Goal: Task Accomplishment & Management: Use online tool/utility

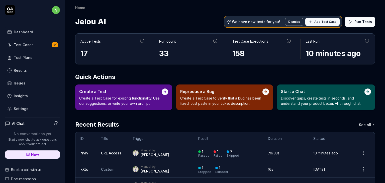
click at [29, 110] on link "Settings" at bounding box center [32, 109] width 55 height 10
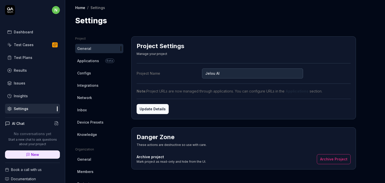
click at [84, 73] on span "Configs" at bounding box center [84, 72] width 14 height 5
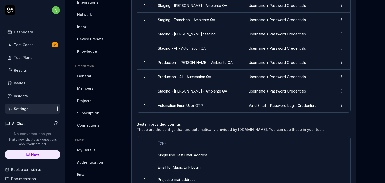
scroll to position [102, 0]
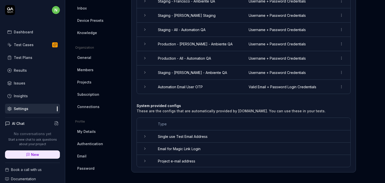
click at [92, 157] on link "Email" at bounding box center [99, 155] width 48 height 9
click at [93, 143] on span "Authentication" at bounding box center [90, 143] width 26 height 5
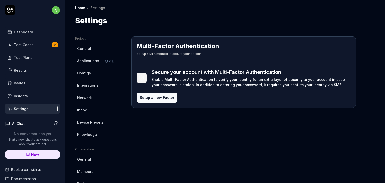
click at [89, 50] on span "General" at bounding box center [84, 48] width 14 height 5
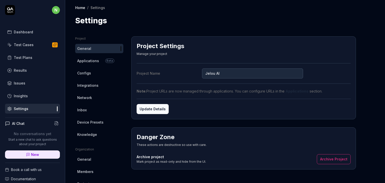
click at [90, 74] on span "Configs" at bounding box center [84, 72] width 14 height 5
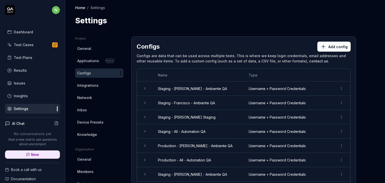
click at [87, 83] on span "Integrations" at bounding box center [87, 85] width 21 height 5
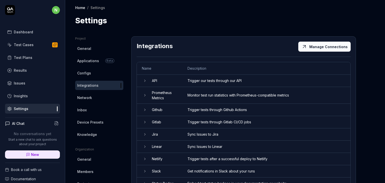
click at [98, 74] on link "Configs" at bounding box center [99, 72] width 48 height 9
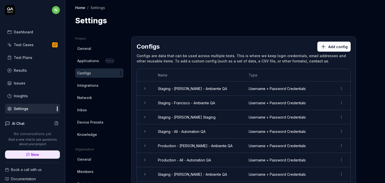
click at [338, 44] on button "Add config" at bounding box center [333, 47] width 33 height 10
click at [52, 12] on html "n Dashboard Test Cases Test Plans Results Issues Insights Settings AI Chat No c…" at bounding box center [192, 110] width 385 height 221
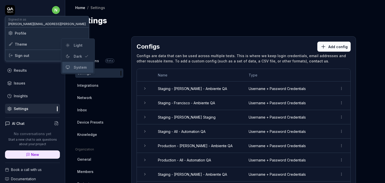
click at [68, 67] on icon at bounding box center [68, 67] width 4 height 4
click at [53, 13] on html "n Dashboard Test Cases Test Plans Results Issues Insights Settings AI Chat No c…" at bounding box center [192, 110] width 385 height 221
click at [81, 59] on div "Dark" at bounding box center [78, 57] width 12 height 8
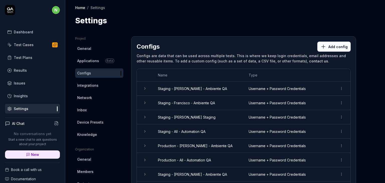
click at [47, 11] on div "n" at bounding box center [32, 10] width 55 height 10
click at [49, 11] on html "n Dashboard Test Cases Test Plans Results Issues Insights Settings AI Chat No c…" at bounding box center [192, 110] width 385 height 221
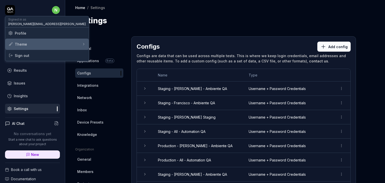
click at [50, 42] on div "Theme" at bounding box center [46, 44] width 83 height 11
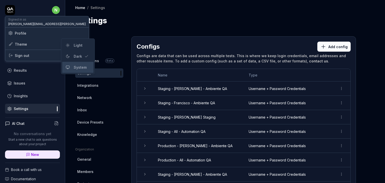
click at [73, 71] on div "System" at bounding box center [77, 67] width 31 height 11
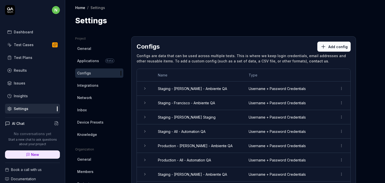
click at [51, 12] on html "n Dashboard Test Cases Test Plans Results Issues Insights Settings AI Chat No c…" at bounding box center [192, 110] width 385 height 221
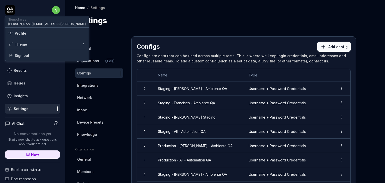
click at [24, 35] on span "Profile" at bounding box center [21, 33] width 12 height 5
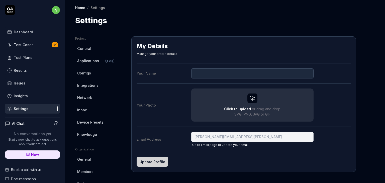
click at [253, 99] on html "n Dashboard Test Cases Test Plans Results Issues Insights Settings AI Chat No c…" at bounding box center [192, 110] width 385 height 221
click at [248, 105] on div "Click to upload or drag and drop SVG, PNG, JPG or GIF" at bounding box center [252, 105] width 113 height 24
click at [0, 0] on input "Click to upload or drag and drop SVG, PNG, JPG or GIF" at bounding box center [0, 0] width 0 height 0
click at [258, 101] on div "Click to upload or drag and drop SVG, PNG, JPG or GIF" at bounding box center [252, 105] width 113 height 24
click at [0, 0] on input "Click to upload or drag and drop SVG, PNG, JPG or GIF" at bounding box center [0, 0] width 0 height 0
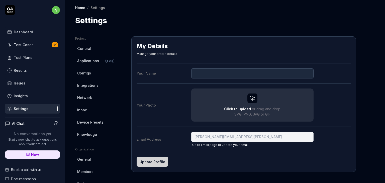
click at [220, 8] on div "Home / Settings" at bounding box center [225, 7] width 300 height 5
click at [256, 103] on div "Click to upload or drag and drop SVG, PNG, JPG or GIF" at bounding box center [252, 105] width 113 height 24
click at [0, 0] on input "Click to upload or drag and drop SVG, PNG, JPG or GIF" at bounding box center [0, 0] width 0 height 0
click at [252, 99] on icon at bounding box center [252, 98] width 6 height 6
click at [0, 0] on input "Click to upload or drag and drop SVG, PNG, JPG or GIF" at bounding box center [0, 0] width 0 height 0
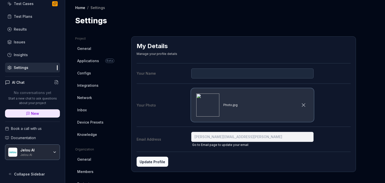
scroll to position [41, 0]
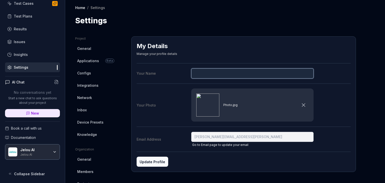
click at [220, 74] on input "Your Name" at bounding box center [252, 73] width 123 height 10
click at [157, 161] on button "Update Profile" at bounding box center [153, 162] width 32 height 10
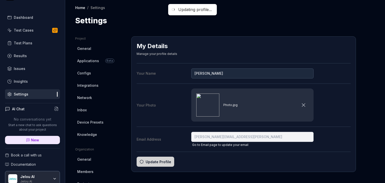
scroll to position [0, 0]
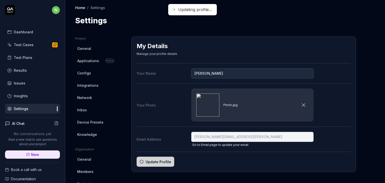
type input "[PERSON_NAME]"
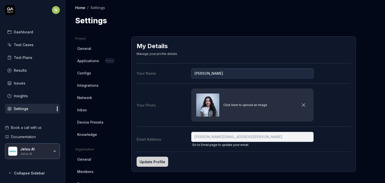
click at [58, 10] on div "N Dashboard Test Cases Test Plans Results Issues Insights Settings" at bounding box center [32, 59] width 65 height 109
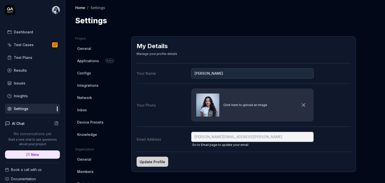
click at [352, 30] on div "Project General Applications Beta Configs Integrations Network Inbox Device Pre…" at bounding box center [225, 155] width 320 height 258
click at [50, 11] on html "Dashboard Test Cases Test Plans Results Issues Insights Settings AI Chat No con…" at bounding box center [192, 110] width 385 height 221
click at [205, 107] on html "Dashboard Test Cases Test Plans Results Issues Insights Settings AI Chat No con…" at bounding box center [192, 110] width 385 height 221
click at [207, 107] on img at bounding box center [207, 104] width 23 height 23
click at [0, 0] on input "Click here to upload an image" at bounding box center [0, 0] width 0 height 0
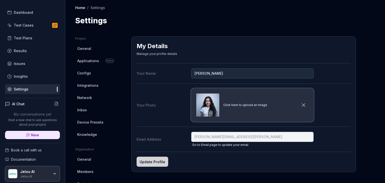
scroll to position [25, 0]
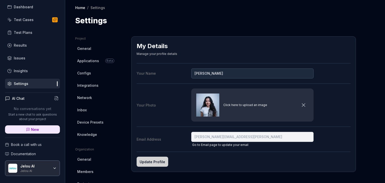
click at [87, 74] on span "Configs" at bounding box center [84, 72] width 14 height 5
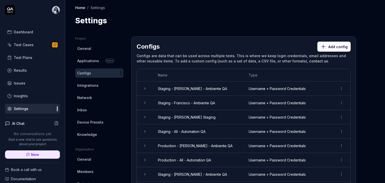
drag, startPoint x: 112, startPoint y: 73, endPoint x: 117, endPoint y: 72, distance: 4.8
click at [112, 73] on link "Configs" at bounding box center [99, 72] width 48 height 9
click at [335, 44] on button "Add config" at bounding box center [333, 47] width 33 height 10
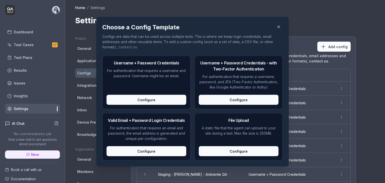
click at [148, 99] on div "Configure" at bounding box center [147, 100] width 80 height 10
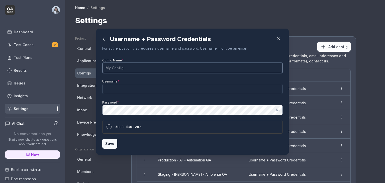
click at [134, 68] on input "Config Name *" at bounding box center [192, 68] width 180 height 10
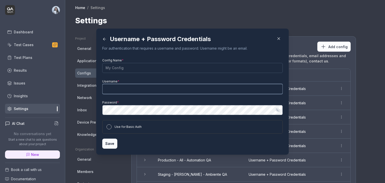
click at [117, 93] on input "Username *" at bounding box center [192, 89] width 180 height 10
type input "n"
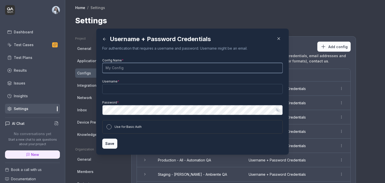
click at [113, 67] on input "Config Name *" at bounding box center [192, 68] width 180 height 10
click at [140, 67] on input "Staging-Nadia Mendoza" at bounding box center [192, 68] width 180 height 10
click at [117, 66] on input "Staging-Nadia -" at bounding box center [192, 68] width 180 height 10
click at [116, 68] on input "Staging-Nadia -" at bounding box center [192, 68] width 180 height 10
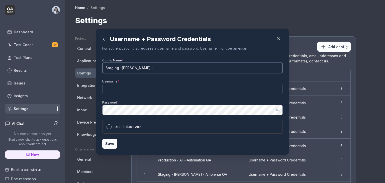
click at [118, 68] on input "Staging -Nadia -" at bounding box center [192, 68] width 180 height 10
click at [138, 68] on input "Staging - Nadia -" at bounding box center [192, 68] width 180 height 10
click at [174, 70] on input "Staging - Nadia -" at bounding box center [192, 68] width 180 height 10
type input "Staging - Nadia - Ambiente QA"
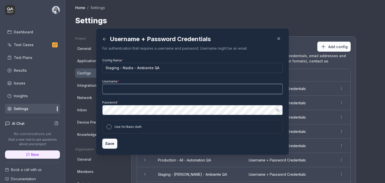
click at [149, 85] on input "Username *" at bounding box center [192, 89] width 180 height 10
paste input "[EMAIL_ADDRESS]"
type input "[EMAIL_ADDRESS]"
click at [103, 91] on input "[EMAIL_ADDRESS]" at bounding box center [192, 89] width 180 height 10
click at [184, 116] on div "Config Name * Staging - Nadia - Ambiente QA Username * pruebaqa2@jelou.ai Passw…" at bounding box center [192, 95] width 180 height 77
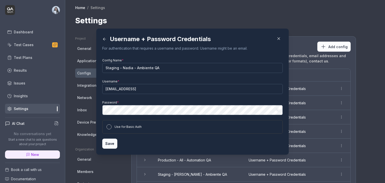
click at [108, 144] on button "Save" at bounding box center [109, 144] width 15 height 10
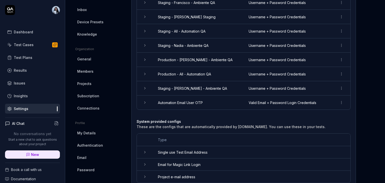
scroll to position [25, 0]
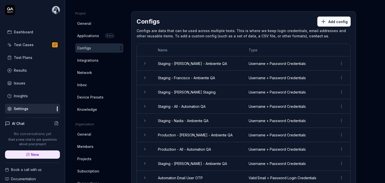
click at [30, 44] on div "Test Cases" at bounding box center [24, 44] width 20 height 5
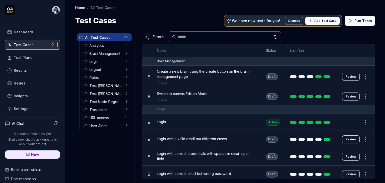
click at [24, 32] on div "Dashboard" at bounding box center [23, 31] width 19 height 5
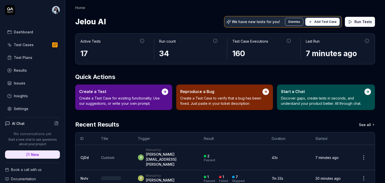
click at [35, 43] on link "Test Cases" at bounding box center [32, 45] width 55 height 10
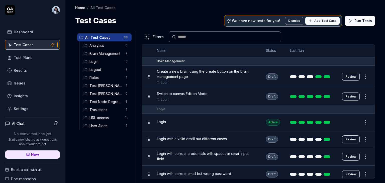
click at [329, 19] on span "Add Test Case" at bounding box center [325, 21] width 22 height 5
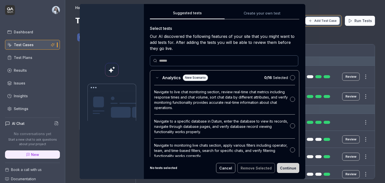
click at [266, 13] on div "Suggested tests Create your own test Select tests Our AI discovered the followi…" at bounding box center [224, 83] width 149 height 147
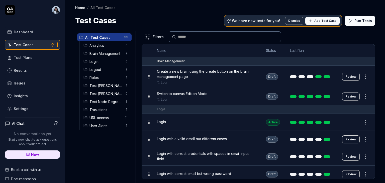
click at [32, 111] on link "Settings" at bounding box center [32, 109] width 55 height 10
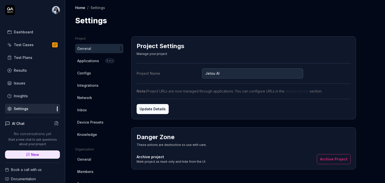
click at [98, 71] on link "Configs" at bounding box center [99, 72] width 48 height 9
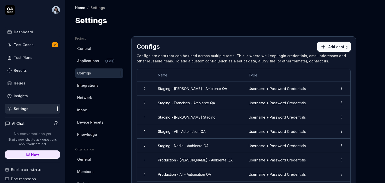
click at [339, 147] on html "Dashboard Test Cases Test Plans Results Issues Insights Settings AI Chat No con…" at bounding box center [192, 110] width 385 height 221
click at [324, 156] on div "Options" at bounding box center [325, 156] width 40 height 11
click at [339, 145] on html "Dashboard Test Cases Test Plans Results Issues Insights Settings AI Chat No con…" at bounding box center [192, 110] width 385 height 221
click at [312, 156] on span "Options" at bounding box center [315, 156] width 14 height 5
click at [185, 149] on td "Staging - Nadia - Ambiente QA" at bounding box center [198, 146] width 91 height 14
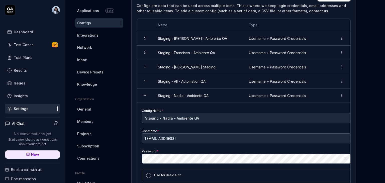
scroll to position [75, 0]
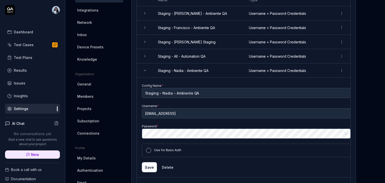
click at [344, 135] on button "Show password" at bounding box center [346, 134] width 10 height 10
click at [344, 135] on button "Hide password" at bounding box center [346, 134] width 10 height 10
click at [344, 135] on button "Show password" at bounding box center [346, 134] width 10 height 10
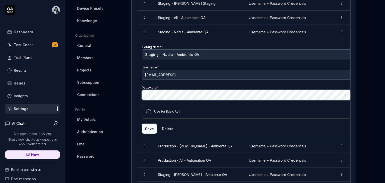
scroll to position [125, 0]
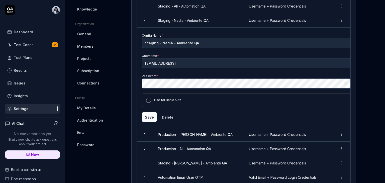
click at [148, 117] on button "Save" at bounding box center [149, 117] width 15 height 10
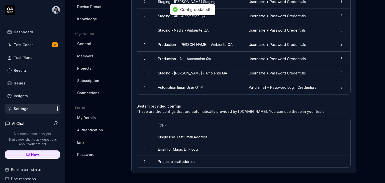
click at [150, 115] on div "System provided configs These are the configs that are automatically provided b…" at bounding box center [244, 108] width 214 height 19
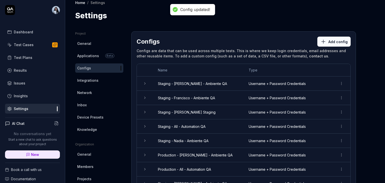
scroll to position [0, 0]
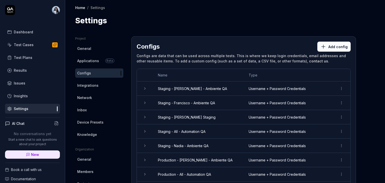
click at [33, 46] on link "Test Cases" at bounding box center [32, 45] width 55 height 10
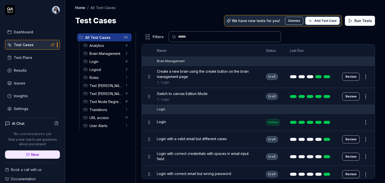
click at [326, 20] on span "Add Test Case" at bounding box center [325, 21] width 22 height 5
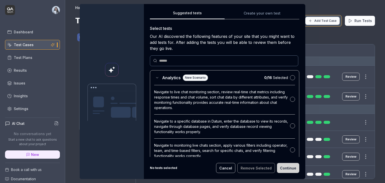
click at [256, 16] on button "Create your own test" at bounding box center [262, 14] width 75 height 9
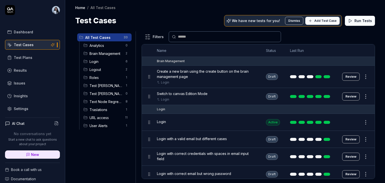
click at [318, 21] on span "Add Test Case" at bounding box center [325, 21] width 22 height 5
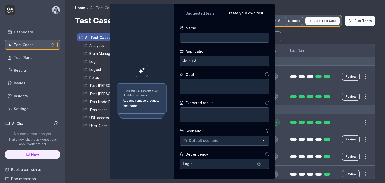
click at [203, 16] on button "Suggested tests" at bounding box center [200, 14] width 41 height 9
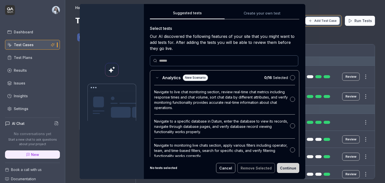
click at [253, 15] on button "Create your own test" at bounding box center [262, 14] width 75 height 9
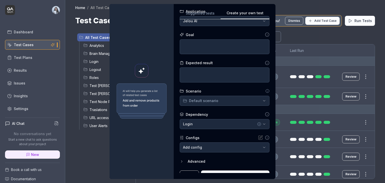
scroll to position [47, 0]
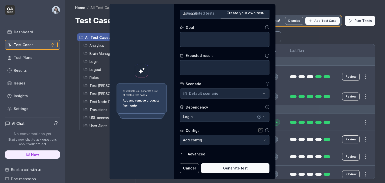
click at [190, 167] on button "Cancel" at bounding box center [189, 168] width 19 height 10
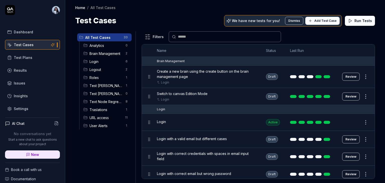
click at [127, 38] on html "Dashboard Test Cases Test Plans Results Issues Insights Settings AI Chat No con…" at bounding box center [192, 110] width 385 height 221
click at [115, 46] on div "Add Scenario" at bounding box center [109, 47] width 40 height 11
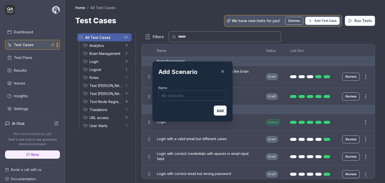
click at [193, 95] on input "Name" at bounding box center [192, 95] width 68 height 10
type input "t"
type input "Test Nadia"
click at [222, 106] on button "Add" at bounding box center [220, 111] width 13 height 10
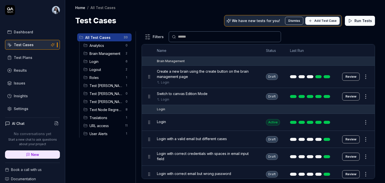
click at [91, 101] on span "Test [PERSON_NAME]" at bounding box center [105, 101] width 33 height 5
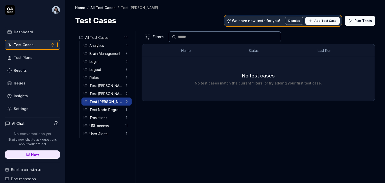
click at [325, 19] on span "Add Test Case" at bounding box center [325, 21] width 22 height 5
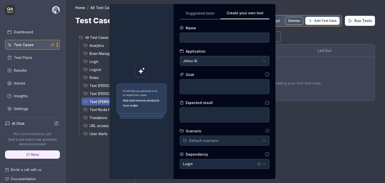
scroll to position [0, 0]
click at [234, 38] on input at bounding box center [225, 38] width 90 height 10
click at [232, 40] on input at bounding box center [225, 38] width 90 height 10
type input "Campaña"
click at [235, 163] on div "Login" at bounding box center [219, 163] width 73 height 5
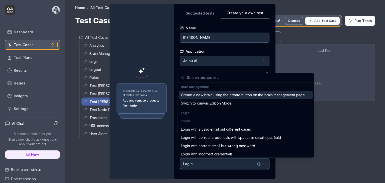
click at [235, 163] on div "Login" at bounding box center [219, 163] width 73 height 5
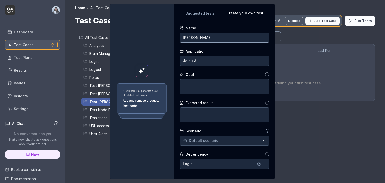
click at [197, 38] on input "Campaña" at bounding box center [225, 38] width 90 height 10
click at [139, 71] on icon at bounding box center [141, 71] width 5 height 5
click at [137, 100] on img at bounding box center [142, 101] width 52 height 37
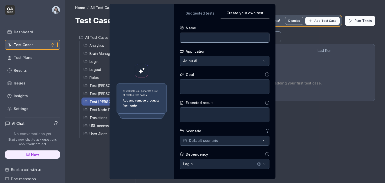
click at [199, 38] on input at bounding box center [225, 38] width 90 height 10
type input "Crear plantilla"
click at [202, 89] on textarea at bounding box center [225, 86] width 90 height 15
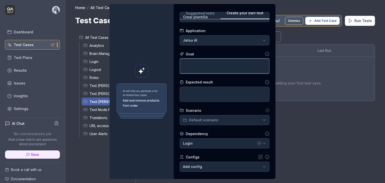
scroll to position [25, 0]
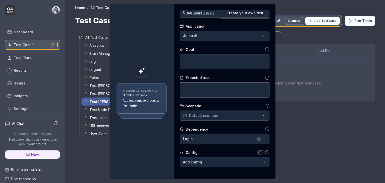
click at [202, 89] on textarea at bounding box center [225, 89] width 90 height 15
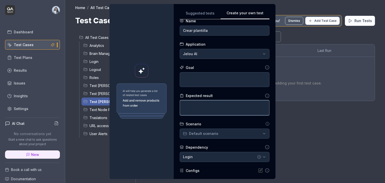
scroll to position [0, 0]
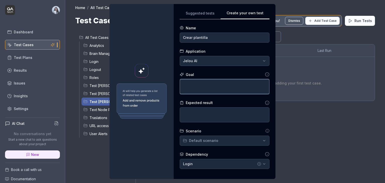
click at [202, 89] on textarea at bounding box center [225, 86] width 90 height 15
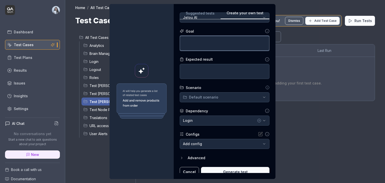
scroll to position [47, 0]
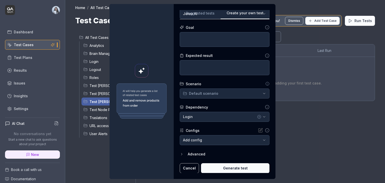
click at [238, 94] on div "**********" at bounding box center [192, 91] width 385 height 183
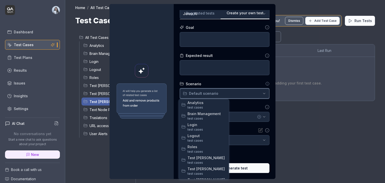
click at [238, 94] on div "**********" at bounding box center [192, 91] width 385 height 183
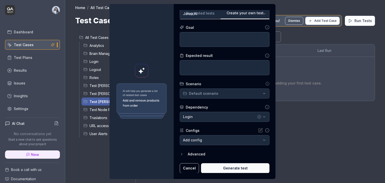
click at [238, 94] on div "**********" at bounding box center [192, 91] width 385 height 183
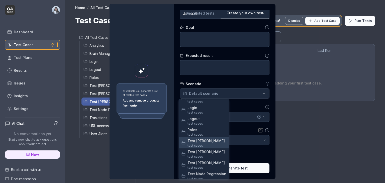
scroll to position [25, 0]
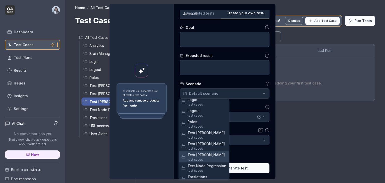
click at [205, 158] on span "test case s" at bounding box center [206, 159] width 39 height 5
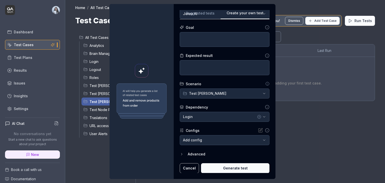
click at [213, 141] on body "Dashboard Test Cases Test Plans Results Issues Insights Settings AI Chat No con…" at bounding box center [192, 110] width 385 height 221
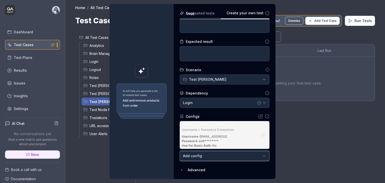
scroll to position [77, 0]
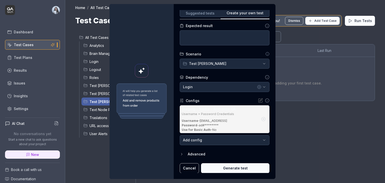
click at [202, 153] on div "Advanced" at bounding box center [229, 154] width 82 height 6
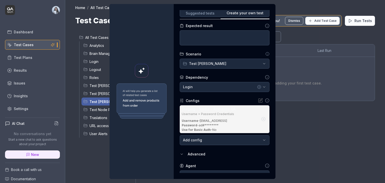
scroll to position [100, 0]
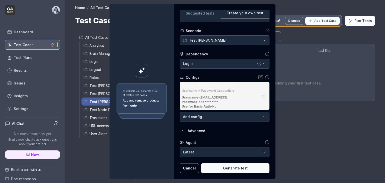
click at [228, 152] on body "Dashboard Test Cases Test Plans Results Issues Insights Settings AI Chat No con…" at bounding box center [192, 110] width 385 height 221
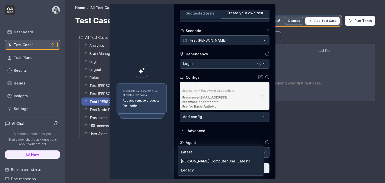
click at [223, 137] on div "**********" at bounding box center [192, 91] width 385 height 183
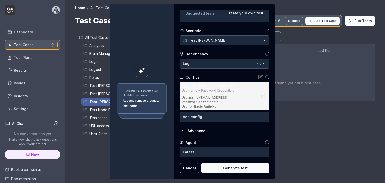
click at [180, 130] on icon "button" at bounding box center [182, 131] width 4 height 4
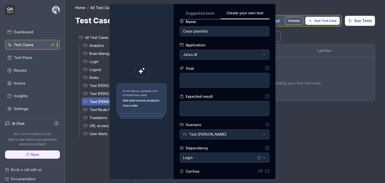
scroll to position [2, 0]
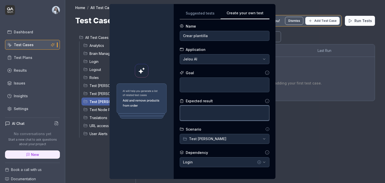
click at [205, 118] on textarea at bounding box center [225, 113] width 90 height 15
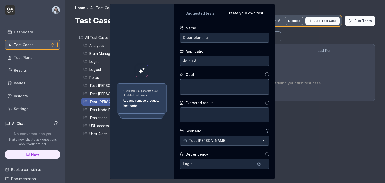
click at [206, 93] on textarea at bounding box center [225, 86] width 90 height 15
type textarea "*"
type textarea "V"
type textarea "*"
type textarea "Va"
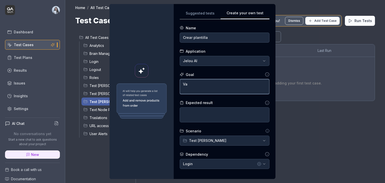
type textarea "*"
type textarea "Vas"
type textarea "*"
type textarea "Vas"
type textarea "*"
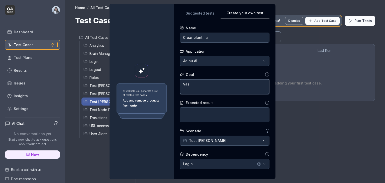
type textarea "Vas a"
type textarea "*"
type textarea "Vas a"
type textarea "*"
type textarea "Vas a i"
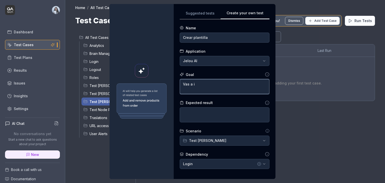
type textarea "*"
type textarea "Vas a in"
type textarea "*"
type textarea "Vas a ini"
type textarea "*"
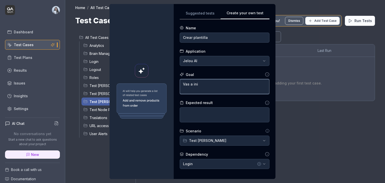
type textarea "Vas a in"
type textarea "*"
type textarea "Vas a i"
type textarea "*"
type textarea "Vas a"
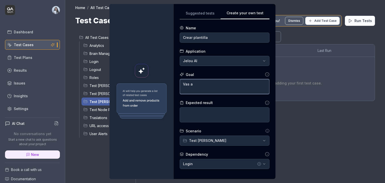
type textarea "*"
type textarea "Vas a"
type textarea "*"
type textarea "Vas"
type textarea "*"
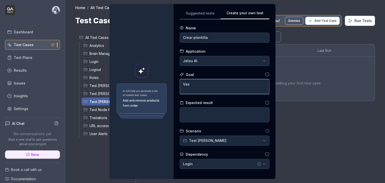
type textarea "Vas"
type textarea "*"
type textarea "Va"
type textarea "*"
type textarea "V"
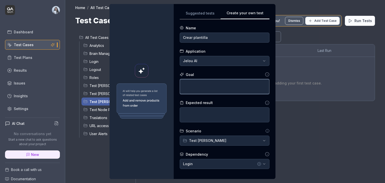
type textarea "*"
type textarea "L"
type textarea "*"
type textarea "Lu"
type textarea "*"
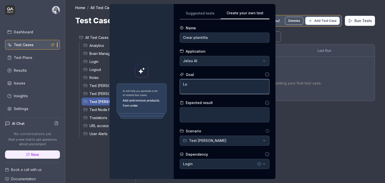
type textarea "Lue"
type textarea "*"
type textarea "Lueg"
type textarea "*"
type textarea "Luego"
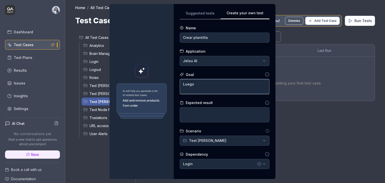
type textarea "*"
type textarea "Luego"
type textarea "*"
type textarea "Luego d"
type textarea "*"
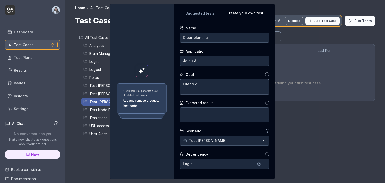
type textarea "Luego de"
type textarea "*"
type textarea "Luego de"
type textarea "*"
type textarea "Luego de i"
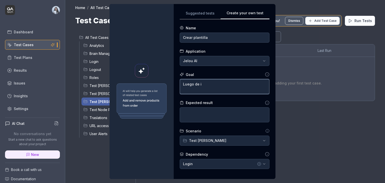
type textarea "*"
type textarea "Luego de in"
type textarea "*"
type textarea "Luego de ini"
type textarea "*"
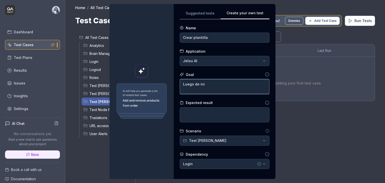
type textarea "Luego de inic"
type textarea "*"
type textarea "Luego de inici"
type textarea "*"
type textarea "Luego de inicia"
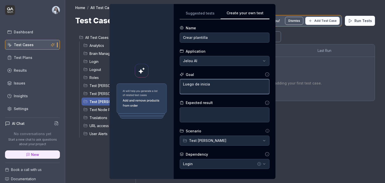
type textarea "*"
type textarea "Luego de iniciar"
type textarea "*"
type textarea "Luego de iniciar"
type textarea "*"
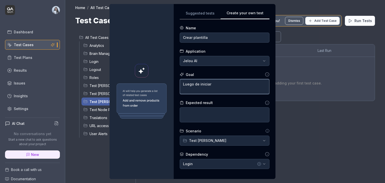
type textarea "Luego de iniciar s"
type textarea "*"
type textarea "Luego de iniciar se"
type textarea "*"
type textarea "Luego de iniciar ses"
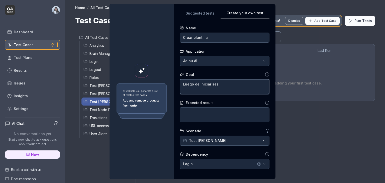
type textarea "*"
type textarea "Luego de iniciar sesi"
type textarea "*"
type textarea "Luego de iniciar sesió"
type textarea "*"
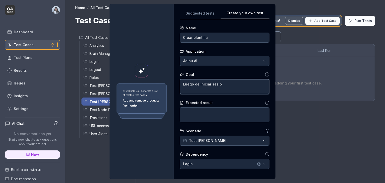
type textarea "Luego de iniciar sesión"
type textarea "*"
type textarea "Luego de iniciar sesión"
type textarea "*"
type textarea "Luego de iniciar sesión q"
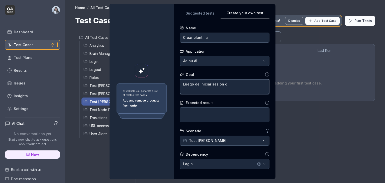
type textarea "*"
type textarea "Luego de iniciar sesión qu"
type textarea "*"
type textarea "Luego de iniciar sesión qui"
type textarea "*"
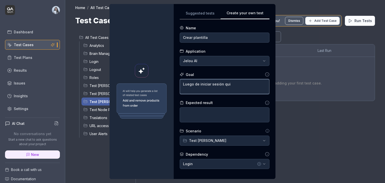
type textarea "Luego de iniciar sesión quie"
type textarea "*"
type textarea "Luego de iniciar sesión quier"
type textarea "*"
type textarea "Luego de iniciar sesión quie"
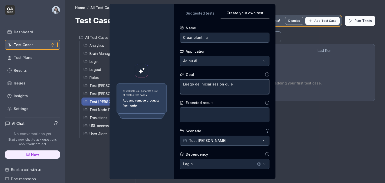
type textarea "*"
type textarea "Luego de iniciar sesión qui"
type textarea "*"
type textarea "Luego de iniciar sesión qu"
type textarea "*"
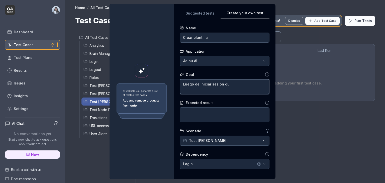
type textarea "Luego de iniciar sesión q"
type textarea "*"
type textarea "Luego de iniciar sesión"
type textarea "*"
type textarea "Luego de iniciar sesión v"
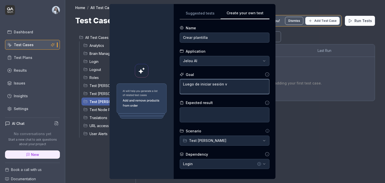
type textarea "*"
type textarea "Luego de iniciar sesión va"
type textarea "*"
type textarea "Luego de iniciar sesión vas"
type textarea "*"
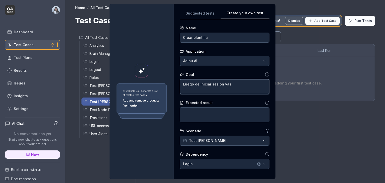
type textarea "Luego de iniciar sesión vas"
type textarea "*"
type textarea "Luego de iniciar sesión vas a"
type textarea "*"
type textarea "Luego de iniciar sesión vas a"
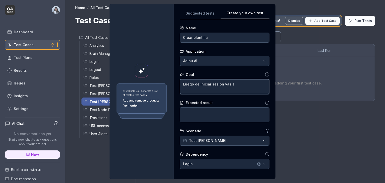
type textarea "*"
type textarea "Luego de iniciar sesión vas a d"
type textarea "*"
type textarea "Luego de iniciar sesión vas a di"
type textarea "*"
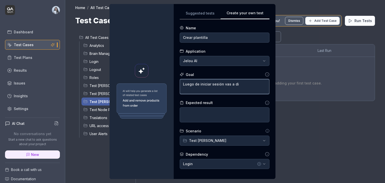
type textarea "Luego de iniciar sesión vas a dir"
type textarea "*"
type textarea "Luego de iniciar sesión vas a dire"
type textarea "*"
type textarea "Luego de iniciar sesión vas a dir"
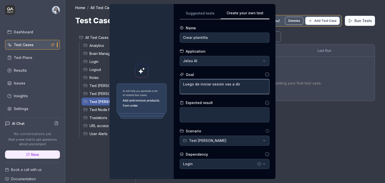
type textarea "*"
type textarea "Luego de iniciar sesión vas a diri"
type textarea "*"
type textarea "Luego de iniciar sesión vas a dirig"
type textarea "*"
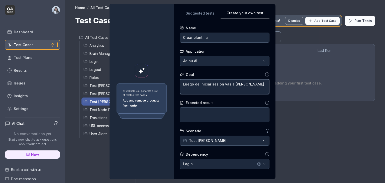
type textarea "Luego de iniciar sesión vas a dirigi"
type textarea "*"
type textarea "Luego de iniciar sesión vas a dirigir"
type textarea "*"
type textarea "Luego de iniciar sesión vas a dirigirt"
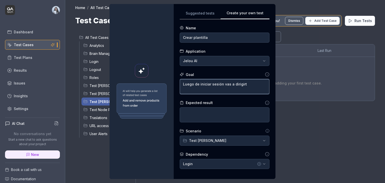
type textarea "*"
type textarea "Luego de iniciar sesión vas a dirigirte"
type textarea "*"
type textarea "Luego de iniciar sesión vas a dirigirte"
type textarea "*"
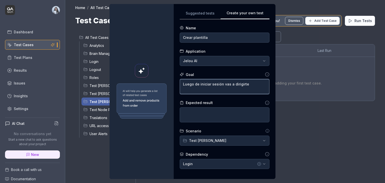
type textarea "Luego de iniciar sesión vas a dirigirte a"
type textarea "*"
type textarea "Luego de iniciar sesión vas a dirigirte a"
click at [248, 82] on textarea "Luego de iniciar sesión vas a dirigirte a" at bounding box center [225, 86] width 90 height 15
type textarea "*"
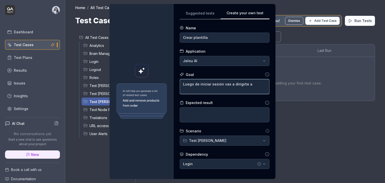
type textarea "Luego de iniciar sesión vas a dirigirte a"
type textarea "*"
type textarea "Luego de iniciar sesión vas a dirigirte al"
type textarea "*"
type textarea "Luego de iniciar sesión vas a dirigirte al"
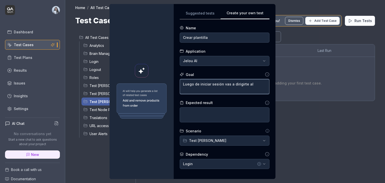
type textarea "*"
type textarea "Luego de iniciar sesión vas a dirigirte al m"
type textarea "*"
type textarea "Luego de iniciar sesión vas a dirigirte al mó"
type textarea "*"
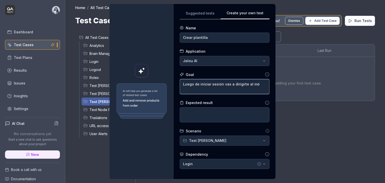
type textarea "Luego de iniciar sesión vas a dirigirte al mód"
type textarea "*"
type textarea "Luego de iniciar sesión vas a dirigirte al módu"
type textarea "*"
type textarea "Luego de iniciar sesión vas a dirigirte al módul"
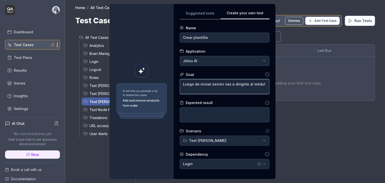
type textarea "*"
type textarea "Luego de iniciar sesión vas a dirigirte al módulo"
type textarea "*"
type textarea "Luego de iniciar sesión vas a dirigirte al módulo"
type textarea "*"
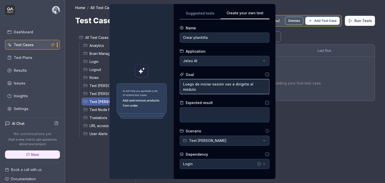
type textarea "Luego de iniciar sesión vas a dirigirte al módulo d"
type textarea "*"
type textarea "Luego de iniciar sesión vas a dirigirte al módulo de"
type textarea "*"
type textarea "Luego de iniciar sesión vas a dirigirte al módulo de"
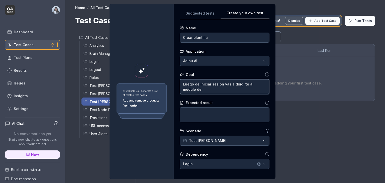
type textarea "*"
type textarea "Luego de iniciar sesión vas a dirigirte al módulo de c"
type textarea "*"
type textarea "Luego de iniciar sesión vas a dirigirte al módulo de ca"
type textarea "*"
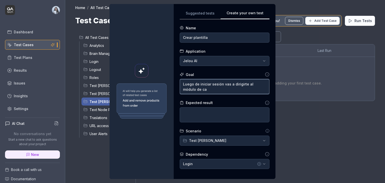
type textarea "Luego de iniciar sesión vas a dirigirte al módulo de cam"
type textarea "*"
type textarea "Luego de iniciar sesión vas a dirigirte al módulo de ca"
type textarea "*"
type textarea "Luego de iniciar sesión vas a dirigirte al módulo de c"
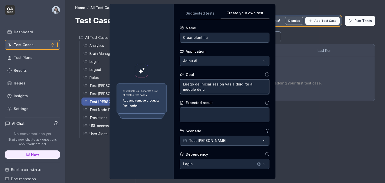
type textarea "*"
type textarea "Luego de iniciar sesión vas a dirigirte al módulo de"
type textarea "*"
type textarea "Luego de iniciar sesión vas a dirigirte al módulo de C"
type textarea "*"
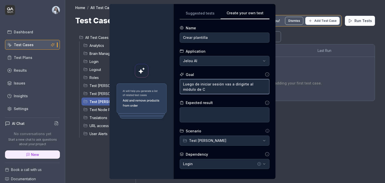
type textarea "Luego de iniciar sesión vas a dirigirte al módulo de Ca"
type textarea "*"
type textarea "Luego de iniciar sesión vas a dirigirte al módulo de Cam"
type textarea "*"
type textarea "Luego de iniciar sesión vas a dirigirte al módulo de Camp"
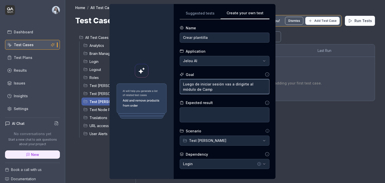
type textarea "*"
type textarea "Luego de iniciar sesión vas a dirigirte al módulo de Campa"
type textarea "*"
click at [228, 90] on textarea "Luego de iniciar sesión vas a dirigirte al módulo de Campañas, dale clic" at bounding box center [225, 86] width 90 height 15
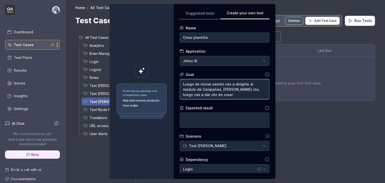
click at [259, 90] on textarea "Luego de iniciar sesión vas a dirigirte al módulo de Campañas, dale clic, luego…" at bounding box center [225, 89] width 90 height 20
click at [205, 95] on textarea "Luego de iniciar sesión vas a dirigirte al módulo de Campañas, dale clic, luego…" at bounding box center [225, 89] width 90 height 20
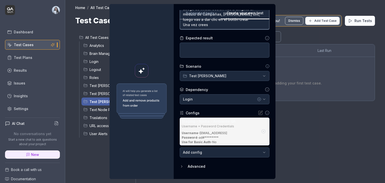
scroll to position [87, 0]
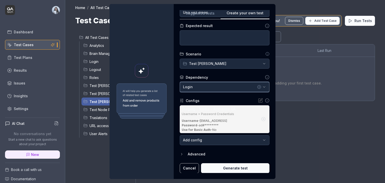
click at [217, 89] on button "Login" at bounding box center [225, 87] width 90 height 10
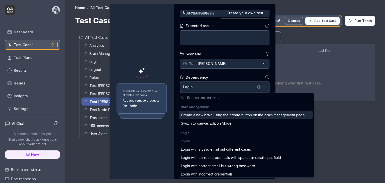
click at [217, 89] on button "Login" at bounding box center [225, 87] width 90 height 10
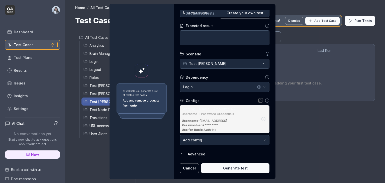
click at [236, 77] on div "Dependency" at bounding box center [225, 77] width 90 height 5
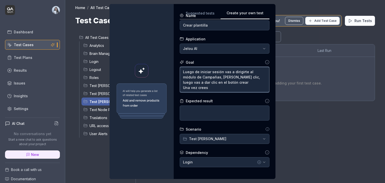
drag, startPoint x: 203, startPoint y: 86, endPoint x: 170, endPoint y: 69, distance: 36.7
click at [170, 69] on div "**********" at bounding box center [193, 91] width 166 height 175
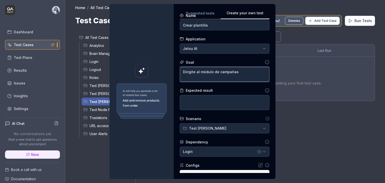
click at [187, 72] on textarea "Dirigite al módulo de campañas" at bounding box center [225, 74] width 90 height 15
click at [239, 75] on textarea "Dirigite al módulo de campañas" at bounding box center [225, 74] width 90 height 15
click at [194, 72] on textarea "Dirigite al módulo de campañas" at bounding box center [225, 74] width 90 height 15
click at [191, 71] on textarea "Dirigite al módulo de campañas" at bounding box center [225, 74] width 90 height 15
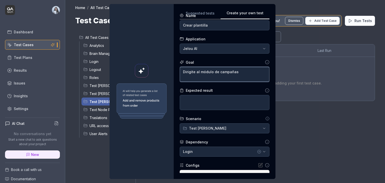
click at [191, 71] on textarea "Dirigite al módulo de campañas" at bounding box center [225, 74] width 90 height 15
click at [191, 71] on textarea "selecciona al módulo de campañas" at bounding box center [225, 74] width 90 height 15
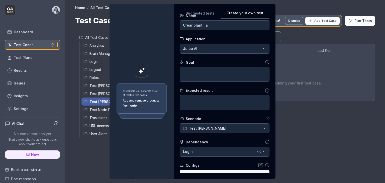
drag, startPoint x: 220, startPoint y: 13, endPoint x: 257, endPoint y: 14, distance: 37.9
click at [257, 14] on button "Create your own test" at bounding box center [245, 14] width 49 height 9
copy button "Create your own test"
drag, startPoint x: 218, startPoint y: 6, endPoint x: 259, endPoint y: 13, distance: 41.6
click at [259, 13] on div "**********" at bounding box center [225, 91] width 102 height 175
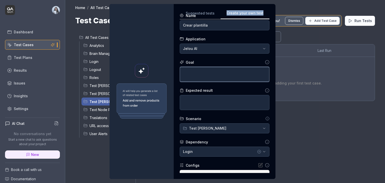
click at [239, 71] on textarea at bounding box center [225, 74] width 90 height 15
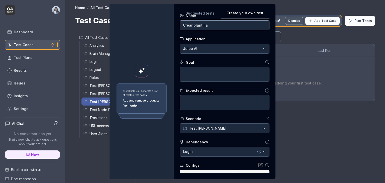
click at [202, 25] on input "Crear plantilla" at bounding box center [225, 25] width 90 height 10
click at [195, 77] on textarea at bounding box center [225, 74] width 90 height 15
click at [209, 70] on textarea at bounding box center [225, 74] width 90 height 15
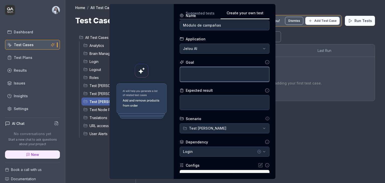
paste textarea "go to the Campaigns module"
click at [183, 71] on textarea "go to the Campaigns module" at bounding box center [225, 74] width 90 height 15
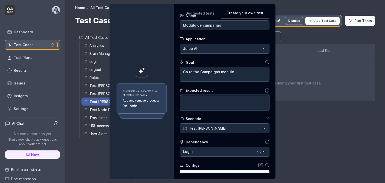
click at [187, 107] on textarea at bounding box center [225, 102] width 90 height 15
click at [216, 103] on textarea at bounding box center [225, 102] width 90 height 15
click at [224, 86] on form "**********" at bounding box center [225, 125] width 90 height 225
click at [223, 100] on textarea at bounding box center [225, 102] width 90 height 15
click at [213, 104] on textarea at bounding box center [225, 102] width 90 height 15
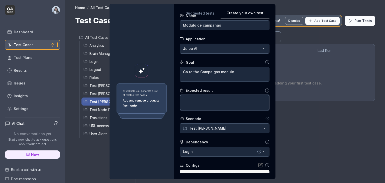
paste textarea "that the user can access the module"
click at [181, 100] on textarea "that the user can access the module" at bounding box center [225, 102] width 90 height 15
click at [182, 100] on textarea "that the user can access the module" at bounding box center [225, 102] width 90 height 15
click at [195, 110] on textarea "That the user can access the module" at bounding box center [225, 102] width 90 height 15
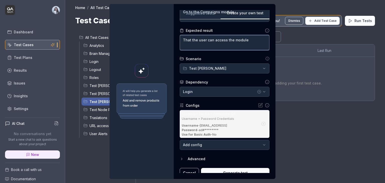
scroll to position [77, 0]
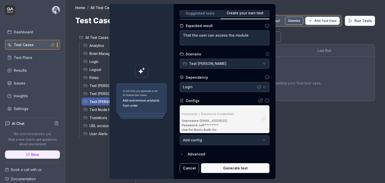
click at [222, 166] on button "Generate test" at bounding box center [235, 168] width 68 height 10
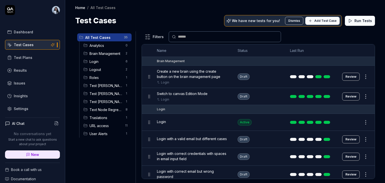
click at [85, 103] on body "Dashboard Test Cases Test Plans Results Issues Insights Settings AI Chat No con…" at bounding box center [192, 110] width 385 height 221
click at [109, 101] on span "Test [PERSON_NAME]" at bounding box center [105, 101] width 33 height 5
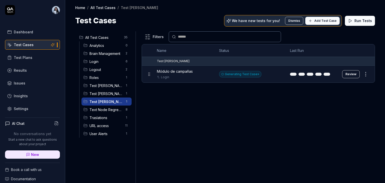
click at [286, 99] on div "Filters Name Status Last Run Test Nadia Módulo de campañas Login Generating Tes…" at bounding box center [258, 107] width 233 height 152
click at [327, 20] on span "Add Test Case" at bounding box center [325, 21] width 22 height 5
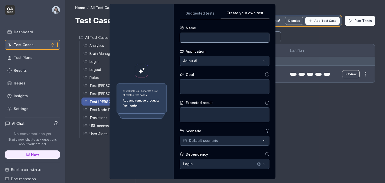
click at [226, 34] on input at bounding box center [225, 38] width 90 height 10
click at [216, 40] on input at bounding box center [225, 38] width 90 height 10
paste input "1 Configuración general"
click at [183, 38] on input "1 Configuración general" at bounding box center [225, 38] width 90 height 10
click at [214, 83] on textarea at bounding box center [225, 86] width 90 height 15
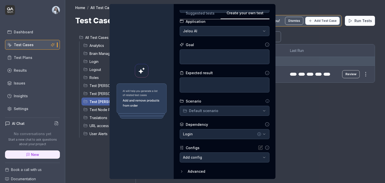
scroll to position [47, 0]
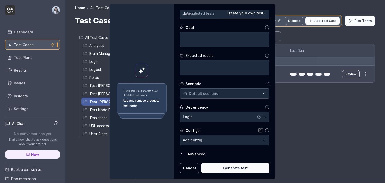
click at [190, 168] on button "Cancel" at bounding box center [189, 168] width 19 height 10
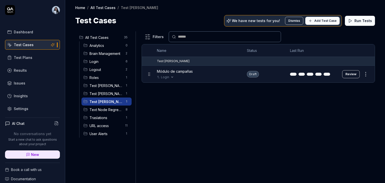
click at [215, 75] on div "Login" at bounding box center [197, 77] width 80 height 5
click at [181, 75] on div "Login" at bounding box center [197, 77] width 80 height 5
click at [368, 73] on html "Dashboard Test Cases Test Plans Results Issues Insights Settings AI Chat No con…" at bounding box center [192, 110] width 385 height 221
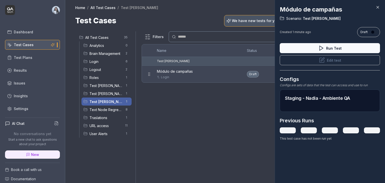
click at [375, 8] on icon at bounding box center [377, 7] width 5 height 5
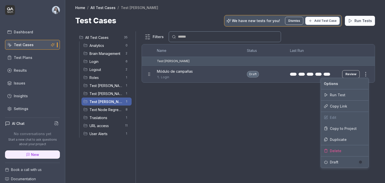
click at [212, 79] on div at bounding box center [192, 91] width 385 height 183
click at [282, 131] on div at bounding box center [192, 91] width 385 height 183
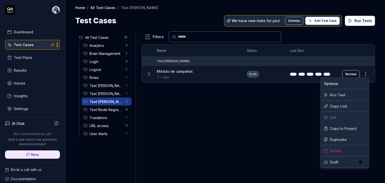
click at [282, 131] on html "Dashboard Test Cases Test Plans Results Issues Insights Settings AI Chat No con…" at bounding box center [192, 110] width 385 height 221
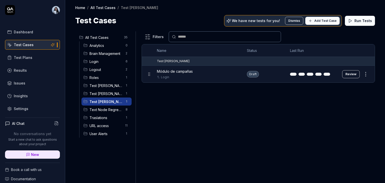
click at [356, 73] on button "Review" at bounding box center [351, 74] width 18 height 8
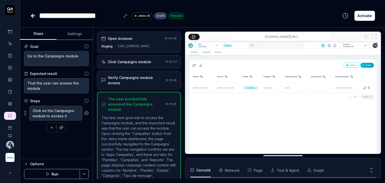
scroll to position [28, 0]
click at [140, 40] on div "Open browser" at bounding box center [131, 38] width 61 height 5
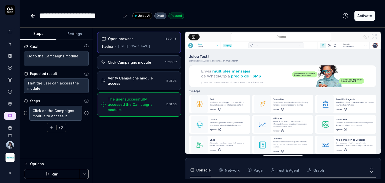
click at [139, 60] on div "Click Campaigns module" at bounding box center [129, 62] width 43 height 5
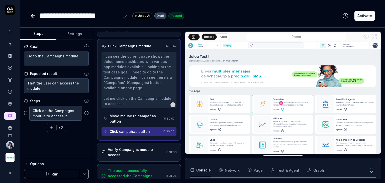
scroll to position [25, 0]
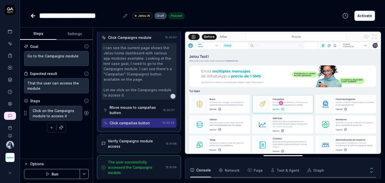
click at [132, 111] on div "Move mouse to campañas button" at bounding box center [136, 110] width 52 height 11
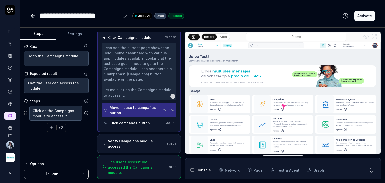
click at [132, 123] on div "Click campañas button" at bounding box center [130, 122] width 40 height 5
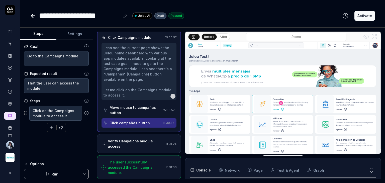
click at [131, 141] on div "Verify Campaigns module access" at bounding box center [136, 143] width 56 height 11
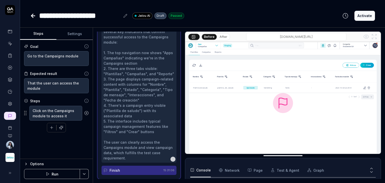
scroll to position [109, 0]
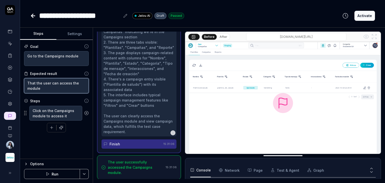
click at [54, 91] on textarea "That the user can access the module" at bounding box center [56, 85] width 65 height 15
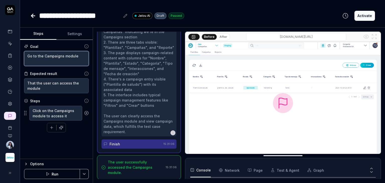
click at [79, 57] on textarea "Go to the Campaigns module" at bounding box center [56, 58] width 65 height 15
click at [27, 55] on textarea "Go to the Campaigns module" at bounding box center [56, 58] width 65 height 15
click at [80, 55] on textarea "1. Go to the Campaigns module" at bounding box center [56, 58] width 65 height 15
click at [38, 62] on textarea "1. Go to the Campaigns module 2." at bounding box center [56, 58] width 65 height 15
click at [52, 62] on textarea "1. Go to the Campaigns module 2." at bounding box center [56, 58] width 65 height 15
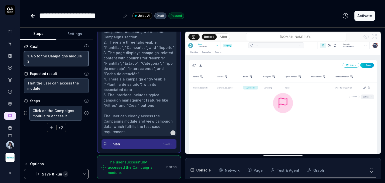
paste textarea "Click Create."
click at [125, 17] on icon at bounding box center [125, 15] width 3 height 3
drag, startPoint x: 58, startPoint y: 63, endPoint x: 15, endPoint y: 52, distance: 44.5
click at [15, 52] on div "**********" at bounding box center [192, 91] width 385 height 183
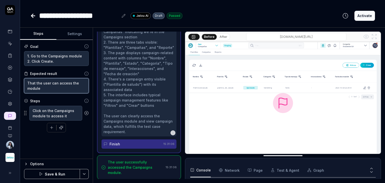
drag, startPoint x: 57, startPoint y: 90, endPoint x: 13, endPoint y: 81, distance: 44.8
click at [13, 81] on div "**********" at bounding box center [192, 91] width 385 height 183
click at [35, 17] on icon at bounding box center [33, 16] width 6 height 6
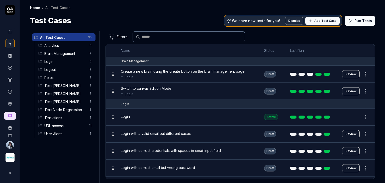
click at [60, 102] on span "Test [PERSON_NAME]" at bounding box center [65, 101] width 42 height 5
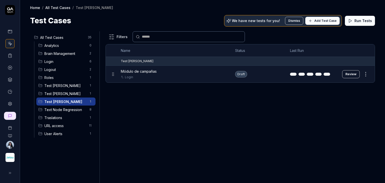
click at [110, 74] on body "Home / All Test Cases / Test Nadia Home / All Test Cases / Test Nadia Test Case…" at bounding box center [192, 110] width 385 height 221
click at [112, 75] on body "Home / All Test Cases / Test Nadia Home / All Test Cases / Test Nadia Test Case…" at bounding box center [192, 110] width 385 height 221
click at [363, 75] on html "Home / All Test Cases / Test Nadia Home / All Test Cases / Test Nadia Test Case…" at bounding box center [192, 110] width 385 height 221
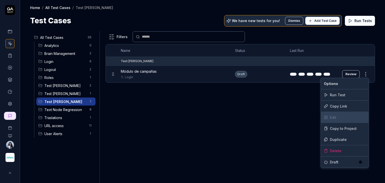
click at [338, 115] on div "Edit" at bounding box center [345, 117] width 48 height 11
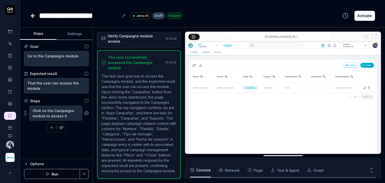
scroll to position [52, 0]
click at [51, 62] on textarea "Go to the Campaigns module" at bounding box center [56, 58] width 65 height 15
drag, startPoint x: 80, startPoint y: 57, endPoint x: 5, endPoint y: 54, distance: 75.5
click at [5, 54] on div "**********" at bounding box center [192, 91] width 385 height 183
paste textarea "That the user can access the"
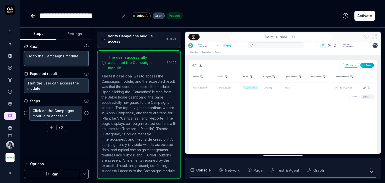
click at [59, 59] on textarea "Go to the Campaigns module" at bounding box center [56, 58] width 65 height 15
paste textarea "1. Go to the Campaigns module 2. Click Create."
click at [51, 172] on button "Save & Run" at bounding box center [52, 174] width 56 height 10
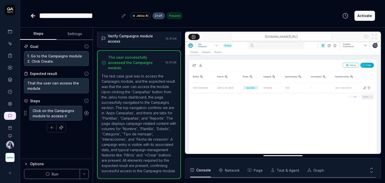
click at [66, 158] on div "Goal 1. Go to the Campaigns module 2. Click Create. Expected result That the us…" at bounding box center [56, 99] width 73 height 119
click at [33, 62] on textarea "1. Go to the Campaigns module 2. Click Create." at bounding box center [56, 58] width 65 height 15
click at [62, 62] on textarea "1. Go to the Campaigns module 2. Click Create." at bounding box center [56, 58] width 65 height 15
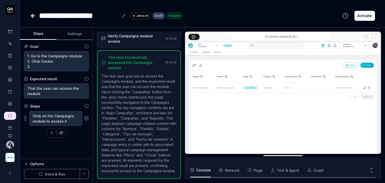
click at [33, 13] on icon at bounding box center [33, 16] width 6 height 6
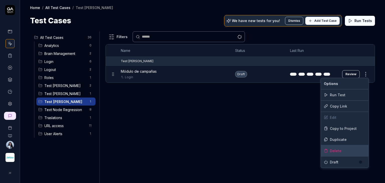
click at [336, 150] on div "Delete" at bounding box center [345, 150] width 48 height 11
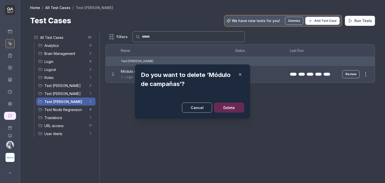
click at [224, 111] on button "Delete" at bounding box center [229, 108] width 30 height 10
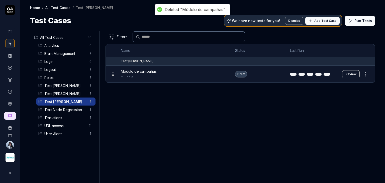
click at [266, 106] on div "Filters Name Status Last Run Test Nadia Módulo de campañas Login Draft Review" at bounding box center [240, 107] width 269 height 152
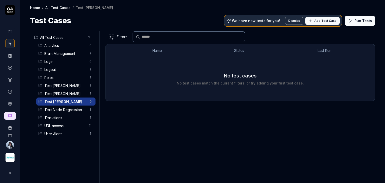
click at [325, 20] on span "Add Test Case" at bounding box center [325, 21] width 22 height 5
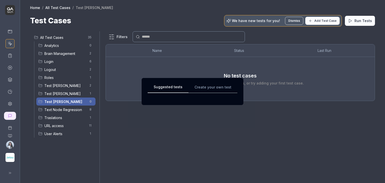
click at [213, 87] on div "Suggested tests Create your own test" at bounding box center [193, 91] width 90 height 15
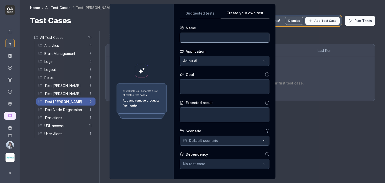
click at [206, 40] on input at bounding box center [225, 38] width 90 height 10
type input "Módulo de campañas"
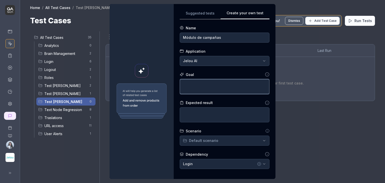
click at [196, 83] on textarea at bounding box center [225, 86] width 90 height 15
paste textarea "1. Go to the Campaigns module 2. Click Create."
type textarea "1. Go to the Campaigns module 2. Click Create."
type textarea "*"
type textarea "1. Go to the Campaigns module 2. Click Create."
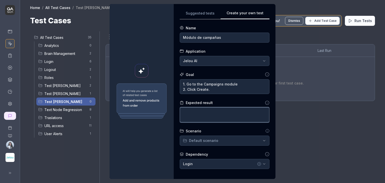
click at [195, 117] on textarea at bounding box center [225, 114] width 90 height 15
paste textarea "That the user can access the module"
type textarea "That the user can access the module"
type textarea "*"
click at [223, 112] on textarea "That the user can access the module" at bounding box center [225, 114] width 90 height 15
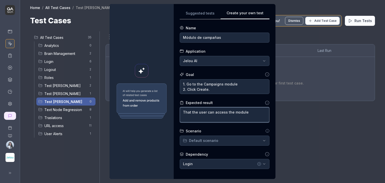
click at [223, 112] on textarea "That the user can access the module" at bounding box center [225, 114] width 90 height 15
click at [242, 113] on textarea "That the user can access the module" at bounding box center [225, 114] width 90 height 15
click at [226, 116] on textarea "That the user can access the module" at bounding box center [225, 114] width 90 height 15
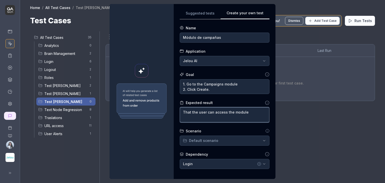
click at [221, 117] on textarea "That the user can access the module" at bounding box center [225, 114] width 90 height 15
paste textarea
type textarea "That the user can access the module"
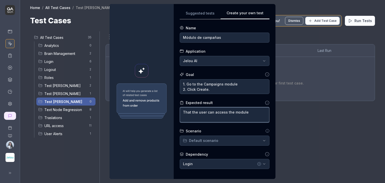
click at [226, 117] on textarea "That the user can access the module" at bounding box center [225, 114] width 90 height 15
click at [227, 114] on textarea "That the user can access the module" at bounding box center [225, 114] width 90 height 15
type textarea "*"
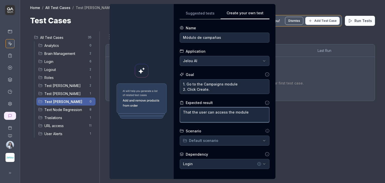
paste textarea "✅ That the user can access the module, and when selecting Create, the template …"
type textarea "✅ That the user can access the module, and when selecting Create, the template …"
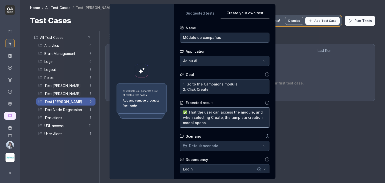
drag, startPoint x: 187, startPoint y: 114, endPoint x: 182, endPoint y: 112, distance: 5.8
click at [182, 112] on textarea "✅ That the user can access the module, and when selecting Create, the template …" at bounding box center [225, 117] width 90 height 20
type textarea "*"
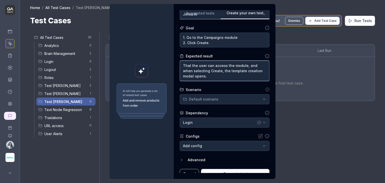
scroll to position [52, 0]
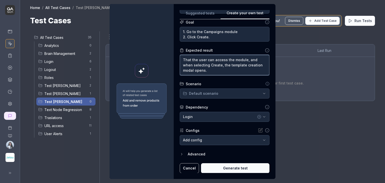
type textarea "That the user can access the module, and when selecting Create, the template cr…"
click at [225, 166] on button "Generate test" at bounding box center [235, 168] width 68 height 10
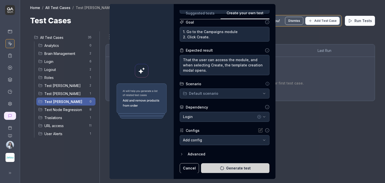
click at [218, 94] on div "**********" at bounding box center [192, 91] width 385 height 183
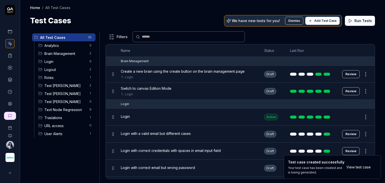
type textarea "*"
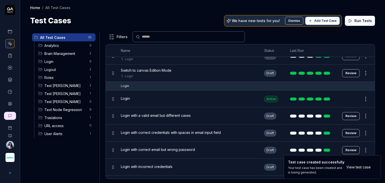
scroll to position [0, 0]
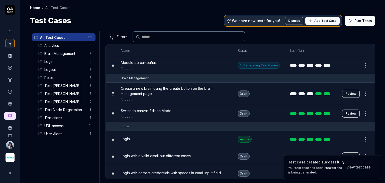
click at [61, 102] on span "Test [PERSON_NAME]" at bounding box center [65, 101] width 42 height 5
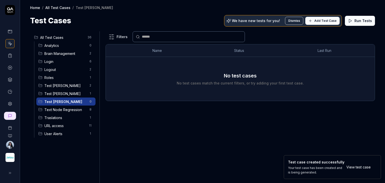
click at [235, 78] on h3 "No test cases" at bounding box center [240, 76] width 33 height 8
click at [69, 40] on span "All Test Cases" at bounding box center [62, 37] width 44 height 5
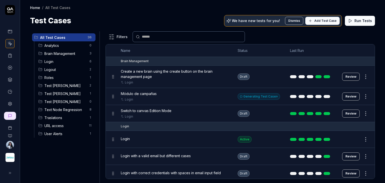
click at [146, 61] on div "Brain Management" at bounding box center [135, 61] width 28 height 5
click at [138, 61] on div "Brain Management" at bounding box center [135, 61] width 28 height 5
click at [320, 61] on div "Brain Management" at bounding box center [245, 61] width 249 height 5
click at [141, 62] on div "Brain Management" at bounding box center [135, 61] width 28 height 5
click at [72, 54] on span "Brain Management" at bounding box center [65, 53] width 42 height 5
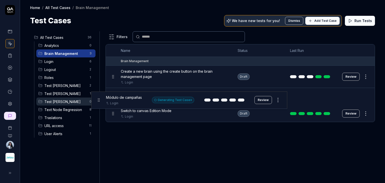
drag, startPoint x: 114, startPoint y: 96, endPoint x: 99, endPoint y: 100, distance: 14.8
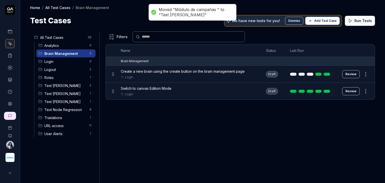
click at [50, 102] on span "Test [PERSON_NAME]" at bounding box center [65, 101] width 42 height 5
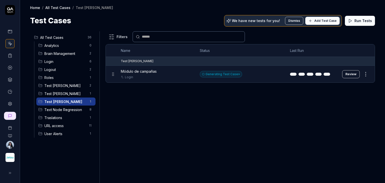
click at [312, 20] on icon at bounding box center [310, 21] width 4 height 4
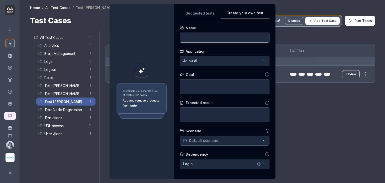
click at [194, 39] on input at bounding box center [225, 38] width 90 height 10
type input "1. Configuración general"
click at [214, 87] on textarea at bounding box center [225, 86] width 90 height 15
paste textarea "In General Settings: 3.1. Enter Campaign Name: Campaign_QA_001. 3.2. Enter Temp…"
type textarea "*"
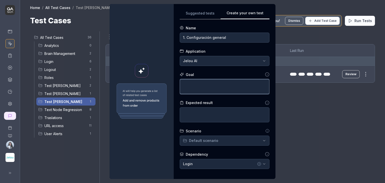
type textarea "In General Settings: 3.1. Enter Campaign Name: Campaign_QA_001. 3.2. Enter Temp…"
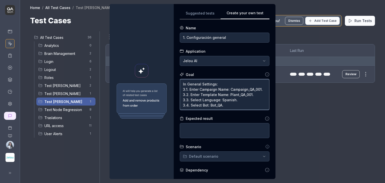
click at [211, 95] on textarea "In General Settings: 3.1. Enter Campaign Name: Campaign_QA_001. 3.2. Enter Temp…" at bounding box center [225, 94] width 90 height 31
type textarea "*"
type textarea "In General Settings: 3.1. Enter Campaign Name: Campaign_QA_001. 3.2. Enter Temp…"
drag, startPoint x: 228, startPoint y: 37, endPoint x: 174, endPoint y: 38, distance: 53.1
click at [174, 38] on div "**********" at bounding box center [225, 91] width 102 height 175
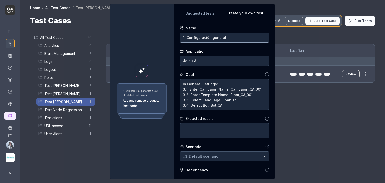
click at [204, 40] on input "1. Configuración general" at bounding box center [225, 38] width 90 height 10
click at [206, 96] on textarea "In General Settings: 3.1. Enter Campaign Name: Campaign_QA_001. 3.2. Enter Temp…" at bounding box center [225, 94] width 90 height 31
drag, startPoint x: 215, startPoint y: 83, endPoint x: 180, endPoint y: 82, distance: 34.6
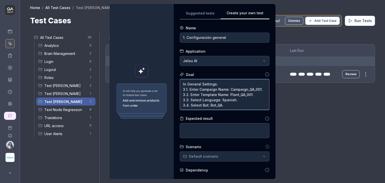
click at [180, 82] on textarea "In General Settings: 3.1. Enter Campaign Name: Campaign_QA_001. 3.2. Enter Temp…" at bounding box center [225, 94] width 90 height 31
click at [181, 84] on textarea "In General Settings: 3.1. Enter Campaign Name: Campaign_QA_001. 3.2. Enter Temp…" at bounding box center [225, 94] width 90 height 31
click at [203, 93] on textarea "In General Settings: 3.1. Enter Campaign Name: Campaign_QA_001. 3.2. Enter Temp…" at bounding box center [225, 94] width 90 height 31
drag, startPoint x: 213, startPoint y: 84, endPoint x: 179, endPoint y: 84, distance: 33.6
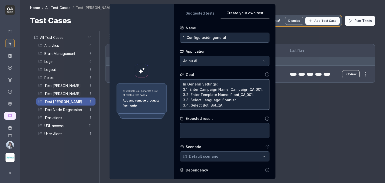
click at [180, 84] on textarea "In General Settings: 3.1. Enter Campaign Name: Campaign_QA_001. 3.2. Enter Temp…" at bounding box center [225, 94] width 90 height 31
type textarea "*"
type textarea ": 3.1. Enter Campaign Name: Campaign_QA_001. 3.2. Enter Template Name: Plant_QA…"
click at [221, 82] on textarea ": 3.1. Enter Campaign Name: Campaign_QA_001. 3.2. Enter Template Name: Plant_QA…" at bounding box center [225, 94] width 90 height 31
type textarea "*"
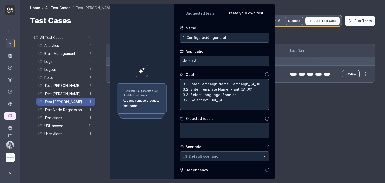
type textarea "3.1. Enter Campaign Name: Campaign_QA_001. 3.2. Enter Template Name: Plant_QA_0…"
click at [220, 37] on input "1. Configuración general" at bounding box center [225, 38] width 90 height 10
paste input "In General Settings"
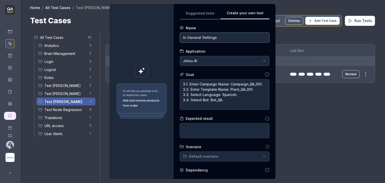
click at [180, 38] on input "In General Settings" at bounding box center [225, 38] width 90 height 10
type input "1. In General Settings"
click at [183, 84] on textarea "3.1. Enter Campaign Name: Campaign_QA_001. 3.2. Enter Template Name: Plant_QA_0…" at bounding box center [225, 94] width 90 height 31
drag, startPoint x: 184, startPoint y: 89, endPoint x: 175, endPoint y: 86, distance: 9.5
click at [174, 87] on div "**********" at bounding box center [225, 91] width 102 height 175
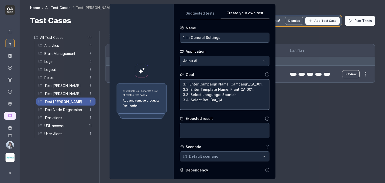
type textarea "*"
type textarea "1. Enter Campaign Name: Campaign_QA_001. 3.2. Enter Template Name: Plant_QA_001…"
type textarea "*"
type textarea "1. Enter Campaign Name: Campaign_QA_001. 3.2. Enter Template Name: Plant_QA_001…"
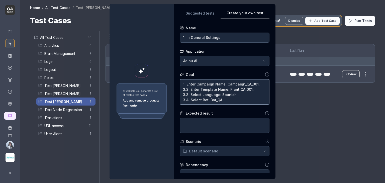
drag, startPoint x: 184, startPoint y: 89, endPoint x: 176, endPoint y: 90, distance: 7.5
click at [176, 90] on div "**********" at bounding box center [225, 91] width 102 height 175
type textarea "*"
type textarea "1. Enter Campaign Name: Campaign_QA_001. 2. Enter Template Name: Plant_QA_001. …"
drag, startPoint x: 184, startPoint y: 95, endPoint x: 176, endPoint y: 95, distance: 8.8
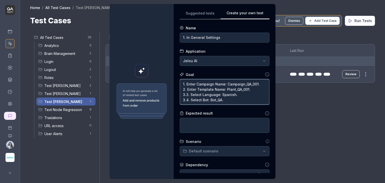
click at [176, 95] on div "**********" at bounding box center [225, 91] width 102 height 175
type textarea "*"
type textarea "1. Enter Campaign Name: Campaign_QA_001. 2. Enter Template Name: Plant_QA_001. …"
drag, startPoint x: 184, startPoint y: 100, endPoint x: 177, endPoint y: 100, distance: 6.8
click at [180, 100] on textarea "1. Enter Campaign Name: Campaign_QA_001. 2. Enter Template Name: Plant_QA_001. …" at bounding box center [225, 92] width 90 height 26
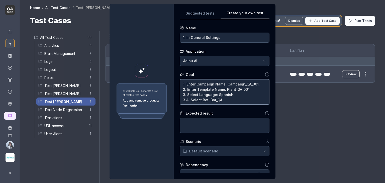
type textarea "*"
type textarea "1. Enter Campaign Name: Campaign_QA_001. 2. Enter Template Name: Plant_QA_001. …"
drag, startPoint x: 216, startPoint y: 100, endPoint x: 211, endPoint y: 100, distance: 5.0
click at [211, 100] on textarea "1. Enter Campaign Name: Campaign_QA_001. 2. Enter Template Name: Plant_QA_001. …" at bounding box center [225, 92] width 90 height 26
type textarea "*"
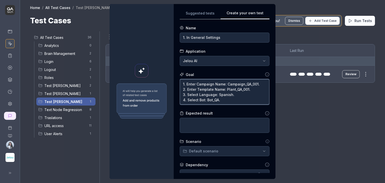
type textarea "1. Enter Campaign Name: Campaign_QA_001. 2. Enter Template Name: Plant_QA_001. …"
type textarea "*"
type textarea "1. Enter Campaign Name: Campaign_QA_001. 2. Enter Template Name: Plant_QA_001. …"
type textarea "*"
type textarea "1. Enter Campaign Name: Campaign_QA_001. 2. Enter Template Name: Plant_QA_001. …"
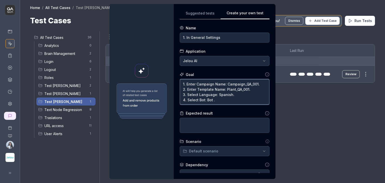
type textarea "*"
type textarea "1. Enter Campaign Name: Campaign_QA_001. 2. Enter Template Name: Plant_QA_001. …"
type textarea "*"
type textarea "1. Enter Campaign Name: Campaign_QA_001. 2. Enter Template Name: Plant_QA_001. …"
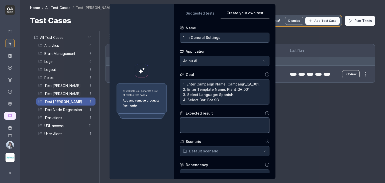
click at [208, 124] on textarea at bounding box center [225, 125] width 90 height 15
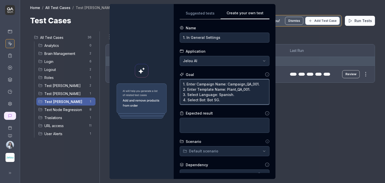
click at [231, 98] on textarea "1. Enter Campaign Name: Campaign_QA_001. 2. Enter Template Name: Plant_QA_001. …" at bounding box center [225, 92] width 90 height 26
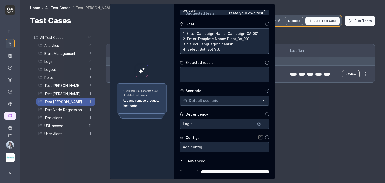
scroll to position [58, 0]
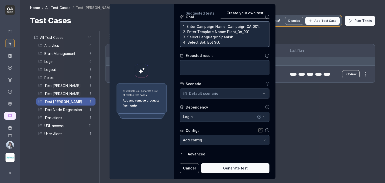
click at [223, 42] on textarea "1. Enter Campaign Name: Campaign_QA_001. 2. Enter Template Name: Plant_QA_001. …" at bounding box center [225, 35] width 90 height 26
type textarea "*"
type textarea "1. Enter Campaign Name: Campaign_QA_001. 2. Enter Template Name: Plant_QA_001. …"
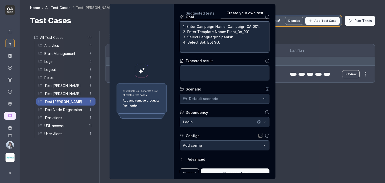
type textarea "*"
type textarea "1. Enter Campaign Name: Campaign_QA_001. 2. Enter Template Name: Plant_QA_001. …"
type textarea "*"
type textarea "1. Enter Campaign Name: Campaign_QA_001. 2. Enter Template Name: Plant_QA_001. …"
type textarea "*"
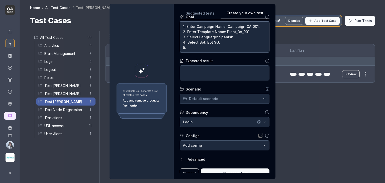
type textarea "1. Enter Campaign Name: Campaign_QA_001. 2. Enter Template Name: Plant_QA_001. …"
paste textarea "Click Next."
type textarea "*"
type textarea "1. Enter Campaign Name: Campaign_QA_001. 2. Enter Template Name: Plant_QA_001. …"
drag, startPoint x: 204, startPoint y: 48, endPoint x: 158, endPoint y: 46, distance: 46.4
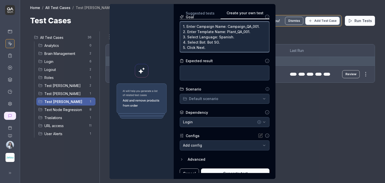
click at [158, 46] on div "**********" at bounding box center [193, 91] width 166 height 175
click at [193, 72] on textarea at bounding box center [225, 72] width 90 height 15
paste textarea "The system saves the entered configuration. The campaign name (Campaign_QA_001)…"
type textarea "*"
type textarea "The system saves the entered configuration. The campaign name (Campaign_QA_001)…"
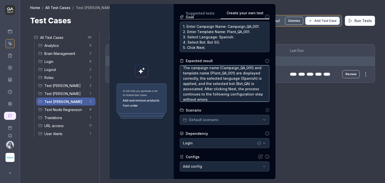
scroll to position [0, 0]
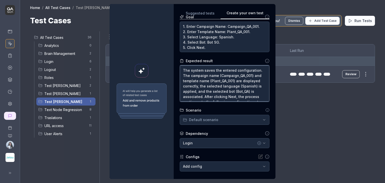
click at [194, 97] on textarea "The system saves the entered configuration. The campaign name (Campaign_QA_001)…" at bounding box center [225, 83] width 90 height 36
type textarea "*"
type textarea "The system saves the entered configuration. The campaign name (Campaign_QA_001)…"
type textarea "*"
type textarea "The system saves the entered configuration. The campaign name (Campaign_QA_001)…"
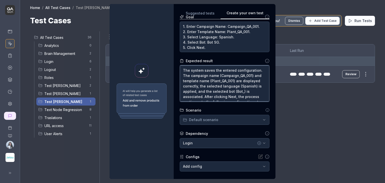
type textarea "*"
type textarea "The system saves the entered configuration. The campaign name (Campaign_QA_001)…"
type textarea "*"
type textarea "The system saves the entered configuration. The campaign name (Campaign_QA_001)…"
type textarea "*"
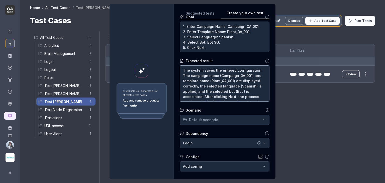
type textarea "The system saves the entered configuration. The campaign name (Campaign_QA_001)…"
type textarea "*"
type textarea "The system saves the entered configuration. The campaign name (Campaign_QA_001)…"
type textarea "*"
click at [227, 76] on textarea "The system saves the entered configuration. The campaign name (Campaign_QA_001)…" at bounding box center [225, 83] width 90 height 36
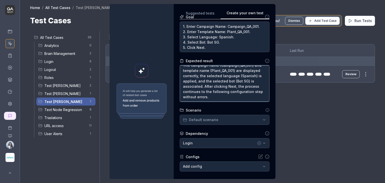
scroll to position [83, 0]
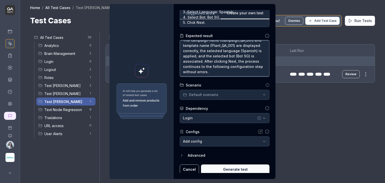
type textarea "The system saves the entered configuration. The campaign name (Campaign_QA_001)…"
click at [257, 118] on icon "button" at bounding box center [259, 118] width 4 height 4
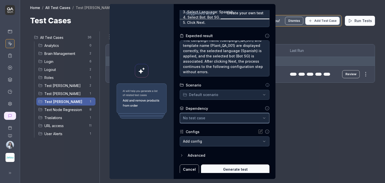
click at [262, 118] on icon "button" at bounding box center [264, 118] width 4 height 4
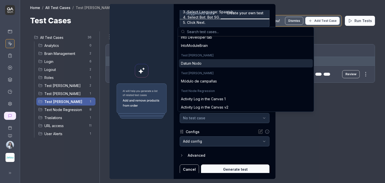
scroll to position [150, 0]
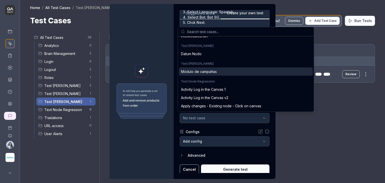
click at [219, 73] on div "Módulo de campañas" at bounding box center [246, 71] width 134 height 8
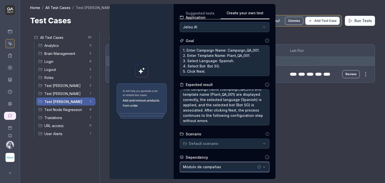
scroll to position [84, 0]
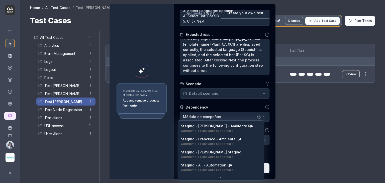
click at [212, 141] on body "Home / All Test Cases / Test Nadia Home / All Test Cases / Test Nadia Test Case…" at bounding box center [192, 110] width 385 height 221
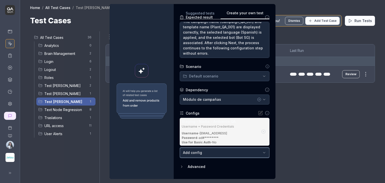
scroll to position [109, 0]
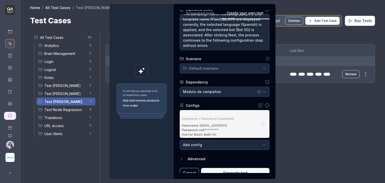
click at [257, 92] on icon "button" at bounding box center [259, 92] width 4 height 4
click at [254, 146] on body "Home / All Test Cases / Test Nadia Home / All Test Cases / Test Nadia Test Case…" at bounding box center [192, 110] width 385 height 221
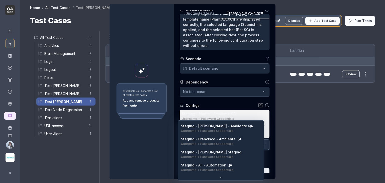
click at [239, 101] on div "**********" at bounding box center [192, 91] width 385 height 183
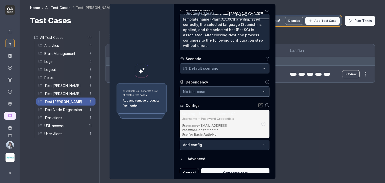
click at [236, 90] on div "No test case" at bounding box center [222, 91] width 78 height 5
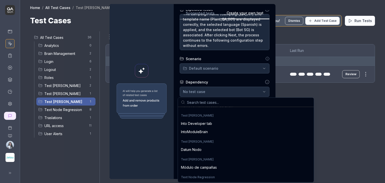
scroll to position [175, 0]
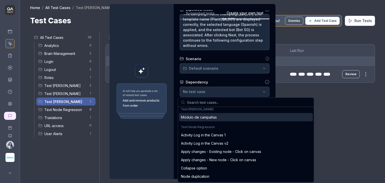
click at [215, 117] on div "Módulo de campañas" at bounding box center [199, 117] width 36 height 5
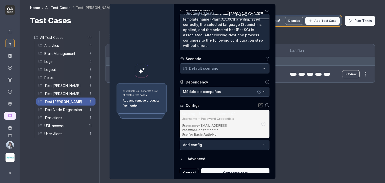
click at [220, 69] on div "**********" at bounding box center [192, 91] width 385 height 183
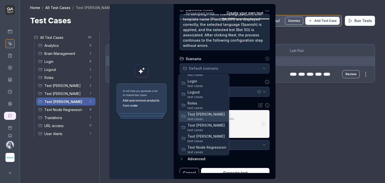
scroll to position [25, 0]
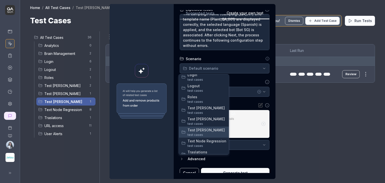
click at [208, 134] on span "test case s" at bounding box center [206, 135] width 39 height 5
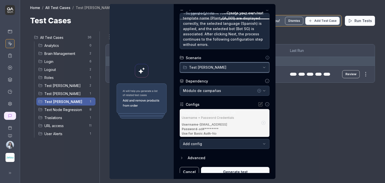
scroll to position [114, 0]
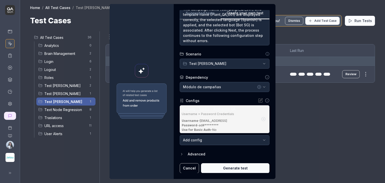
click at [240, 168] on button "Generate test" at bounding box center [235, 168] width 68 height 10
type textarea "*"
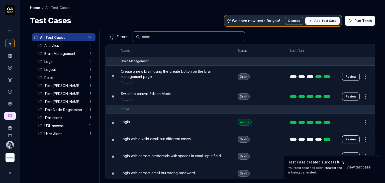
click at [71, 104] on span "Test [PERSON_NAME]" at bounding box center [65, 101] width 42 height 5
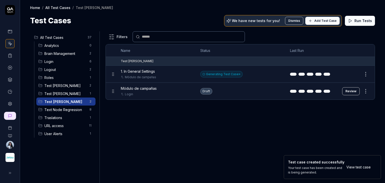
click at [316, 22] on button "Add Test Case" at bounding box center [322, 21] width 34 height 8
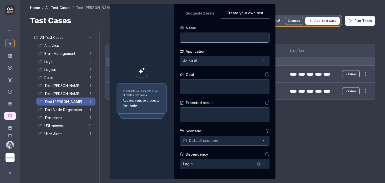
click at [219, 39] on input at bounding box center [225, 38] width 90 height 10
click at [220, 87] on textarea at bounding box center [225, 86] width 90 height 15
click at [193, 39] on input "2." at bounding box center [225, 38] width 90 height 10
paste input "Message Type"
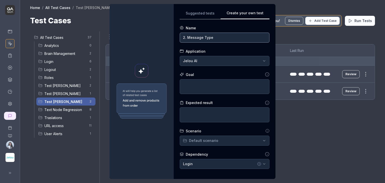
type input "2. Message Type"
click at [204, 88] on textarea at bounding box center [225, 86] width 90 height 15
paste textarea "Select Category: Marketing. Select Type: Custom Message. Click Next."
type textarea "*"
type textarea "Select Category: Marketing. Select Type: Custom Message. Click Next."
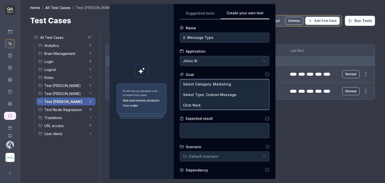
click at [181, 83] on textarea "Select Category: Marketing. Select Type: Custom Message. Click Next." at bounding box center [225, 94] width 90 height 31
type textarea "*"
type textarea "1Select Category: Marketing. Select Type: Custom Message. Click Next."
type textarea "*"
type textarea "1.Select Category: Marketing. Select Type: Custom Message. Click Next."
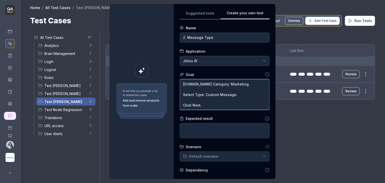
type textarea "*"
type textarea "1. Select Category: Marketing. Select Type: Custom Message. Click Next."
click at [182, 89] on textarea "1. Select Category: Marketing. Select Type: Custom Message. Click Next." at bounding box center [225, 94] width 90 height 31
type textarea "*"
type textarea "1. Select Category: Marketing. Select Type: Custom Message. Click Next."
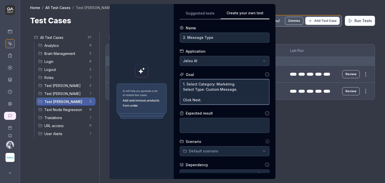
click at [182, 89] on textarea "1. Select Category: Marketing. Select Type: Custom Message. Click Next." at bounding box center [225, 92] width 90 height 26
type textarea "*"
type textarea "1. Select Category: Marketing. 2Select Type: Custom Message. Click Next."
type textarea "*"
type textarea "1. Select Category: Marketing. 2.Select Type: Custom Message. Click Next."
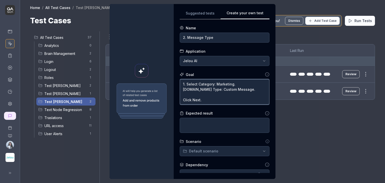
type textarea "*"
type textarea "1. Select Category: Marketing. 2. Select Type: Custom Message. Click Next."
click at [181, 98] on textarea "1. Select Category: Marketing. 2. Select Type: Custom Message. Click Next." at bounding box center [225, 92] width 90 height 26
type textarea "*"
type textarea "1. Select Category: Marketing. 2. Select Type: Custom Message. Click Next."
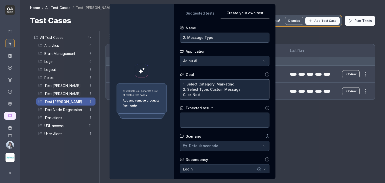
type textarea "*"
type textarea "1. Select Category: Marketing. 2. Select Type: Custom Message. 3Click Next."
type textarea "*"
type textarea "1. Select Category: Marketing. 2. Select Type: Custom Message. 3.Click Next."
type textarea "*"
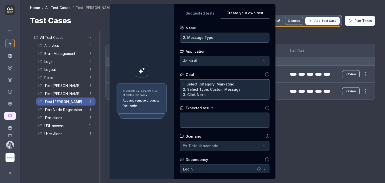
type textarea "1. Select Category: Marketing. 2. Select Type: Custom Message. 3. Click Next."
click at [228, 119] on textarea at bounding box center [225, 120] width 90 height 15
paste textarea "Marketing is selected as the active category. Custom Message is selected. The p…"
type textarea "*"
type textarea "Marketing is selected as the active category. Custom Message is selected. The p…"
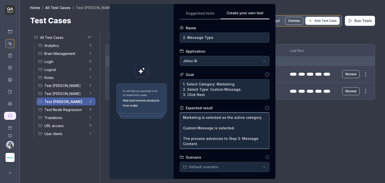
click at [182, 122] on textarea "Marketing is selected as the active category. Custom Message is selected. The p…" at bounding box center [225, 131] width 90 height 36
type textarea "*"
type textarea "Marketing is selected as the active category. Custom Message is selected. The p…"
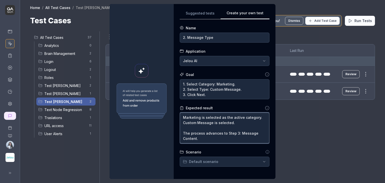
click at [182, 126] on textarea "Marketing is selected as the active category. Custom Message is selected. The p…" at bounding box center [225, 128] width 90 height 31
type textarea "*"
type textarea "Marketing is selected as the active category. Custom Message is selected. The p…"
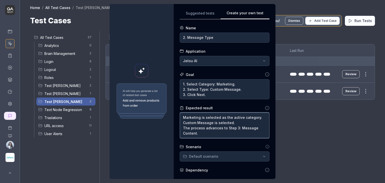
click at [181, 117] on textarea "Marketing is selected as the active category. Custom Message is selected. The p…" at bounding box center [225, 126] width 90 height 26
type textarea "*"
type textarea "*Marketing is selected as the active category. Custom Message is selected. The …"
type textarea "*"
type textarea "* Marketing is selected as the active category. Custom Message is selected. The…"
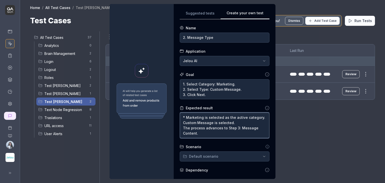
click at [181, 124] on textarea "* Marketing is selected as the active category. Custom Message is selected. The…" at bounding box center [225, 126] width 90 height 26
type textarea "*"
type textarea "* Marketing is selected as the active category. *Custom Message is selected. Th…"
type textarea "*"
type textarea "* Marketing is selected as the active category. * Custom Message is selected. T…"
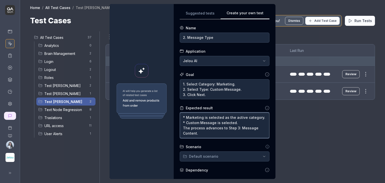
click at [180, 127] on textarea "* Marketing is selected as the active category. * Custom Message is selected. T…" at bounding box center [225, 126] width 90 height 26
type textarea "*"
type textarea "* Marketing is selected as the active category. * Custom Message is selected. *…"
type textarea "*"
type textarea "* Marketing is selected as the active category. * Custom Message is selected. *…"
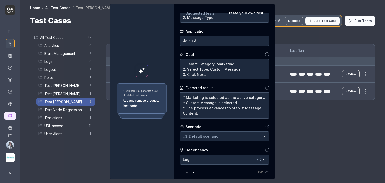
scroll to position [25, 0]
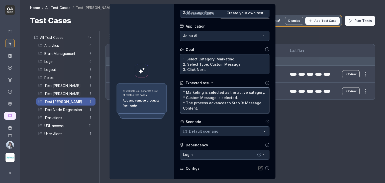
type textarea "*"
type textarea "* Marketing is selected as the active category. * Custom Message is selected. *…"
click at [207, 136] on div "**********" at bounding box center [192, 91] width 385 height 183
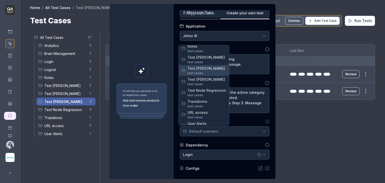
scroll to position [52, 0]
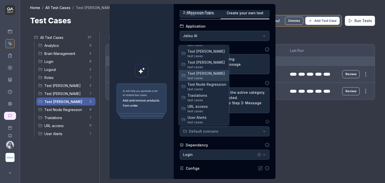
click at [205, 74] on span "Test [PERSON_NAME]" at bounding box center [206, 73] width 39 height 5
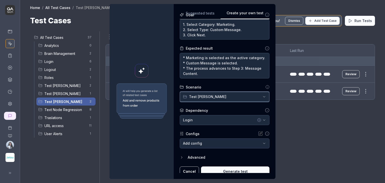
scroll to position [63, 0]
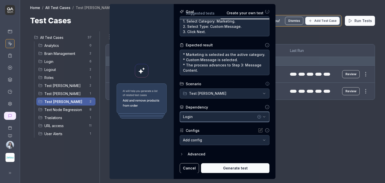
click at [212, 117] on div "Login" at bounding box center [219, 116] width 73 height 5
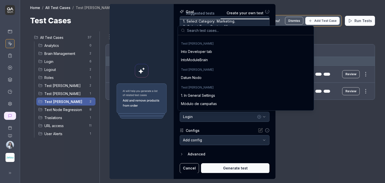
scroll to position [150, 0]
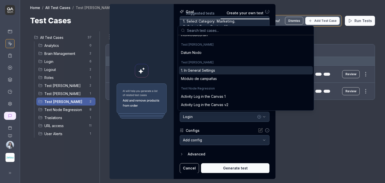
click at [212, 73] on div "1. In General Settings" at bounding box center [246, 70] width 134 height 8
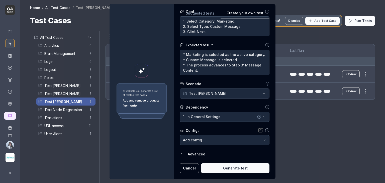
click at [241, 132] on div "Configs" at bounding box center [225, 130] width 90 height 5
click at [229, 131] on div "Configs" at bounding box center [225, 130] width 90 height 5
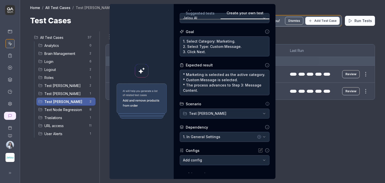
scroll to position [63, 0]
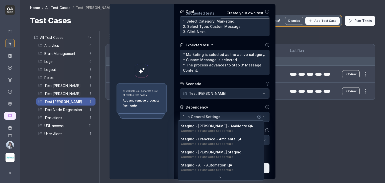
click at [236, 143] on body "Home / All Test Cases / Test Nadia Home / All Test Cases / Test Nadia Test Case…" at bounding box center [192, 110] width 385 height 221
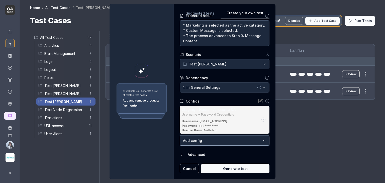
scroll to position [93, 0]
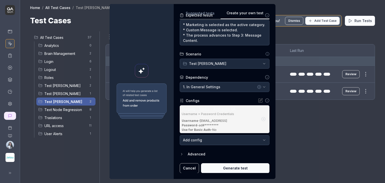
click at [245, 153] on div "Advanced" at bounding box center [229, 154] width 82 height 6
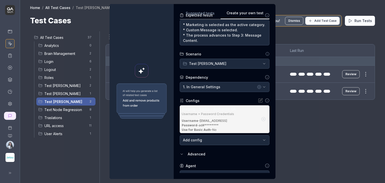
click at [246, 143] on body "Home / All Test Cases / Test Nadia Home / All Test Cases / Test Nadia Test Case…" at bounding box center [192, 110] width 385 height 221
click at [258, 118] on div "**********" at bounding box center [192, 91] width 385 height 183
click at [261, 119] on icon "button" at bounding box center [263, 119] width 5 height 5
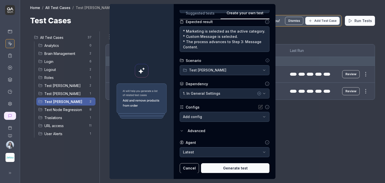
click at [245, 166] on button "Generate test" at bounding box center [235, 168] width 68 height 10
type textarea "*"
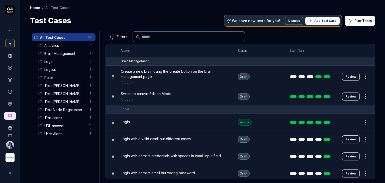
click at [73, 99] on span "Test [PERSON_NAME]" at bounding box center [65, 101] width 42 height 5
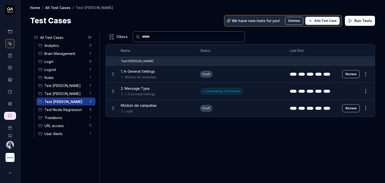
click at [275, 142] on div "Filters Name Status Last Run Test Nadia 1. In General Settings Módulo de campañ…" at bounding box center [240, 107] width 269 height 152
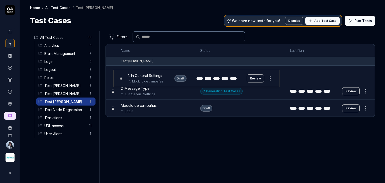
drag, startPoint x: 114, startPoint y: 73, endPoint x: 122, endPoint y: 77, distance: 8.5
click at [122, 77] on body "Home / All Test Cases / Test Nadia Home / All Test Cases / Test Nadia Test Case…" at bounding box center [192, 110] width 385 height 221
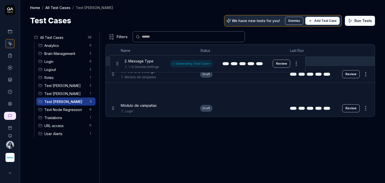
drag, startPoint x: 114, startPoint y: 91, endPoint x: 118, endPoint y: 63, distance: 27.6
click at [118, 63] on body "Home / All Test Cases / Test Nadia Home / All Test Cases / Test Nadia Test Case…" at bounding box center [192, 110] width 385 height 221
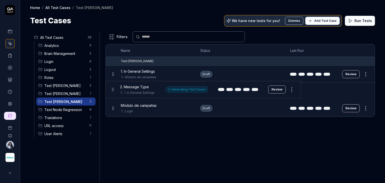
click at [113, 91] on body "Home / All Test Cases / Test Nadia Home / All Test Cases / Test Nadia Test Case…" at bounding box center [192, 110] width 385 height 221
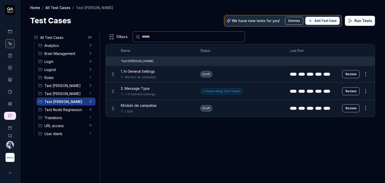
click at [325, 23] on span "Add Test Case" at bounding box center [325, 21] width 22 height 5
click at [320, 22] on span "Add Test Case" at bounding box center [325, 21] width 22 height 5
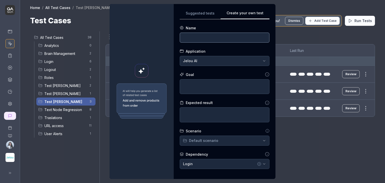
click at [227, 38] on input at bounding box center [225, 38] width 90 height 10
click at [209, 38] on input at bounding box center [225, 38] width 90 height 10
type input "3."
click at [194, 85] on textarea at bounding box center [225, 86] width 90 height 15
paste textarea "In Header, enter: PruebaQA. In Message Content, write: This is a QA test (≥ 4).…"
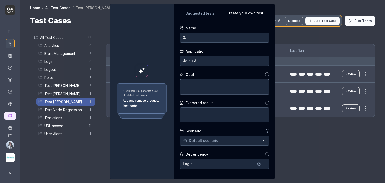
type textarea "*"
type textarea "In Header, enter: PruebaQA. In Message Content, write: This is a QA test (≥ 4).…"
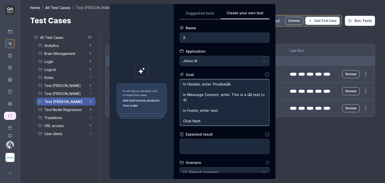
click at [180, 84] on textarea "In Header, enter: PruebaQA. In Message Content, write: This is a QA test (≥ 4).…" at bounding box center [225, 102] width 90 height 47
type textarea "*"
type textarea "1In Header, enter: PruebaQA. In Message Content, write: This is a QA test (≥ 4)…"
type textarea "*"
type textarea "1.In Header, enter: PruebaQA. In Message Content, write: This is a QA test (≥ 4…"
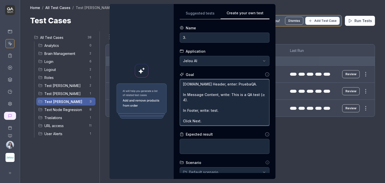
type textarea "*"
type textarea "1. In Header, enter: PruebaQA. In Message Content, write: This is a QA test (≥ …"
click at [182, 89] on textarea "1. In Header, enter: PruebaQA. In Message Content, write: This is a QA test (≥ …" at bounding box center [225, 102] width 90 height 47
type textarea "*"
type textarea "1. In Header, enter: PruebaQA. In Message Content, write: This is a QA test (≥ …"
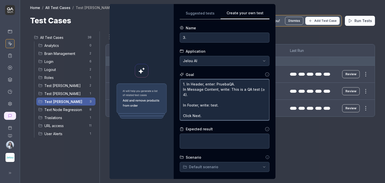
click at [181, 88] on textarea "1. In Header, enter: PruebaQA. In Message Content, write: This is a QA test (≥ …" at bounding box center [225, 99] width 90 height 41
click at [180, 89] on textarea "1. In Header, enter: PruebaQA. In Message Content, write: This is a QA test (≥ …" at bounding box center [225, 99] width 90 height 41
type textarea "*"
type textarea "1. In Header, enter: PruebaQA. 2In Message Content, write: This is a QA test (≥…"
type textarea "*"
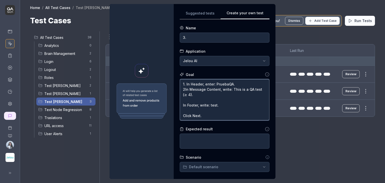
type textarea "1. In Header, enter: PruebaQA. 2.In Message Content, write: This is a QA test (…"
type textarea "*"
type textarea "1. In Header, enter: PruebaQA. 2. In Message Content, write: This is a QA test …"
click at [180, 105] on textarea "1. In Header, enter: PruebaQA. 2. In Message Content, write: This is a QA test …" at bounding box center [225, 99] width 90 height 41
type textarea "*"
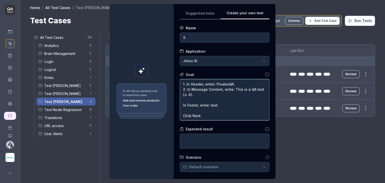
type textarea "1. In Header, enter: PruebaQA. 2. In Message Content, write: This is a QA test …"
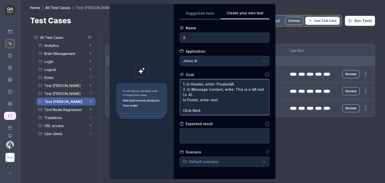
type textarea "*"
type textarea "1. In Header, enter: PruebaQA. 2. In Message Content, write: This is a QA test …"
type textarea "*"
type textarea "1. In Header, enter: PruebaQA. 2. In Message Content, write: This is a QA test …"
type textarea "*"
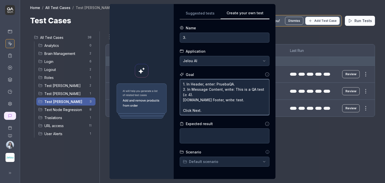
type textarea "1. In Header, enter: PruebaQA. 2. In Message Content, write: This is a QA test …"
click at [181, 111] on textarea "1. In Header, enter: PruebaQA. 2. In Message Content, write: This is a QA test …" at bounding box center [225, 97] width 90 height 36
type textarea "*"
type textarea "1. In Header, enter: PruebaQA. 2. In Message Content, write: This is a QA test …"
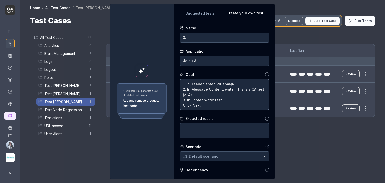
type textarea "*"
type textarea "1. In Header, enter: PruebaQA. 2. In Message Content, write: This is a QA test …"
type textarea "*"
type textarea "1. In Header, enter: PruebaQA. 2. In Message Content, write: This is a QA test …"
type textarea "*"
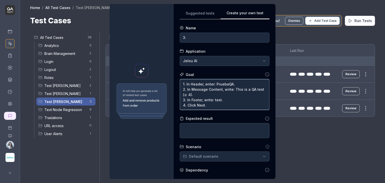
type textarea "1. In Header, enter: PruebaQA. 2. In Message Content, write: This is a QA test …"
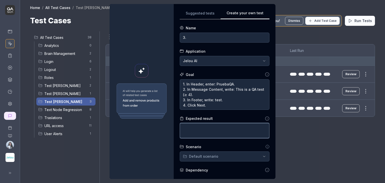
click at [186, 128] on textarea at bounding box center [225, 130] width 90 height 15
click at [192, 130] on textarea at bounding box center [225, 130] width 90 height 15
paste textarea "All three fields accept the text without errors. The system validates a minimum…"
type textarea "*"
type textarea "All three fields accept the text without errors. The system validates a minimum…"
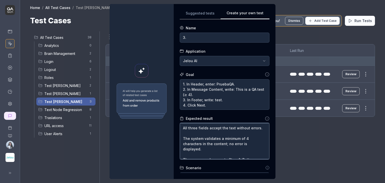
click at [181, 127] on textarea "All three fields accept the text without errors. The system validates a minimum…" at bounding box center [225, 141] width 90 height 36
type textarea "*"
type textarea "1All three fields accept the text without errors. The system validates a minimu…"
type textarea "*"
type textarea "1.All three fields accept the text without errors. The system validates a minim…"
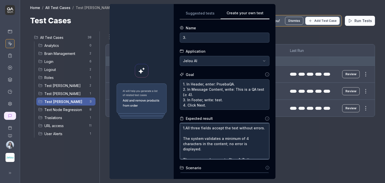
type textarea "*"
type textarea "1. All three fields accept the text without errors. The system validates a mini…"
click at [183, 137] on textarea "1. All three fields accept the text without errors. The system validates a mini…" at bounding box center [225, 141] width 90 height 36
type textarea "*"
type textarea "1. All three fields accept the text without errors. The system validates a mini…"
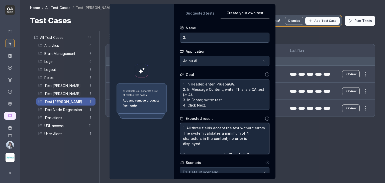
click at [181, 140] on textarea "1. All three fields accept the text without errors. The system validates a mini…" at bounding box center [225, 138] width 90 height 31
type textarea "*"
type textarea "1. All three fields accept the text without errors. 2The system validates a min…"
type textarea "*"
type textarea "1. All three fields accept the text without errors. 2.The system validates a mi…"
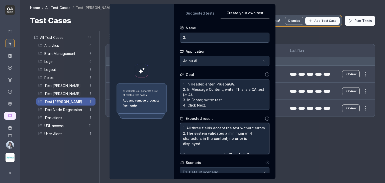
type textarea "*"
type textarea "1. All three fields accept the text without errors. 2. The system validates a m…"
click at [188, 144] on textarea "1. All three fields accept the text without errors. 2. The system validates a m…" at bounding box center [225, 138] width 90 height 31
type textarea "*"
type textarea "1. All three fields accept the text without errors. 2. The system validates a m…"
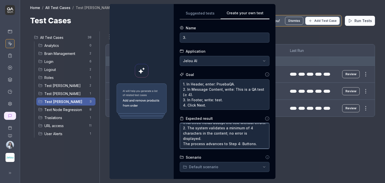
scroll to position [11, 0]
click at [182, 143] on textarea "1. All three fields accept the text without errors. 2. The system validates a m…" at bounding box center [225, 136] width 90 height 26
click at [181, 144] on textarea "1. All three fields accept the text without errors. 2. The system validates a m…" at bounding box center [225, 136] width 90 height 26
type textarea "*"
type textarea "1. All three fields accept the text without errors. 2. The system validates a m…"
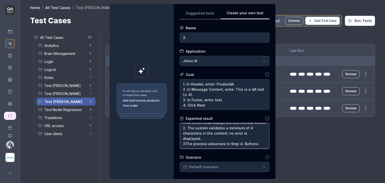
type textarea "*"
type textarea "1. All three fields accept the text without errors. 2. The system validates a m…"
type textarea "*"
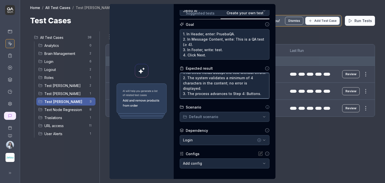
type textarea "1. All three fields accept the text without errors. 2. The system validates a m…"
click at [216, 116] on div "**********" at bounding box center [192, 91] width 385 height 183
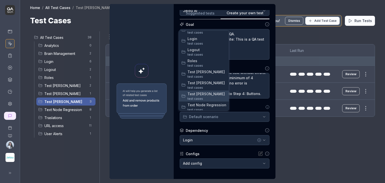
scroll to position [25, 0]
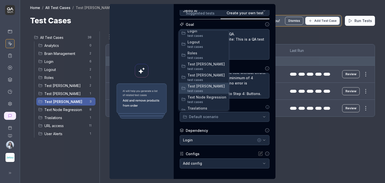
click at [211, 87] on span "Test [PERSON_NAME]" at bounding box center [206, 85] width 39 height 5
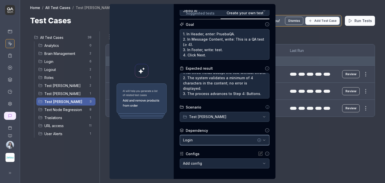
click at [229, 139] on div "Login" at bounding box center [219, 139] width 73 height 5
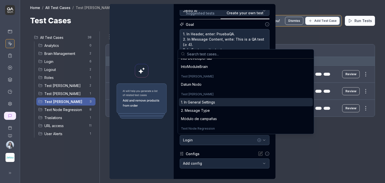
scroll to position [150, 0]
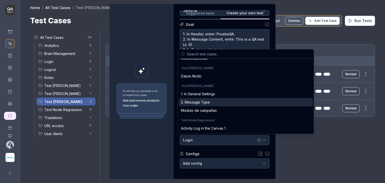
click at [217, 103] on div "2. Message Type" at bounding box center [246, 102] width 134 height 8
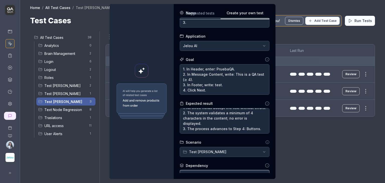
scroll to position [0, 0]
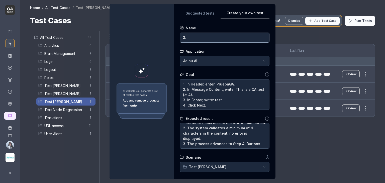
click at [221, 38] on input "3." at bounding box center [225, 38] width 90 height 10
click at [190, 34] on input "3." at bounding box center [225, 38] width 90 height 10
type textarea "*"
paste input "Message Content"
type input "3. Message Content"
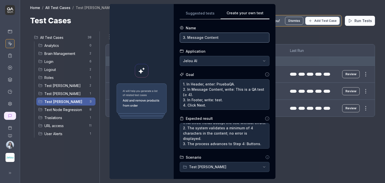
type textarea "*"
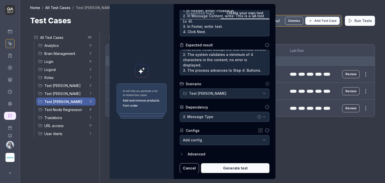
type input "3. Message Content"
click at [240, 170] on button "Generate test" at bounding box center [235, 168] width 68 height 10
type textarea "*"
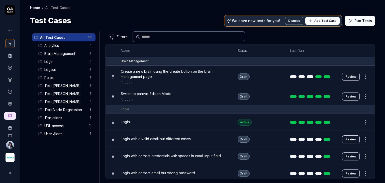
click at [317, 21] on span "Add Test Case" at bounding box center [325, 21] width 22 height 5
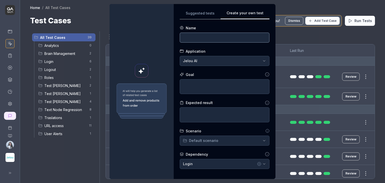
click at [206, 36] on input at bounding box center [225, 38] width 90 height 10
click at [202, 41] on input "4." at bounding box center [225, 38] width 90 height 10
paste input "Buttons"
type input "4. Buttons"
click at [208, 88] on textarea at bounding box center [225, 86] width 90 height 15
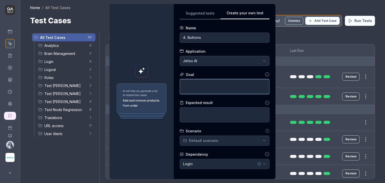
paste textarea "Click Add Button. Choose Type: Quick Reply. Enter Button Name: View Product. Cl…"
type textarea "*"
type textarea "Click Add Button. Choose Type: Quick Reply. Enter Button Name: View Product. Cl…"
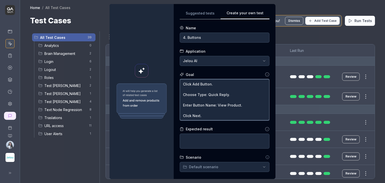
click at [181, 91] on textarea "Click Add Button. Choose Type: Quick Reply. Enter Button Name: View Product. Cl…" at bounding box center [225, 99] width 90 height 41
click at [181, 90] on textarea "Click Add Button. Choose Type: Quick Reply. Enter Button Name: View Product. Cl…" at bounding box center [225, 99] width 90 height 41
type textarea "*"
type textarea "Click Add Button. Choose Type: Quick Reply. Enter Button Name: View Product. Cl…"
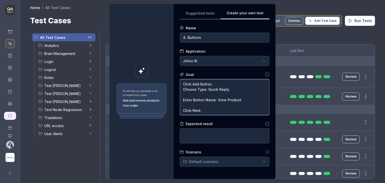
click at [180, 93] on textarea "Click Add Button. Choose Type: Quick Reply. Enter Button Name: View Product. Cl…" at bounding box center [225, 97] width 90 height 36
type textarea "*"
type textarea "Click Add Button. Choose Type: Quick Reply. Enter Button Name: View Product. Cl…"
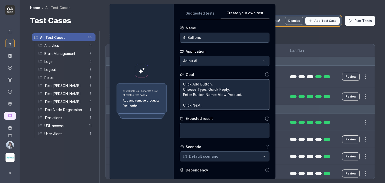
click at [180, 97] on textarea "Click Add Button. Choose Type: Quick Reply. Enter Button Name: View Product. Cl…" at bounding box center [225, 94] width 90 height 31
type textarea "*"
type textarea "Click Add Button. Choose Type: Quick Reply. Enter Button Name: View Product. Cl…"
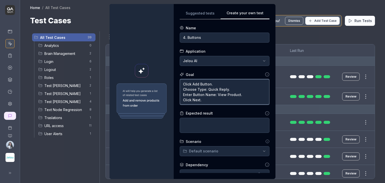
click at [181, 85] on textarea "Click Add Button. Choose Type: Quick Reply. Enter Button Name: View Product. Cl…" at bounding box center [225, 92] width 90 height 26
type textarea "*"
type textarea "1Click Add Button. Choose Type: Quick Reply. Enter Button Name: View Product. C…"
type textarea "*"
type textarea "1.Click Add Button. Choose Type: Quick Reply. Enter Button Name: View Product. …"
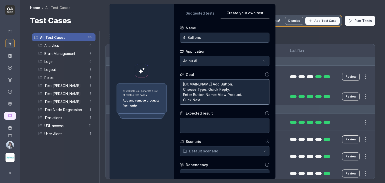
type textarea "*"
type textarea "1. Click Add Button. Choose Type: Quick Reply. Enter Button Name: View Product.…"
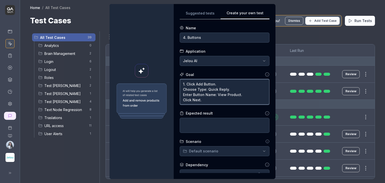
click at [182, 90] on textarea "1. Click Add Button. Choose Type: Quick Reply. Enter Button Name: View Product.…" at bounding box center [225, 92] width 90 height 26
type textarea "*"
type textarea "1. Click Add Button. 2Choose Type: Quick Reply. Enter Button Name: View Product…"
type textarea "*"
type textarea "1. Click Add Button. 2.Choose Type: Quick Reply. Enter Button Name: View Produc…"
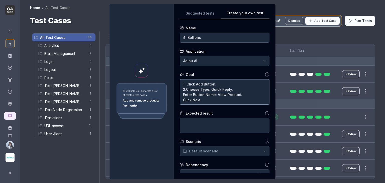
type textarea "*"
type textarea "1. Click Add Button. 2. Choose Type: Quick Reply. Enter Button Name: View Produ…"
click at [183, 93] on textarea "1. Click Add Button. 2. Choose Type: Quick Reply. Enter Button Name: View Produ…" at bounding box center [225, 92] width 90 height 26
click at [181, 94] on textarea "1. Click Add Button. 2. Choose Type: Quick Reply. Enter Button Name: View Produ…" at bounding box center [225, 92] width 90 height 26
type textarea "*"
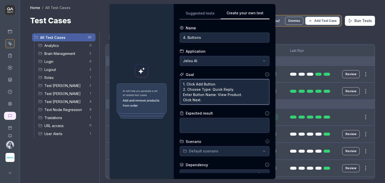
type textarea "1. Click Add Button. 2. Choose Type: Quick Reply. 3Enter Button Name: View Prod…"
click at [181, 98] on textarea "1. Click Add Button. 2. Choose Type: Quick Reply. 3. Enter Button Name: View Pr…" at bounding box center [225, 92] width 90 height 26
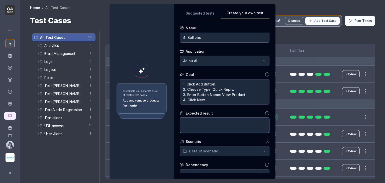
click at [205, 126] on textarea at bounding box center [225, 125] width 90 height 15
paste textarea "A button is displayed in the list with type Quick Reply and name View Product. …"
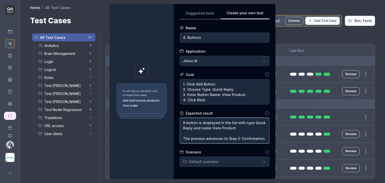
scroll to position [3, 0]
click at [181, 121] on textarea "A button is displayed in the list with type Quick Reply and name View Product. …" at bounding box center [225, 131] width 90 height 26
click at [184, 132] on textarea "* A button is displayed in the list with type Quick Reply and name View Product…" at bounding box center [225, 131] width 90 height 26
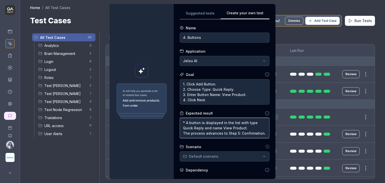
scroll to position [0, 0]
click at [182, 133] on textarea "* A button is displayed in the list with type Quick Reply and name View Product…" at bounding box center [225, 128] width 90 height 20
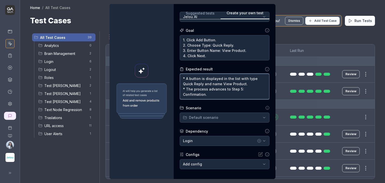
scroll to position [50, 0]
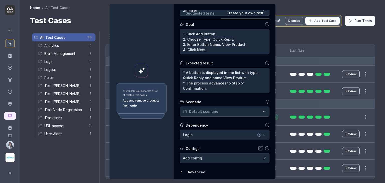
click at [212, 112] on div "**********" at bounding box center [192, 91] width 385 height 183
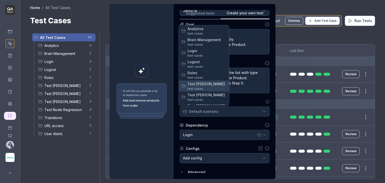
scroll to position [52, 0]
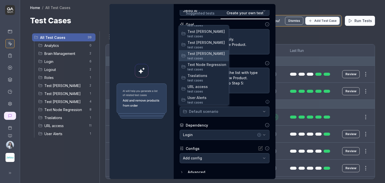
click at [207, 55] on span "Test [PERSON_NAME]" at bounding box center [206, 53] width 39 height 5
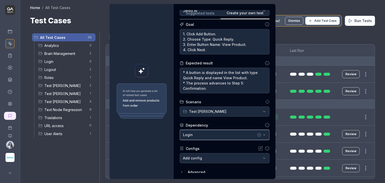
click at [223, 137] on div "Login" at bounding box center [219, 134] width 73 height 5
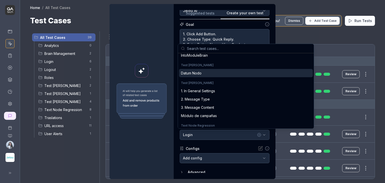
scroll to position [150, 0]
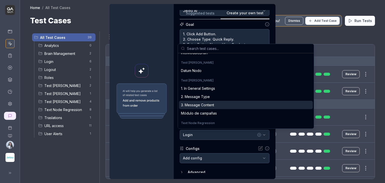
click at [203, 106] on div "3. Message Content" at bounding box center [197, 104] width 33 height 5
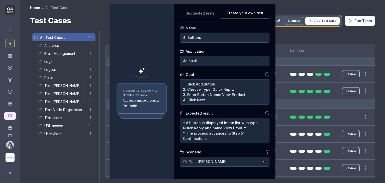
scroll to position [68, 0]
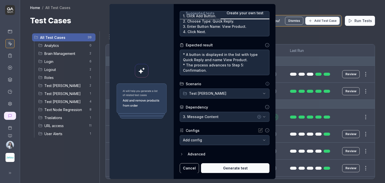
click at [231, 164] on button "Generate test" at bounding box center [235, 168] width 68 height 10
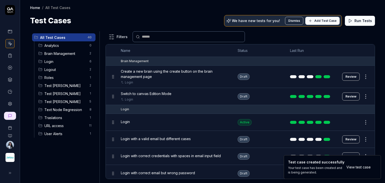
click at [67, 103] on span "Test [PERSON_NAME]" at bounding box center [65, 101] width 42 height 5
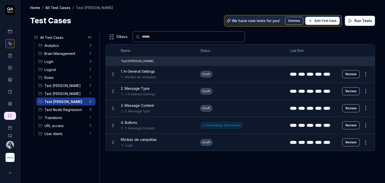
click at [327, 22] on span "Add Test Case" at bounding box center [325, 21] width 22 height 5
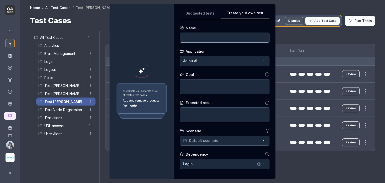
click at [198, 39] on input at bounding box center [225, 38] width 90 height 10
drag, startPoint x: 188, startPoint y: 89, endPoint x: 188, endPoint y: 74, distance: 15.3
click at [188, 89] on textarea at bounding box center [225, 86] width 90 height 15
click at [193, 39] on input "5." at bounding box center [225, 38] width 90 height 10
paste input "Confirmation"
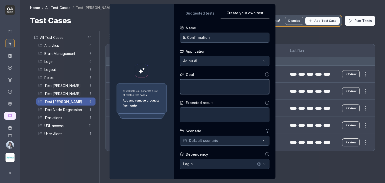
click at [204, 84] on textarea at bounding box center [225, 86] width 90 height 15
paste textarea "Review the summary (settings, content, buttons). Click Confirm and Create."
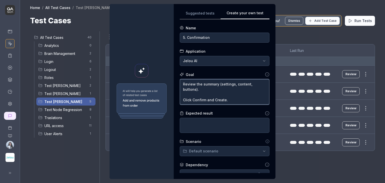
click at [181, 94] on textarea "Review the summary (settings, content, buttons). Click Confirm and Create." at bounding box center [225, 92] width 90 height 26
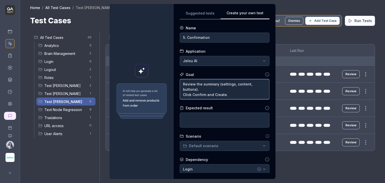
click at [181, 86] on textarea "Review the summary (settings, content, buttons). Click Confirm and Create." at bounding box center [225, 89] width 90 height 20
click at [181, 93] on textarea "1. Review the summary (settings, content, buttons). Click Confirm and Create." at bounding box center [225, 89] width 90 height 20
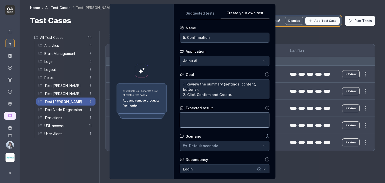
click at [198, 119] on textarea at bounding box center [225, 120] width 90 height 15
paste textarea "The template is successfully created."
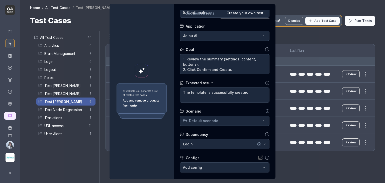
click at [226, 121] on div "**********" at bounding box center [192, 91] width 385 height 183
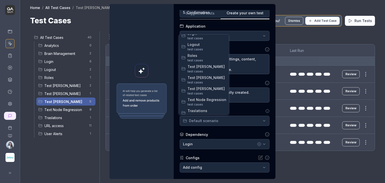
scroll to position [52, 0]
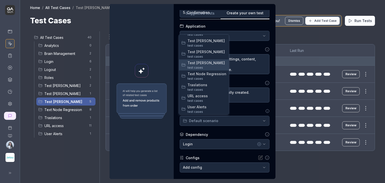
click at [205, 63] on span "Test [PERSON_NAME]" at bounding box center [206, 62] width 39 height 5
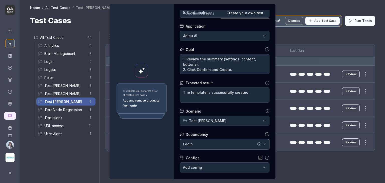
click at [220, 146] on div "Login" at bounding box center [219, 143] width 73 height 5
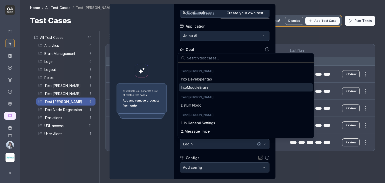
scroll to position [150, 0]
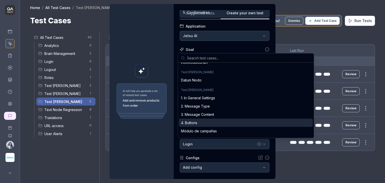
click at [210, 122] on div "4. Buttons" at bounding box center [246, 123] width 134 height 8
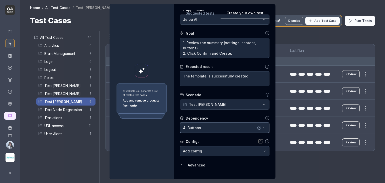
scroll to position [52, 0]
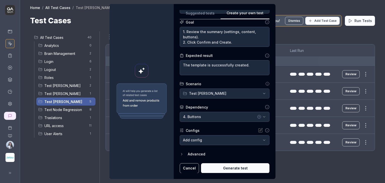
click at [232, 168] on button "Generate test" at bounding box center [235, 168] width 68 height 10
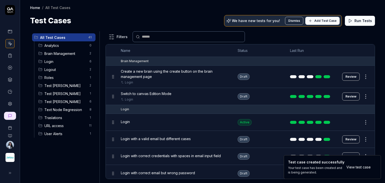
click at [72, 99] on span "Test Nadia" at bounding box center [65, 101] width 42 height 5
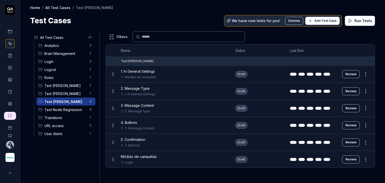
click at [353, 24] on button "Run Tests" at bounding box center [360, 21] width 30 height 10
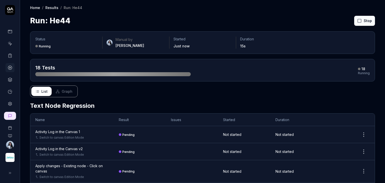
click at [359, 21] on button "Stop" at bounding box center [364, 21] width 21 height 10
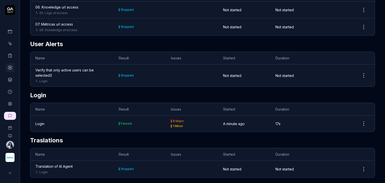
scroll to position [351, 0]
click at [9, 33] on icon at bounding box center [10, 31] width 5 height 5
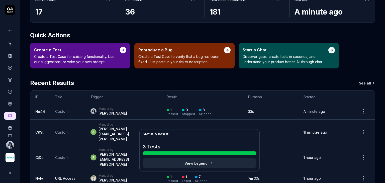
scroll to position [53, 0]
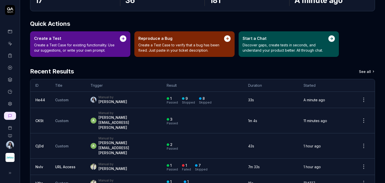
click at [360, 99] on html "Home Home Jelou AI We have new tests for you! Dismiss Add Test Case Run Tests A…" at bounding box center [192, 110] width 385 height 221
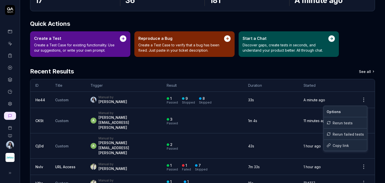
click at [8, 31] on html "Home Home Jelou AI We have new tests for you! Dismiss Add Test Case Run Tests A…" at bounding box center [192, 110] width 385 height 221
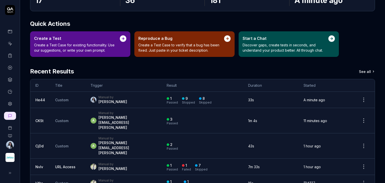
click at [8, 31] on icon at bounding box center [10, 31] width 5 height 5
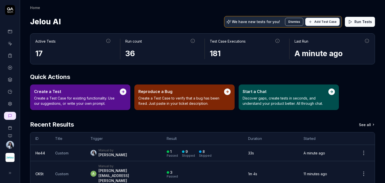
click at [10, 45] on icon at bounding box center [10, 44] width 2 height 2
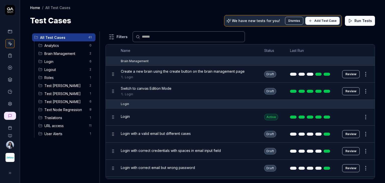
click at [63, 104] on span "Test Nadia" at bounding box center [65, 101] width 42 height 5
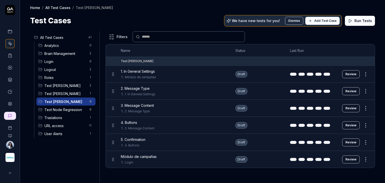
click at [266, 74] on td "Draft" at bounding box center [257, 74] width 55 height 17
click at [254, 161] on td "Draft" at bounding box center [257, 159] width 55 height 17
click at [346, 160] on button "Review" at bounding box center [351, 159] width 18 height 8
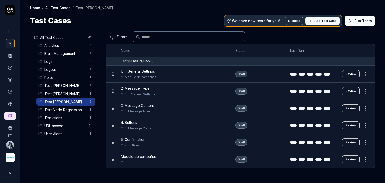
click at [347, 161] on button "Review" at bounding box center [351, 159] width 18 height 8
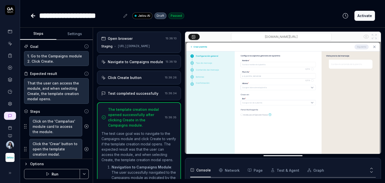
click at [129, 42] on div "Open browser 15:38:10 Staging https://apps.jelou.dev/home" at bounding box center [139, 42] width 84 height 21
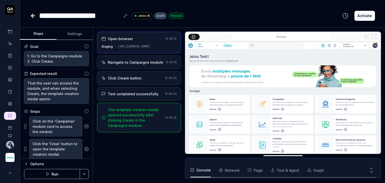
click at [130, 61] on div "Navigate to Campaigns module" at bounding box center [135, 62] width 55 height 5
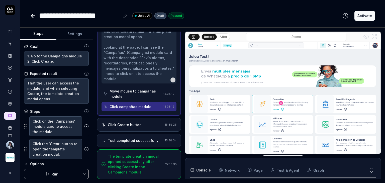
scroll to position [61, 0]
click at [142, 94] on div "Move mouse to campañas module" at bounding box center [136, 93] width 52 height 11
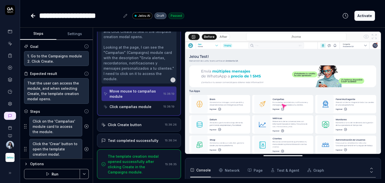
click at [142, 108] on div "Click campañas module" at bounding box center [131, 106] width 42 height 5
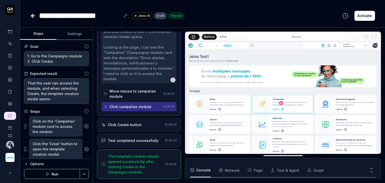
click at [135, 128] on div "Click Create button 15:38:26" at bounding box center [139, 125] width 84 height 14
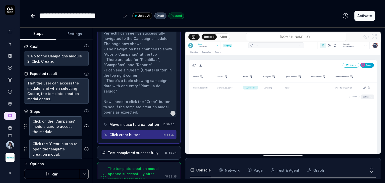
scroll to position [61, 0]
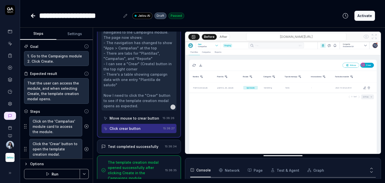
click at [138, 144] on div "Test completed successfully" at bounding box center [133, 146] width 51 height 5
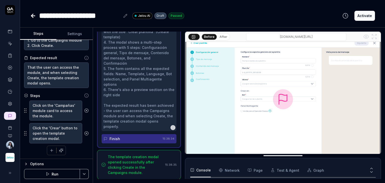
scroll to position [0, 0]
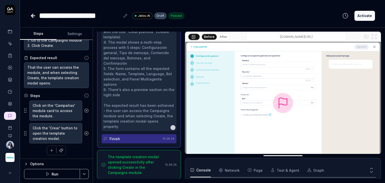
click at [140, 166] on div "The template creation modal opened successfully after clicking Create in the Ca…" at bounding box center [135, 164] width 55 height 21
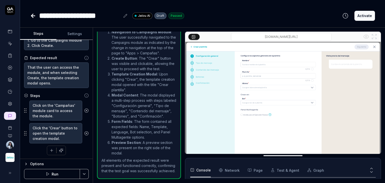
scroll to position [155, 0]
click at [28, 164] on button "Options" at bounding box center [56, 164] width 65 height 6
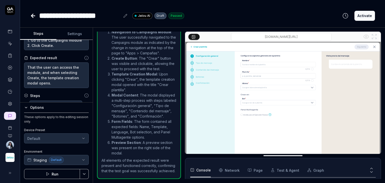
click at [35, 17] on icon at bounding box center [33, 16] width 6 height 6
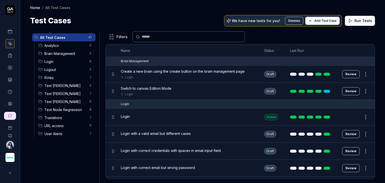
click at [67, 102] on span "Test [PERSON_NAME]" at bounding box center [65, 101] width 42 height 5
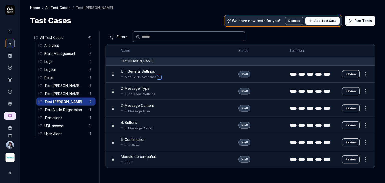
click at [158, 77] on icon "Open selector" at bounding box center [159, 77] width 2 height 2
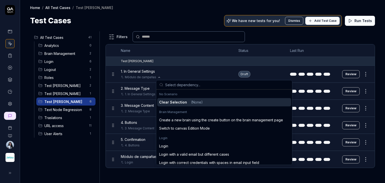
click at [183, 76] on div "Módulo de campañas" at bounding box center [175, 77] width 108 height 5
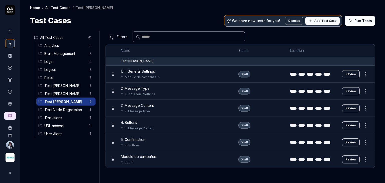
click at [183, 76] on div "Módulo de campañas" at bounding box center [175, 77] width 108 height 5
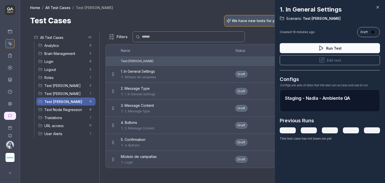
click at [379, 6] on icon at bounding box center [377, 7] width 5 height 5
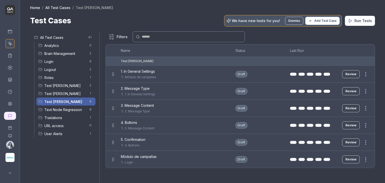
click at [352, 76] on div at bounding box center [192, 91] width 385 height 183
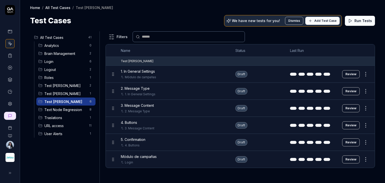
click at [356, 75] on button "Review" at bounding box center [351, 74] width 18 height 8
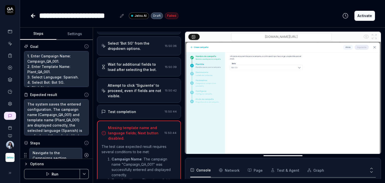
scroll to position [175, 0]
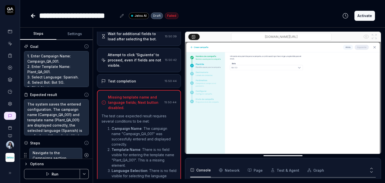
click at [146, 114] on p "The test case expected result requires several conditions to be met:" at bounding box center [139, 118] width 75 height 11
click at [48, 114] on textarea "The system saves the entered configuration. The campaign name (Campaign_QA_001)…" at bounding box center [56, 117] width 65 height 36
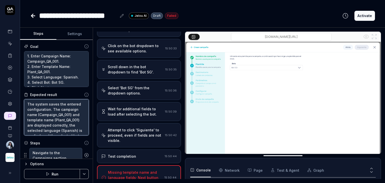
scroll to position [175, 0]
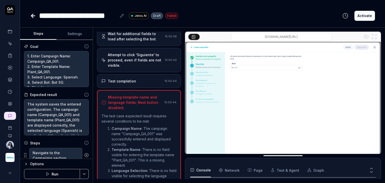
click at [130, 137] on li "Campaign Name : The campaign name "Campaign_QA_001" was successfully entered an…" at bounding box center [144, 136] width 65 height 21
click at [41, 120] on textarea "The system saves the entered configuration. The campaign name (Campaign_QA_001)…" at bounding box center [56, 117] width 65 height 36
click at [69, 109] on textarea "The system saves the entered configuration. The campaign name (Campaign_QA_001)…" at bounding box center [56, 117] width 65 height 36
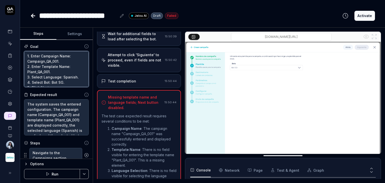
drag, startPoint x: 39, startPoint y: 57, endPoint x: 29, endPoint y: 56, distance: 9.3
click at [39, 57] on textarea "1. Enter Campaign Name: Campaign_QA_001. 2. Enter Template Name: Plant_QA_001. …" at bounding box center [56, 69] width 65 height 36
click at [27, 57] on textarea "1. Enter Campaign Name: Campaign_QA_001. 2. Enter Template Name: Plant_QA_001. …" at bounding box center [56, 69] width 65 height 36
click at [35, 54] on textarea "1. Enter Campaign Name: Campaign_QA_001. 2. Enter Template Name: Plant_QA_001. …" at bounding box center [56, 69] width 65 height 36
click at [27, 62] on textarea "1. Enter Campaign Name: Campaign_QA_001. 2. Enter Template Name: Plant_QA_001. …" at bounding box center [56, 69] width 65 height 36
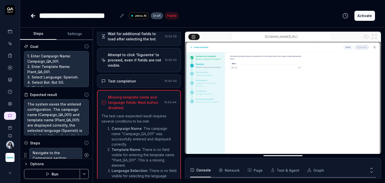
click at [36, 15] on icon at bounding box center [33, 16] width 6 height 6
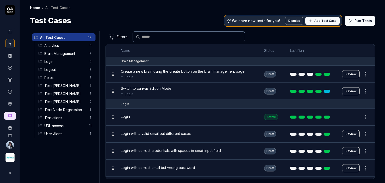
click at [61, 101] on span "Test [PERSON_NAME]" at bounding box center [65, 101] width 42 height 5
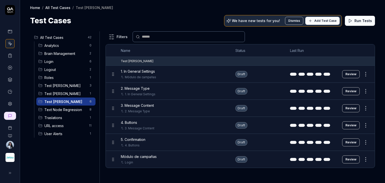
click at [354, 73] on button "Review" at bounding box center [351, 74] width 18 height 8
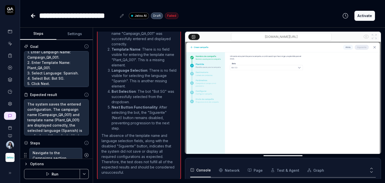
scroll to position [5, 0]
click at [57, 83] on textarea "1. Enter Campaign Name: Campaign_QA_001. 2. Enter Template Name: Plant_QA_001. …" at bounding box center [56, 69] width 65 height 36
click at [64, 78] on textarea "1. Enter Campaign Name: Campaign_QA_001. 2. Enter Template Name: Plant_QA_001. …" at bounding box center [56, 69] width 65 height 36
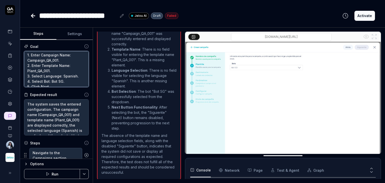
scroll to position [0, 0]
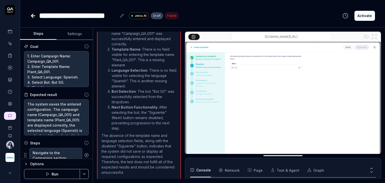
click at [36, 17] on icon at bounding box center [33, 16] width 6 height 6
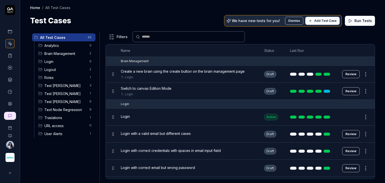
click at [64, 101] on span "Test [PERSON_NAME]" at bounding box center [65, 101] width 42 height 5
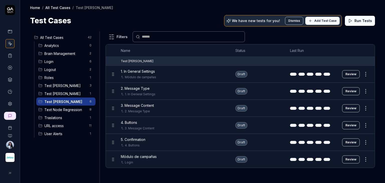
click at [148, 157] on span "Módulo de campañas" at bounding box center [139, 156] width 36 height 5
click at [148, 155] on span "Módulo de campañas" at bounding box center [139, 156] width 36 height 5
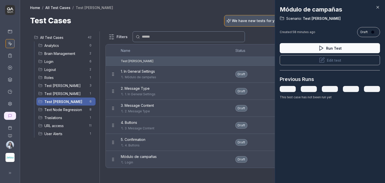
click at [322, 62] on icon at bounding box center [322, 60] width 6 height 6
click at [344, 61] on button "Edit test" at bounding box center [330, 60] width 100 height 10
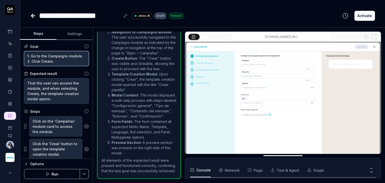
click at [57, 62] on textarea "1. Go to the Campaigns module 2. Click Create." at bounding box center [56, 58] width 65 height 15
type textarea "*"
type textarea "1. Go to the Campaigns module 2. Click Create."
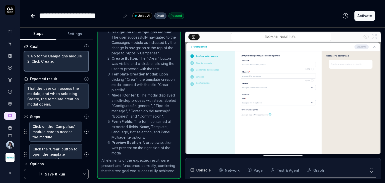
type textarea "*"
type textarea "1. Go to the Campaigns module 2. Click Create. 3"
type textarea "*"
type textarea "1. Go to the Campaigns module 2. Click Create. 3."
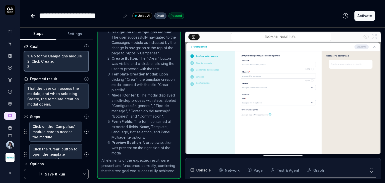
click at [42, 68] on textarea "1. Go to the Campaigns module 2. Click Create. 3." at bounding box center [56, 61] width 65 height 20
type textarea "*"
type textarea "1. Go to the Campaigns module 2. Click Create. 3."
type textarea "*"
type textarea "1. Go to the Campaigns module 2. Click Create. 3."
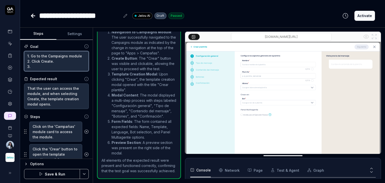
type textarea "*"
type textarea "1. Go to the Campaigns module 2. Click Create. 3"
type textarea "*"
type textarea "1. Go to the Campaigns module 2. Click Create."
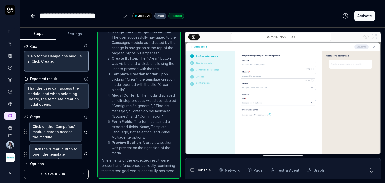
type textarea "*"
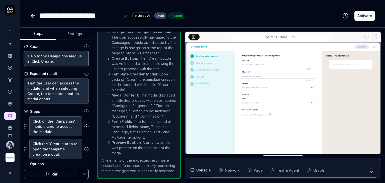
click at [31, 61] on textarea "1. Go to the Campaigns module 2. Click Create." at bounding box center [56, 58] width 65 height 15
type textarea "1. Go to the Campaigns module 2. Click Create."
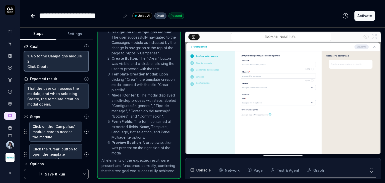
scroll to position [3, 0]
type textarea "*"
type textarea "1. Go to the Campaigns module 2. 3Click Create."
type textarea "*"
type textarea "1. Go to the Campaigns module 2. 3.Click Create."
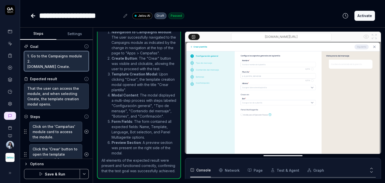
type textarea "*"
type textarea "1. Go to the Campaigns module 2. 3. Click Create."
click at [35, 61] on textarea "1. Go to the Campaigns module 2. 3. Click Create." at bounding box center [56, 61] width 65 height 20
type textarea "*"
type textarea "1. Go to the Campaigns module 2. C 3. Click Create."
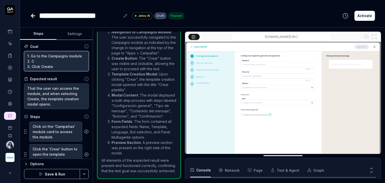
type textarea "*"
type textarea "1. Go to the Campaigns module 2. Cl 3. Click Create."
type textarea "*"
type textarea "1. Go to the Campaigns module 2. Cli 3. Click Create."
type textarea "*"
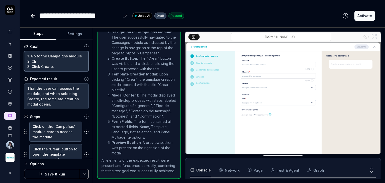
type textarea "1. Go to the Campaigns module 2. Clic 3. Click Create."
type textarea "*"
type textarea "1. Go to the Campaigns module 2. Click 3. Click Create."
type textarea "*"
type textarea "1. Go to the Campaigns module 2. Click 3. Click Create."
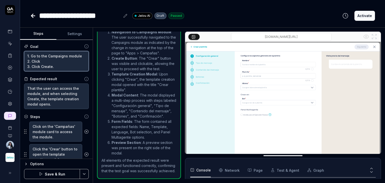
type textarea "*"
type textarea "1. Go to the Campaigns module 2. Click t 3. Click Create."
type textarea "*"
type textarea "1. Go to the Campaigns module 2. Click ta 3. Click Create."
type textarea "*"
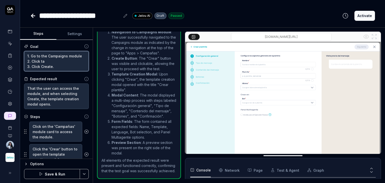
type textarea "1. Go to the Campaigns module 2. Click tab 3. Click Create."
type textarea "*"
type textarea "1. Go to the Campaigns module 2. Click tab 3. Click Create."
type textarea "*"
type textarea "1. Go to the Campaigns module 2. Click tab p 3. Click Create."
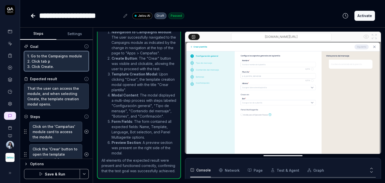
type textarea "*"
type textarea "1. Go to the Campaigns module 2. Click tab pl 3. Click Create."
type textarea "*"
type textarea "1. Go to the Campaigns module 2. Click tab p 3. Click Create."
type textarea "*"
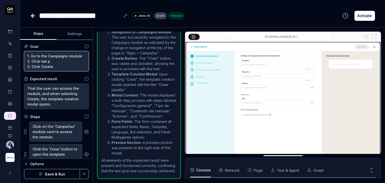
type textarea "1. Go to the Campaigns module 2. Click tab 3. Click Create."
type textarea "*"
type textarea "1. Go to the Campaigns module 2. Click tab t 3. Click Create."
type textarea "*"
type textarea "1. Go to the Campaigns module 2. Click tab te 3. Click Create."
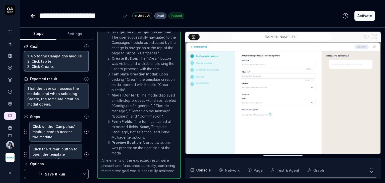
type textarea "*"
type textarea "1. Go to the Campaigns module 2. Click tab tem 3. Click Create."
type textarea "*"
type textarea "1. Go to the Campaigns module 2. Click tab temp 3. Click Create."
type textarea "*"
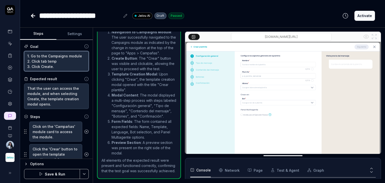
type textarea "1. Go to the Campaigns module 2. Click tab templ 3. Click Create."
type textarea "*"
type textarea "1. Go to the Campaigns module 2. Click tab templa 3. Click Create."
type textarea "*"
type textarea "1. Go to the Campaigns module 2. Click tab templat 3. Click Create."
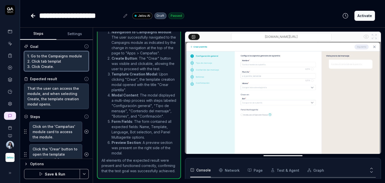
type textarea "*"
type textarea "1. Go to the Campaigns module 2. Click tab template 3. Click Create."
click at [44, 66] on textarea "1. Go to the Campaigns module 2. Click tab template 3. Click Create." at bounding box center [56, 61] width 65 height 20
drag, startPoint x: 66, startPoint y: 65, endPoint x: 26, endPoint y: 65, distance: 40.1
click at [26, 65] on textarea "1. Go to the Campaigns module 2. Click tab template 3. Click Create." at bounding box center [56, 61] width 65 height 20
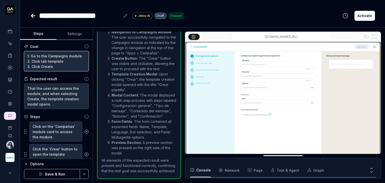
click at [43, 65] on textarea "1. Go to the Campaigns module 2. Click tab template 3. Click Create." at bounding box center [56, 61] width 65 height 20
click at [43, 63] on textarea "1. Go to the Campaigns module 2. Click tab template 3. Click Create." at bounding box center [56, 61] width 65 height 20
type textarea "*"
type textarea "1. Go to the Campaigns module 2. Click template 3. Click Create."
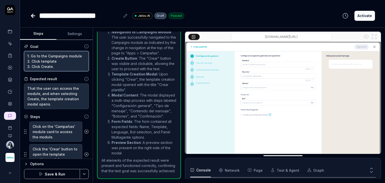
drag, startPoint x: 55, startPoint y: 64, endPoint x: 32, endPoint y: 62, distance: 23.1
click at [32, 62] on textarea "1. Go to the Campaigns module 2. Click template 3. Click Create." at bounding box center [56, 61] width 65 height 20
type textarea "*"
type textarea "1. Go to the Campaigns module 2. G 3. Click Create."
type textarea "*"
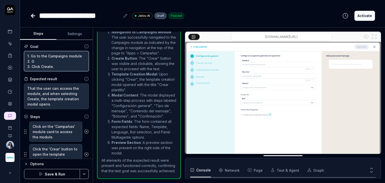
type textarea "1. Go to the Campaigns module 2. Go 3. Click Create."
type textarea "*"
type textarea "1. Go to the Campaigns module 2. Go 3. Click Create."
type textarea "*"
type textarea "1. Go to the Campaigns module 2. Go 3. Click Create."
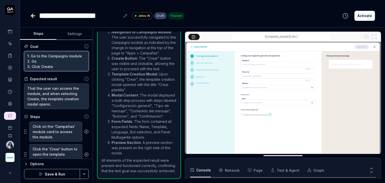
type textarea "*"
type textarea "1. Go to the Campaigns module 2. G 3. Click Create."
type textarea "*"
type textarea "1. Go to the Campaigns module 2. 3. Click Create."
type textarea "*"
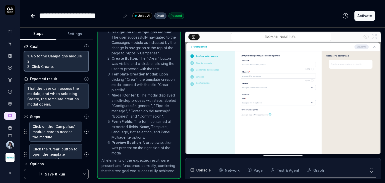
type textarea "1. Go to the Campaigns module 2. G 3. Click Create."
type textarea "*"
type textarea "1. Go to the Campaigns module 2. Go 3. Click Create."
type textarea "*"
type textarea "1. Go to the Campaigns module 2. Go 3. Click Create."
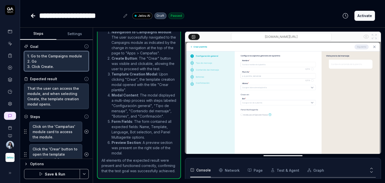
type textarea "*"
type textarea "1. Go to the Campaigns module 2. Go t 3. Click Create."
type textarea "*"
type textarea "1. Go to the Campaigns module 2. Go to 3. Click Create."
type textarea "*"
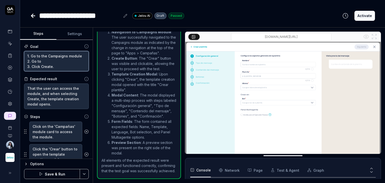
type textarea "1. Go to the Campaigns module 2. Go to 3. Click Create."
type textarea "*"
type textarea "1. Go to the Campaigns module 2. Go to t 3. Click Create."
type textarea "*"
type textarea "1. Go to the Campaigns module 2. Go to th 3. Click Create."
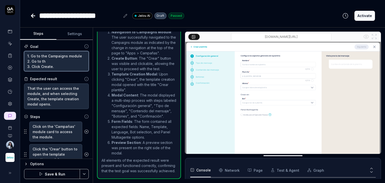
type textarea "*"
type textarea "1. Go to the Campaigns module 2. Go to the 3. Click Create."
type textarea "*"
type textarea "1. Go to the Campaigns module 2. Go to the 3. Click Create."
type textarea "*"
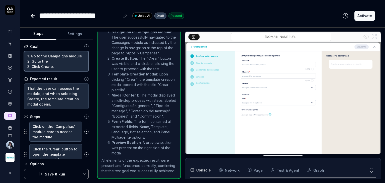
type textarea "1. Go to the Campaigns module 2. Go to the " 3. Click Create."
type textarea "*"
type textarea "1. Go to the Campaigns module 2. Go to the "" 3. Click Create."
type textarea "*"
type textarea "1. Go to the Campaigns module 2. Go to the "P" 3. Click Create."
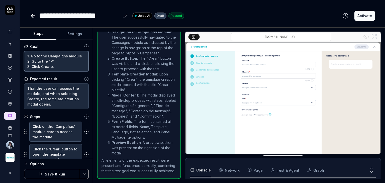
type textarea "*"
type textarea "1. Go to the Campaigns module 2. Go to the "Pl" 3. Click Create."
type textarea "*"
type textarea "1. Go to the Campaigns module 2. Go to the "Pla" 3. Click Create."
type textarea "*"
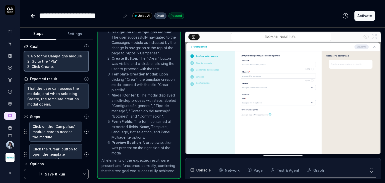
type textarea "1. Go to the Campaigns module 2. Go to the "Plan" 3. Click Create."
type textarea "*"
type textarea "1. Go to the Campaigns module 2. Go to the "Plant" 3. Click Create."
type textarea "*"
type textarea "1. Go to the Campaigns module 2. Go to the "Planti" 3. Click Create."
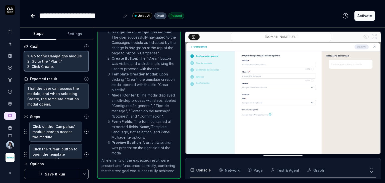
type textarea "*"
type textarea "1. Go to the Campaigns module 2. Go to the "Plantil" 3. Click Create."
type textarea "*"
type textarea "1. Go to the Campaigns module 2. Go to the "Plantill" 3. Click Create."
type textarea "*"
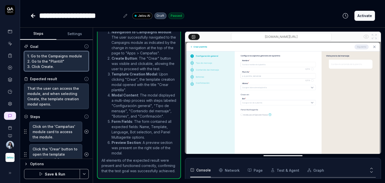
type textarea "1. Go to the Campaigns module 2. Go to the "Plantilla" 3. Click Create."
type textarea "*"
type textarea "1. Go to the Campaigns module 2. Go to the "Plantillas" 3. Click Create."
type textarea "*"
type textarea "1. Go to the Campaigns module 2. Go to the "Plantillas" 3. Click Create."
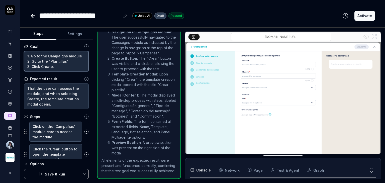
type textarea "*"
type textarea "1. Go to the Campaigns module 2. Go to the "Plantillas" t 3. Click Create."
type textarea "*"
type textarea "1. Go to the Campaigns module 2. Go to the "Plantillas" ta 3. Click Create."
type textarea "*"
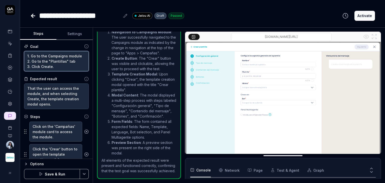
type textarea "1. Go to the Campaigns module 2. Go to the "Plantillas" tab 3. Click Create."
click at [61, 173] on button "Save & Run" at bounding box center [52, 174] width 56 height 10
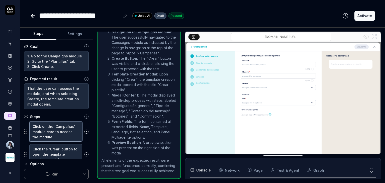
click at [44, 132] on textarea "Click on the 'Campañas' module card to access the module." at bounding box center [55, 132] width 53 height 20
click at [65, 127] on textarea "Click on the 'Campañas' module card to access the module." at bounding box center [55, 132] width 53 height 20
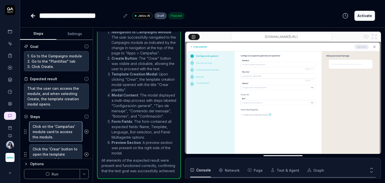
scroll to position [21, 0]
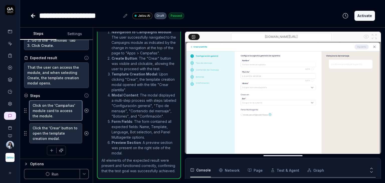
click at [48, 113] on textarea "Click on the 'Campañas' module card to access the module." at bounding box center [55, 111] width 53 height 20
type textarea "*"
click at [44, 130] on textarea "Click the 'Crear' button to open the template creation modal." at bounding box center [55, 133] width 53 height 20
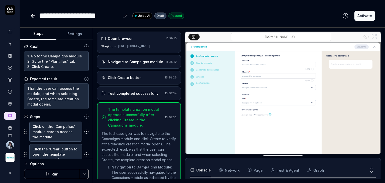
click at [140, 43] on div "Open browser 15:38:10 Staging [URL][DOMAIN_NAME]" at bounding box center [139, 42] width 84 height 21
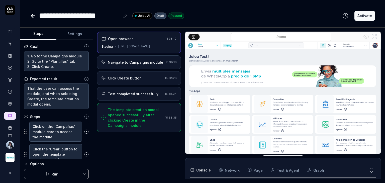
click at [144, 62] on div "Navigate to Campaigns module" at bounding box center [135, 62] width 55 height 5
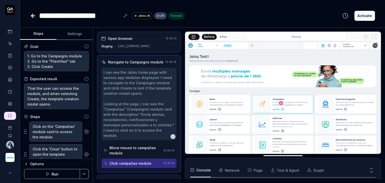
click at [133, 155] on div "Move mouse to campañas module" at bounding box center [136, 150] width 52 height 11
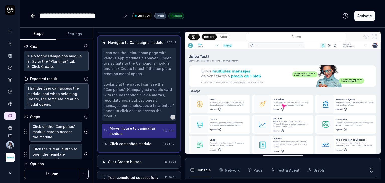
scroll to position [25, 0]
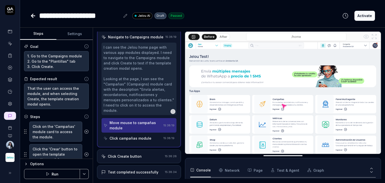
click at [137, 143] on div "Click campañas module" at bounding box center [133, 138] width 58 height 9
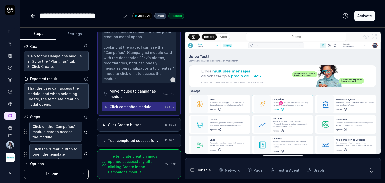
click at [134, 125] on div "Click Create button" at bounding box center [125, 124] width 34 height 5
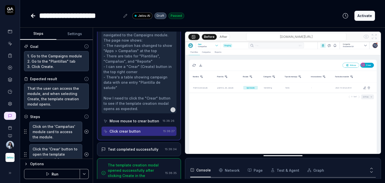
scroll to position [61, 0]
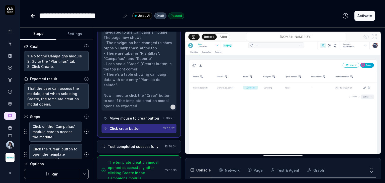
click at [135, 144] on div "Test completed successfully" at bounding box center [133, 146] width 51 height 5
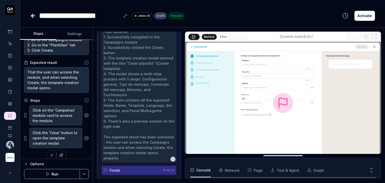
scroll to position [21, 0]
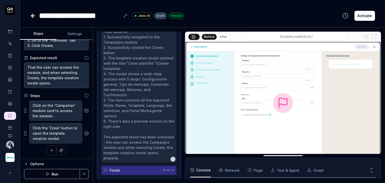
click at [34, 15] on icon at bounding box center [33, 16] width 6 height 6
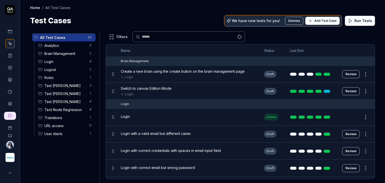
click at [59, 101] on span "Test [PERSON_NAME]" at bounding box center [65, 101] width 42 height 5
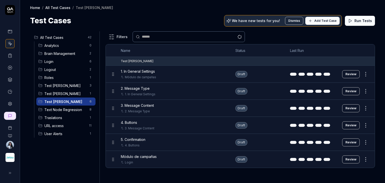
click at [351, 158] on button "Review" at bounding box center [351, 159] width 18 height 8
click at [234, 155] on td "Draft" at bounding box center [257, 159] width 55 height 17
click at [154, 155] on span "Módulo de campañas" at bounding box center [139, 156] width 36 height 5
click at [350, 157] on button "Review" at bounding box center [351, 159] width 18 height 8
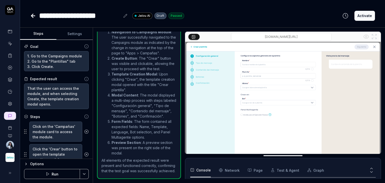
scroll to position [155, 0]
click at [72, 176] on button "Run" at bounding box center [52, 174] width 56 height 10
click at [84, 35] on button "Settings" at bounding box center [74, 34] width 36 height 12
click at [52, 34] on button "Steps" at bounding box center [38, 34] width 36 height 12
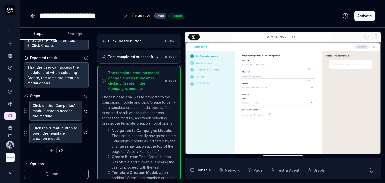
scroll to position [0, 0]
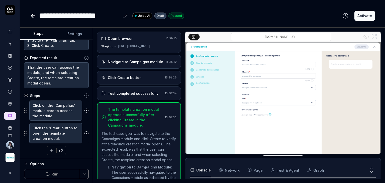
click at [130, 46] on div "[URL][DOMAIN_NAME]" at bounding box center [134, 46] width 33 height 5
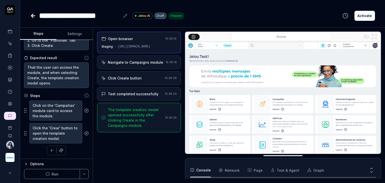
click at [130, 61] on div "Navigate to Campaigns module" at bounding box center [135, 62] width 55 height 5
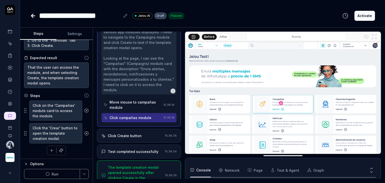
scroll to position [61, 0]
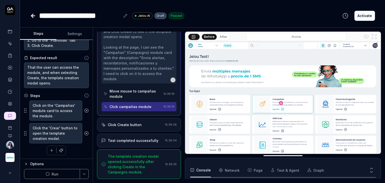
click at [132, 94] on div "Move mouse to campañas module" at bounding box center [136, 93] width 52 height 11
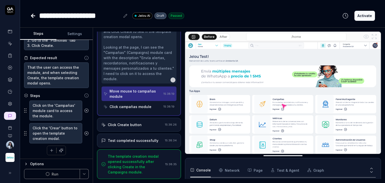
click at [134, 65] on div "I can see the Jelou home page with various app modules displayed. I need to nav…" at bounding box center [139, 47] width 71 height 68
click at [129, 106] on div "Click campañas module" at bounding box center [131, 106] width 42 height 5
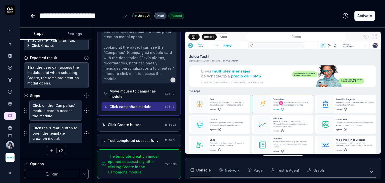
click at [130, 124] on div "Click Create button" at bounding box center [125, 124] width 34 height 5
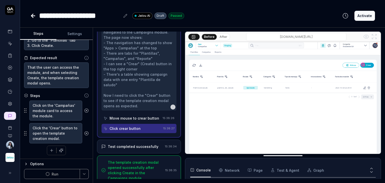
click at [131, 140] on div "Test completed successfully 15:38:34" at bounding box center [139, 147] width 84 height 14
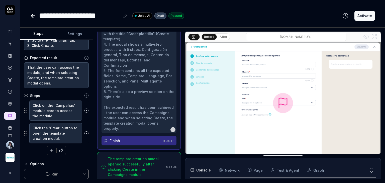
scroll to position [135, 0]
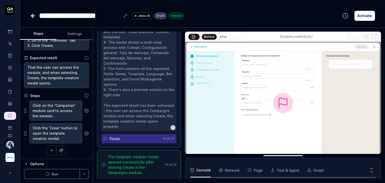
type textarea "*"
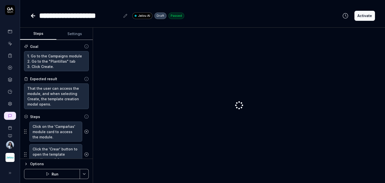
click at [163, 134] on div at bounding box center [239, 105] width 284 height 147
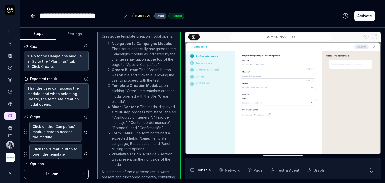
scroll to position [155, 0]
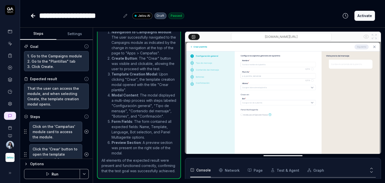
click at [56, 174] on button "Run" at bounding box center [52, 174] width 56 height 10
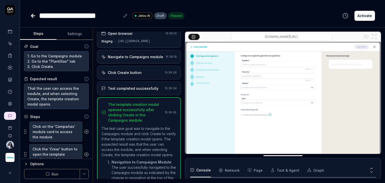
scroll to position [0, 0]
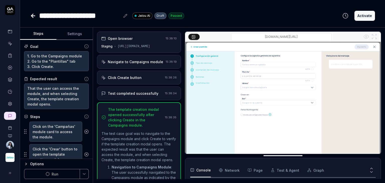
click at [150, 39] on div "Open browser" at bounding box center [132, 38] width 62 height 5
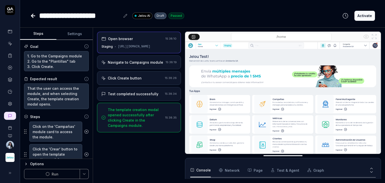
click at [144, 65] on div "Navigate to Campaigns module 15:38:19" at bounding box center [139, 62] width 84 height 14
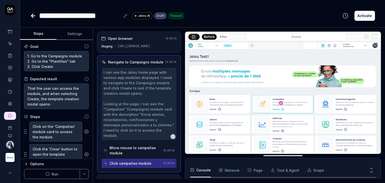
type textarea "*"
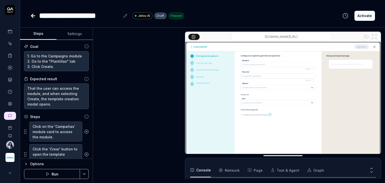
scroll to position [155, 0]
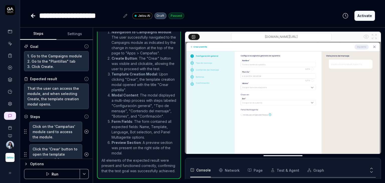
click at [52, 174] on button "Run" at bounding box center [52, 174] width 56 height 10
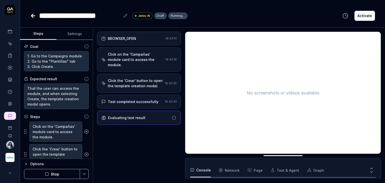
click at [34, 17] on icon at bounding box center [33, 16] width 6 height 6
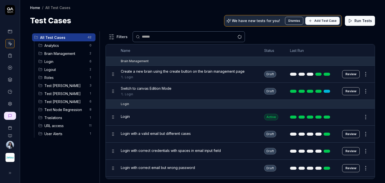
click at [69, 101] on span "Test [PERSON_NAME]" at bounding box center [65, 101] width 42 height 5
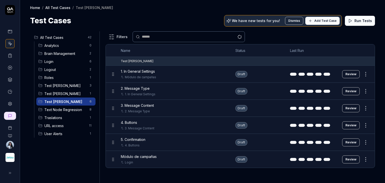
click at [164, 94] on div "1. In General Settings" at bounding box center [173, 94] width 105 height 5
click at [346, 93] on button "Review" at bounding box center [351, 91] width 18 height 8
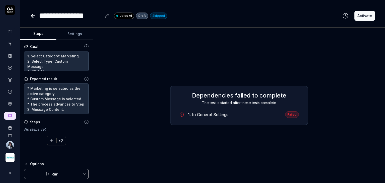
click at [47, 125] on div "Steps No steps yet To pick up a draggable item, press the space bar. While drag…" at bounding box center [56, 132] width 65 height 26
click at [29, 129] on div "No steps yet" at bounding box center [56, 129] width 65 height 5
click at [29, 130] on div "No steps yet" at bounding box center [56, 129] width 65 height 5
click at [75, 33] on button "Settings" at bounding box center [74, 34] width 36 height 12
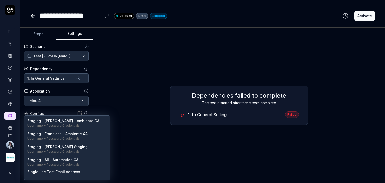
click at [43, 123] on body "**********" at bounding box center [192, 110] width 385 height 221
click at [108, 133] on html "**********" at bounding box center [192, 110] width 385 height 221
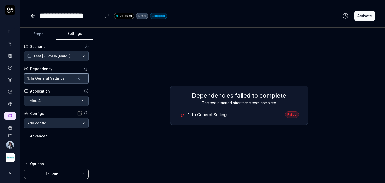
click at [58, 80] on div "1. In General Settings" at bounding box center [51, 78] width 48 height 5
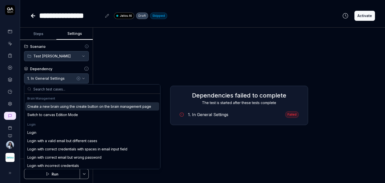
click at [79, 78] on icon "button" at bounding box center [78, 78] width 1 height 1
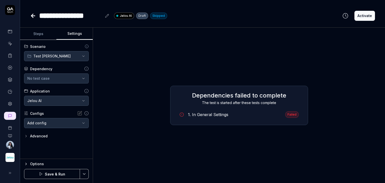
click at [51, 34] on button "Steps" at bounding box center [38, 34] width 36 height 12
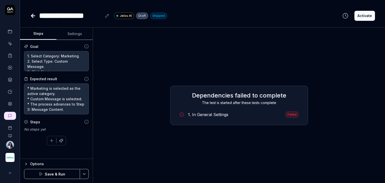
click at [49, 174] on button "Save & Run" at bounding box center [52, 174] width 56 height 10
click at [214, 154] on div "Dependencies failed to complete The test is started after these tests complete …" at bounding box center [239, 105] width 284 height 147
click at [252, 166] on div "Dependencies failed to complete The test is started after these tests complete …" at bounding box center [239, 105] width 284 height 147
click at [155, 150] on div "Dependencies failed to complete The test is started after these tests complete …" at bounding box center [239, 105] width 284 height 147
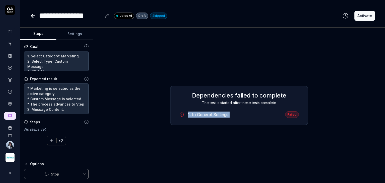
click at [155, 150] on div "Dependencies failed to complete The test is started after these tests complete …" at bounding box center [239, 105] width 284 height 147
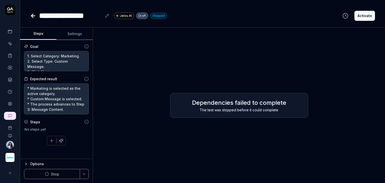
click at [235, 102] on h2 "Dependencies failed to complete" at bounding box center [238, 102] width 127 height 9
type textarea "*"
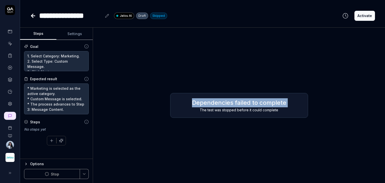
click at [235, 102] on h2 "Dependencies failed to complete" at bounding box center [238, 102] width 127 height 9
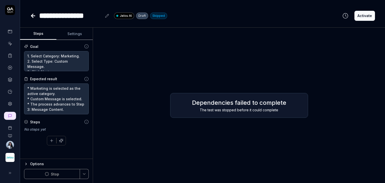
click at [227, 111] on div "The test was stopped before it could complete" at bounding box center [238, 109] width 127 height 5
click at [297, 95] on div "Dependencies failed to complete The test was stopped before it could complete" at bounding box center [239, 105] width 138 height 25
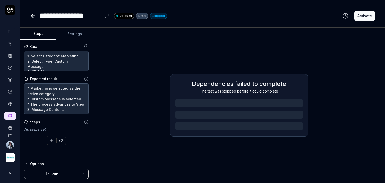
click at [76, 32] on button "Settings" at bounding box center [74, 34] width 36 height 12
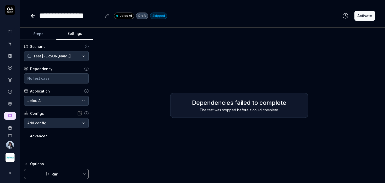
click at [49, 172] on icon "button" at bounding box center [48, 174] width 4 height 4
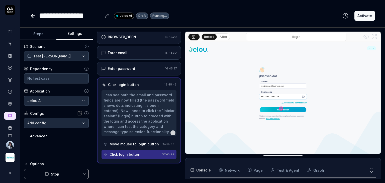
scroll to position [102, 0]
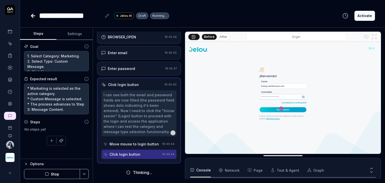
click at [45, 34] on button "Steps" at bounding box center [38, 34] width 36 height 12
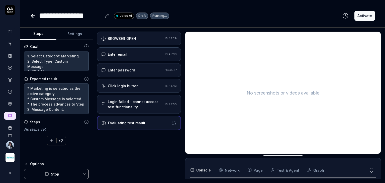
click at [74, 34] on button "Settings" at bounding box center [74, 34] width 36 height 12
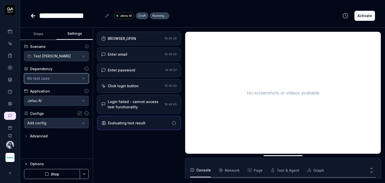
click at [52, 78] on div "No test case" at bounding box center [53, 78] width 53 height 5
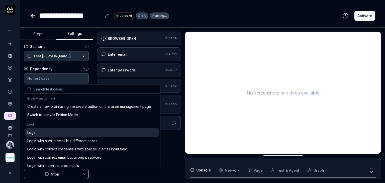
click at [46, 130] on div "Login" at bounding box center [92, 132] width 134 height 8
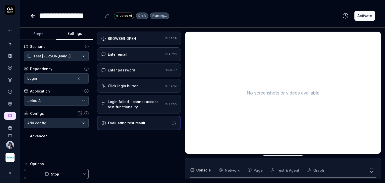
scroll to position [112, 0]
click at [52, 172] on button "Stop" at bounding box center [52, 174] width 56 height 10
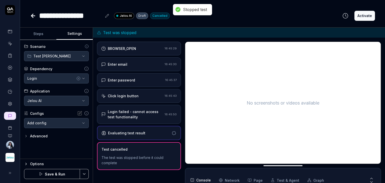
click at [57, 174] on button "Save & Run" at bounding box center [52, 174] width 56 height 10
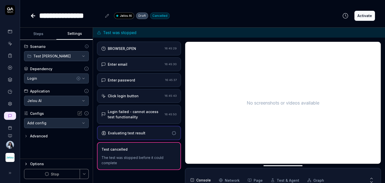
click at [33, 14] on icon at bounding box center [32, 16] width 2 height 4
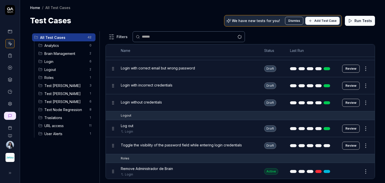
scroll to position [100, 0]
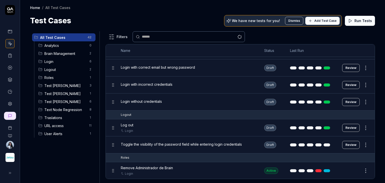
click span "Test [PERSON_NAME]"
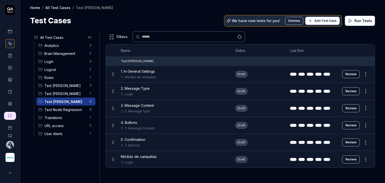
scroll to position [0, 0]
click div "Login"
click div "Módulo de campañas Login"
click button "Review"
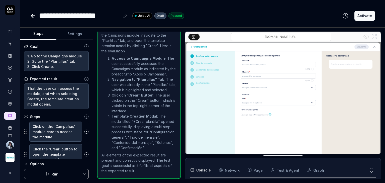
scroll to position [134, 0]
click button "Run"
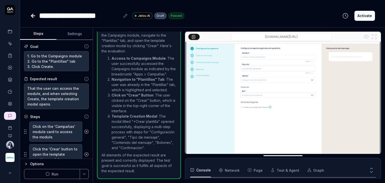
scroll to position [8, 0]
click icon
click div "**********"
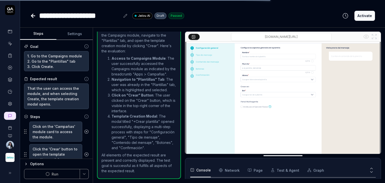
type textarea "*"
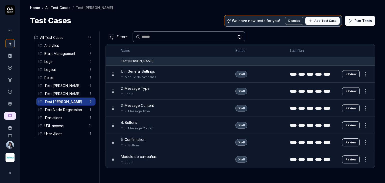
click at [155, 77] on div "Módulo de campañas" at bounding box center [173, 77] width 105 height 5
click at [202, 76] on div "Módulo de campañas" at bounding box center [175, 77] width 108 height 5
click at [351, 73] on button "Review" at bounding box center [351, 74] width 18 height 8
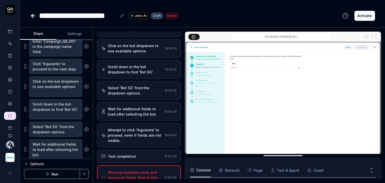
scroll to position [175, 0]
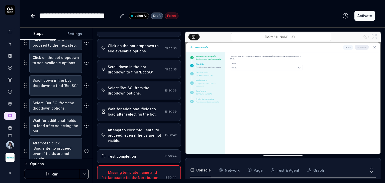
scroll to position [175, 0]
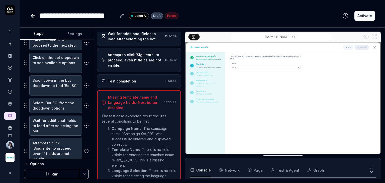
click at [61, 173] on button "Run" at bounding box center [52, 174] width 56 height 10
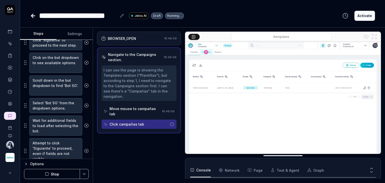
scroll to position [28, 0]
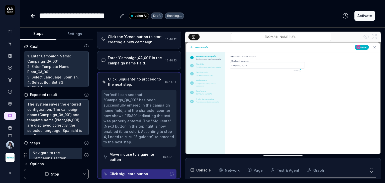
scroll to position [38, 0]
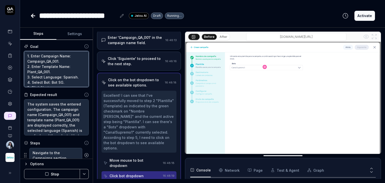
click at [49, 54] on textarea "1. Enter Campaign Name: Campaign_QA_001. 2. Enter Template Name: Plant_QA_001. …" at bounding box center [56, 69] width 65 height 36
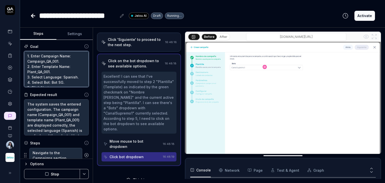
click at [49, 54] on textarea "1. Enter Campaign Name: Campaign_QA_001. 2. Enter Template Name: Plant_QA_001. …" at bounding box center [56, 69] width 65 height 36
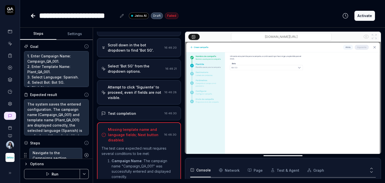
scroll to position [178, 0]
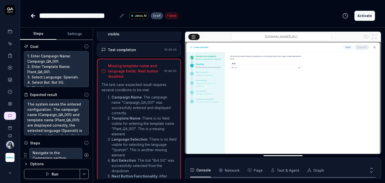
type textarea "*"
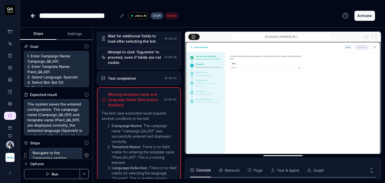
scroll to position [207, 0]
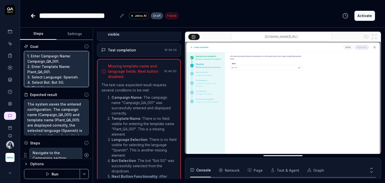
click at [53, 57] on textarea "1. Enter Campaign Name: Campaign_QA_001. 2. Enter Template Name: Plant_QA_001. …" at bounding box center [56, 69] width 65 height 36
click at [51, 55] on textarea "1. Enter Campaign Name: Campaign_QA_001. 2. Enter Template Name: Plant_QA_001. …" at bounding box center [56, 69] width 65 height 36
type textarea "1. Enter Name: Campaign_QA_001. 2. Enter Template Name: Plant_QA_001. 3. Select…"
click at [36, 61] on textarea "1. Enter Name: Campaign_QA_001. 2. Enter Template Name: Plant_QA_001. 3. Select…" at bounding box center [56, 69] width 65 height 36
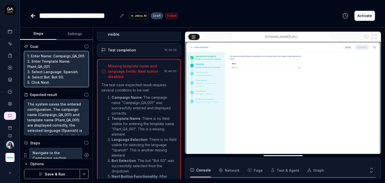
click at [36, 61] on textarea "1. Enter Name: Campaign_QA_001. 2. Enter Template Name: Plant_QA_001. 3. Select…" at bounding box center [56, 69] width 65 height 36
click at [35, 58] on textarea "1. Enter Name: Campaign_QA_001. 2. Enter Template Name: Plant_QA_001. 3. Select…" at bounding box center [56, 69] width 65 height 36
drag, startPoint x: 44, startPoint y: 61, endPoint x: 27, endPoint y: 61, distance: 17.3
click at [27, 61] on textarea "1. Enter Name: Campaign_QA_001. 2. Enter Template Name: Plant_QA_001. 3. Select…" at bounding box center [56, 69] width 65 height 36
type textarea "*"
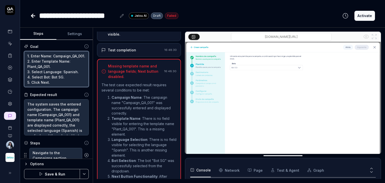
type textarea "1. Enter Name: t_QA_001. 2. Enter Template Name: Plant_QA_001. 3. Select Langua…"
type textarea "*"
type textarea "1. Enter Name: te_QA_001. 2. Enter Template Name: Plant_QA_001. 3. Select Langu…"
type textarea "*"
type textarea "1. Enter Name: tem_QA_001. 2. Enter Template Name: Plant_QA_001. 3. Select Lang…"
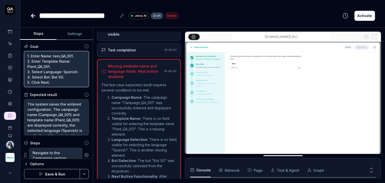
type textarea "*"
type textarea "1. Enter Name: temp_QA_001. 2. Enter Template Name: Plant_QA_001. 3. Select Lan…"
type textarea "*"
type textarea "1. Enter Name: templ_QA_001. 2. Enter Template Name: Plant_QA_001. 3. Select La…"
type textarea "*"
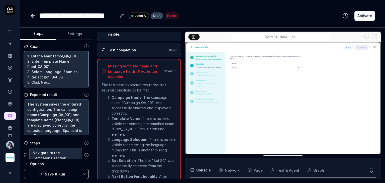
type textarea "1. Enter Name: templa_QA_001. 2. Enter Template Name: Plant_QA_001. 3. Select L…"
type textarea "*"
type textarea "1. Enter Name: templat_QA_001. 2. Enter Template Name: Plant_QA_001. 3. Select …"
type textarea "*"
type textarea "1. Enter Name: template_QA_001. 2. Enter Template Name: Plant_QA_001. 3. Select…"
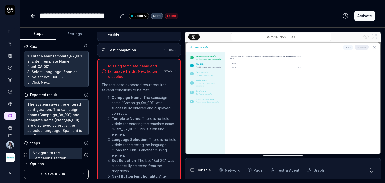
click at [73, 36] on button "Settings" at bounding box center [74, 34] width 36 height 12
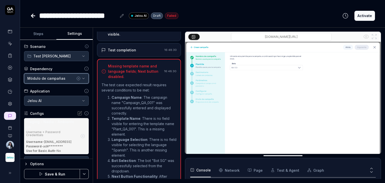
click at [62, 80] on div "Módulo de campañas" at bounding box center [51, 78] width 48 height 5
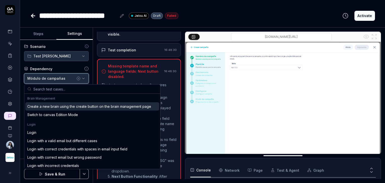
click at [62, 80] on div "Módulo de campañas" at bounding box center [51, 78] width 48 height 5
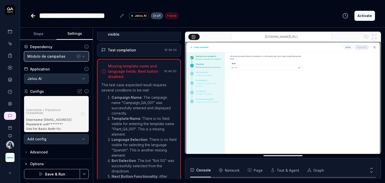
scroll to position [0, 0]
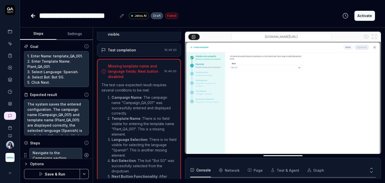
click at [36, 32] on button "Steps" at bounding box center [38, 34] width 36 height 12
click at [45, 71] on textarea "1. Enter Name: template_QA_001. 2. Enter Template Name: Plant_QA_001. 3. Select…" at bounding box center [56, 69] width 65 height 36
click at [64, 110] on textarea "The system saves the entered configuration. The campaign name (Campaign_QA_001)…" at bounding box center [56, 117] width 65 height 36
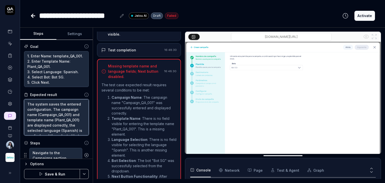
type textarea "*"
type textarea "The system saves the entered configuration. The tname (Campaign_QA_001) and tem…"
type textarea "*"
type textarea "The system saves the entered configuration. The tename (Campaign_QA_001) and te…"
type textarea "*"
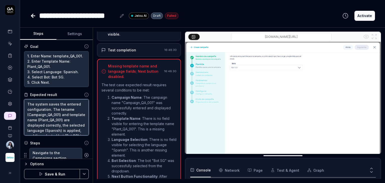
type textarea "The system saves the entered configuration. The temname (Campaign_QA_001) and t…"
type textarea "*"
type textarea "The system saves the entered configuration. The tempname (Campaign_QA_001) and …"
type textarea "*"
type textarea "The system saves the entered configuration. The templname (Campaign_QA_001) and…"
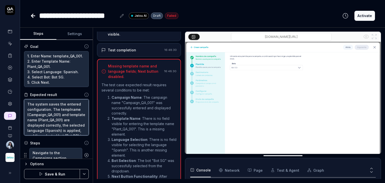
type textarea "*"
type textarea "The system saves the entered configuration. The templaname (Campaign_QA_001) an…"
type textarea "*"
type textarea "The system saves the entered configuration. The templatname (Campaign_QA_001) a…"
type textarea "*"
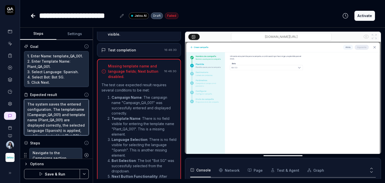
type textarea "The system saves the entered configuration. The templatename (Campaign_QA_001) …"
type textarea "*"
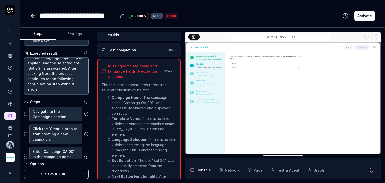
scroll to position [50, 0]
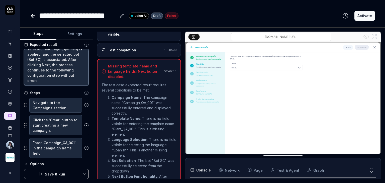
type textarea "The system saves the entered configuration. The template name (Campaign_QA_001)…"
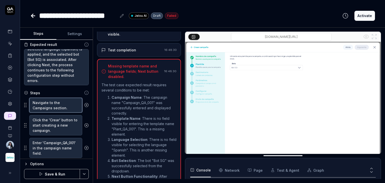
click at [46, 107] on textarea "Navigate to the Campaigns section." at bounding box center [55, 105] width 53 height 15
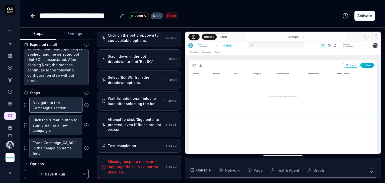
click at [46, 107] on textarea "Navigate to the Campaigns section." at bounding box center [55, 105] width 53 height 15
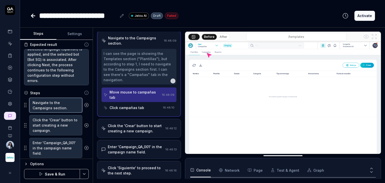
scroll to position [0, 0]
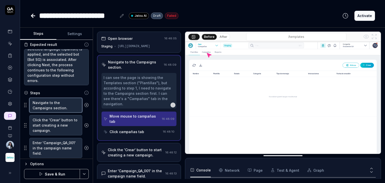
type textarea "*"
type textarea "Navigate to the tsection."
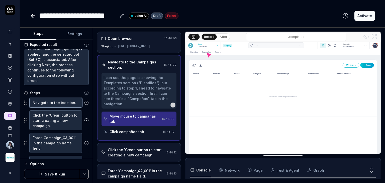
type textarea "*"
type textarea "Navigate to the tesection."
type textarea "*"
type textarea "Navigate to the temsection."
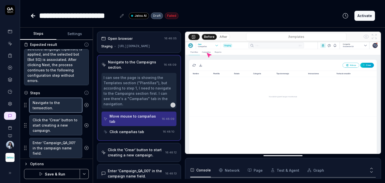
type textarea "*"
type textarea "Navigate to the tempsection."
type textarea "*"
type textarea "Navigate to the templsection."
type textarea "*"
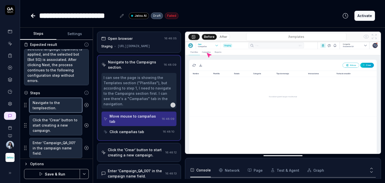
type textarea "Navigate to the templasection."
type textarea "*"
type textarea "Navigate to the templatsection."
type textarea "*"
type textarea "Navigate to the templatesection."
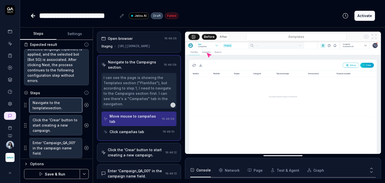
type textarea "*"
type textarea "Navigate to the template section."
click at [44, 130] on textarea "Click the 'Crear' button to start creating a new campaign." at bounding box center [55, 125] width 53 height 20
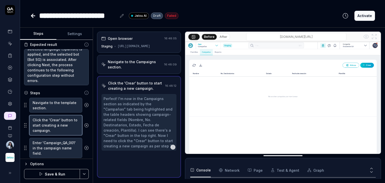
click at [44, 130] on textarea "Click the 'Crear' button to start creating a new campaign." at bounding box center [55, 125] width 53 height 20
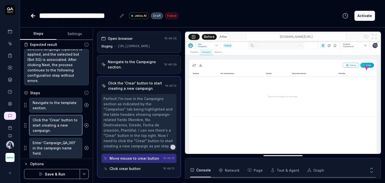
type textarea "*"
type textarea "Click the 'Crear' button to start creating a new t."
type textarea "*"
type textarea "Click the 'Crear' button to start creating a new tem."
type textarea "*"
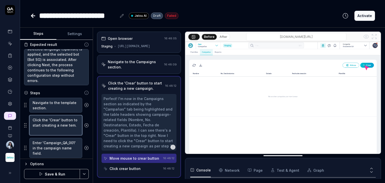
type textarea "Click the 'Crear' button to start creating a new temp."
type textarea "*"
type textarea "Click the 'Crear' button to start creating a new templ."
type textarea "*"
type textarea "Click the 'Crear' button to start creating a new templa."
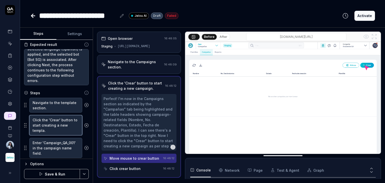
type textarea "*"
type textarea "Click the 'Crear' button to start creating a new templae."
type textarea "*"
type textarea "Click the 'Crear' button to start creating a new templa."
type textarea "*"
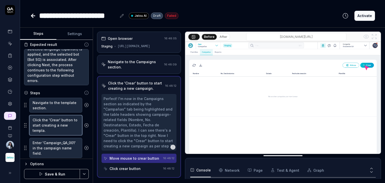
type textarea "Click the 'Crear' button to start creating a new templat."
type textarea "*"
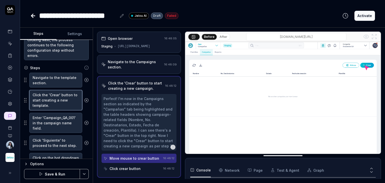
type textarea "Click the 'Crear' button to start creating a new template."
click at [43, 123] on textarea "Enter 'Campaign_QA_001' in the campaign name field." at bounding box center [55, 123] width 53 height 20
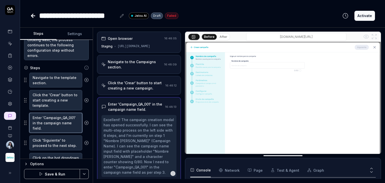
click at [43, 123] on textarea "Enter 'Campaign_QA_001' in the campaign name field." at bounding box center [55, 123] width 53 height 20
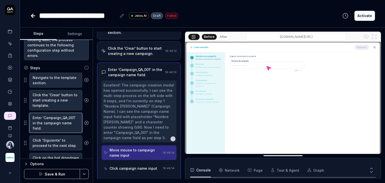
scroll to position [45, 0]
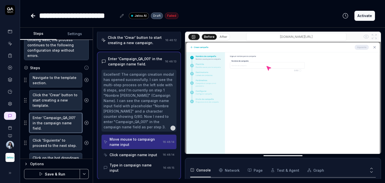
click at [47, 123] on textarea "Enter 'Campaign_QA_001' in the campaign name field." at bounding box center [55, 123] width 53 height 20
drag, startPoint x: 51, startPoint y: 123, endPoint x: 34, endPoint y: 122, distance: 16.8
click at [34, 122] on textarea "Enter 'Campaign_QA_001' in the campaign name field." at bounding box center [55, 123] width 53 height 20
type textarea "*"
type textarea "Enter 'T_QA_001' in the campaign name field."
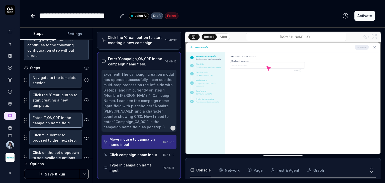
type textarea "*"
type textarea "Enter 'Te_QA_001' in the campaign name field."
type textarea "*"
type textarea "Enter 'Tem_QA_001' in the campaign name field."
type textarea "*"
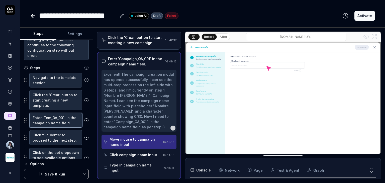
type textarea "Enter 'Temp_QA_001' in the campaign name field."
type textarea "*"
type textarea "Enter 'Templ_QA_001' in the campaign name field."
type textarea "*"
type textarea "Enter 'Templa_QA_001' in the campaign name field."
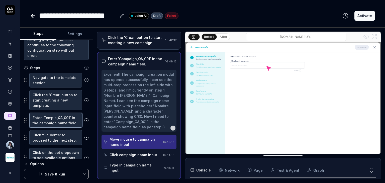
type textarea "*"
type textarea "Enter 'Templat_QA_001' in the campaign name field."
type textarea "*"
type textarea "Enter 'Template_QA_001' in the campaign name field."
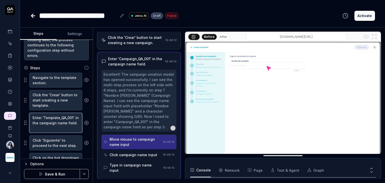
scroll to position [5, 0]
click at [48, 124] on textarea "Enter 'Template_QA_001' in the campaign name field." at bounding box center [55, 123] width 53 height 20
type textarea "*"
type textarea "Enter 'Template_QA_001' in the tname field."
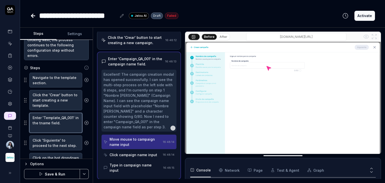
scroll to position [0, 0]
type textarea "*"
type textarea "Enter 'Template_QA_001' in the tename field."
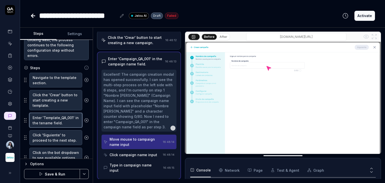
type textarea "*"
type textarea "Enter 'Template_QA_001' in the temname field."
type textarea "*"
type textarea "Enter 'Template_QA_001' in the tempname field."
type textarea "*"
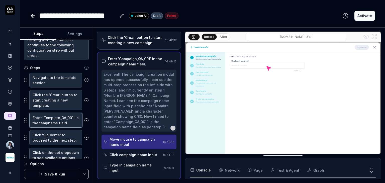
type textarea "Enter 'Template_QA_001' in the templname field."
type textarea "*"
type textarea "Enter 'Template_QA_001' in the templaname field."
type textarea "*"
type textarea "Enter 'Template_QA_001' in the [DEMOGRAPHIC_DATA] field."
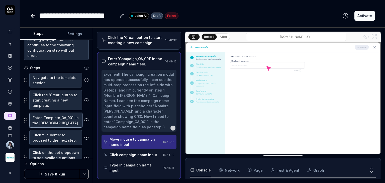
type textarea "*"
type textarea "Enter 'Template_QA_001' in the templatename field."
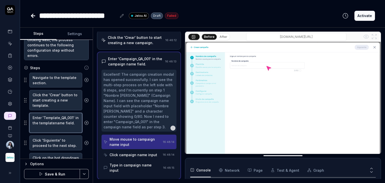
type textarea "*"
type textarea "Enter 'Template_QA_001' in the template name field."
click at [35, 122] on textarea "Enter 'Template_QA_001' in the template name field." at bounding box center [55, 123] width 53 height 20
type textarea "*"
type textarea "Enter 'emplate_QA_001' in the template name field."
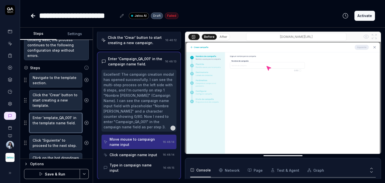
type textarea "*"
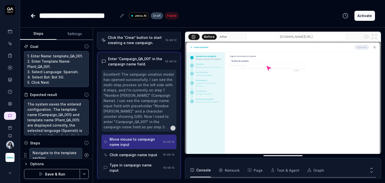
type textarea "Enter 'template_QA_001' in the template name field."
click at [52, 176] on button "Save & Run" at bounding box center [52, 174] width 56 height 10
type textarea "*"
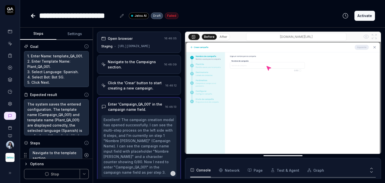
click at [142, 45] on div "[URL][DOMAIN_NAME]" at bounding box center [134, 46] width 33 height 5
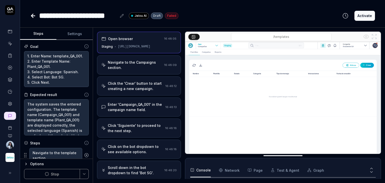
click at [153, 66] on div "Navigate to the Campaigns section." at bounding box center [135, 65] width 54 height 11
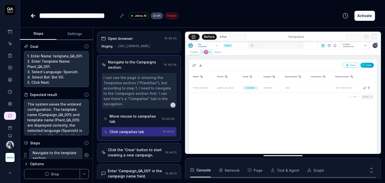
click at [125, 118] on div "Move mouse to campañas tab" at bounding box center [135, 119] width 50 height 11
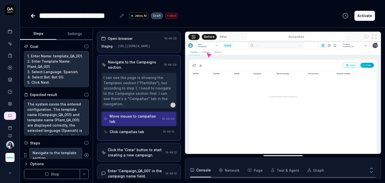
click at [127, 129] on div "Click campañas tab" at bounding box center [127, 131] width 35 height 5
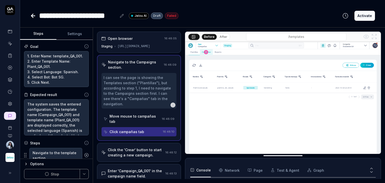
type textarea "*"
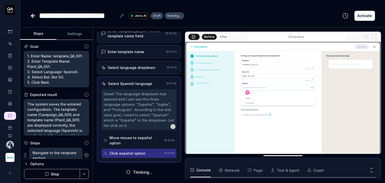
scroll to position [51, 0]
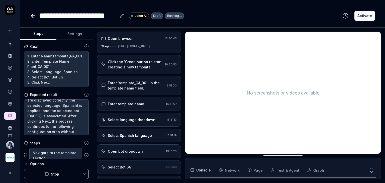
click at [141, 66] on div "Click the 'Crear' button to start creating a new template." at bounding box center [135, 64] width 55 height 11
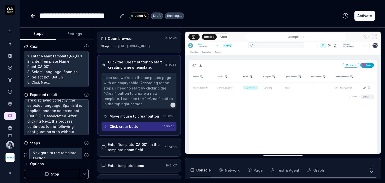
click at [137, 118] on div "Move mouse to crear button" at bounding box center [135, 116] width 50 height 5
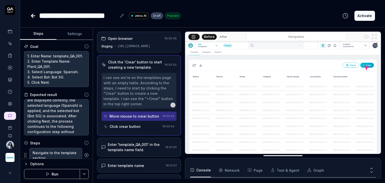
click at [136, 126] on div "Click crear button" at bounding box center [125, 126] width 31 height 5
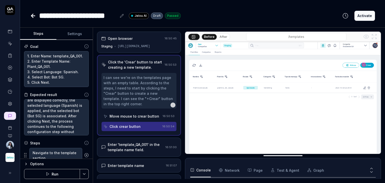
click at [137, 117] on div "Move mouse to crear button" at bounding box center [135, 116] width 50 height 5
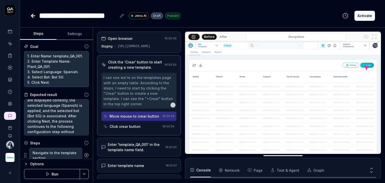
click at [134, 68] on div "Click the 'Crear' button to start creating a new template." at bounding box center [135, 64] width 55 height 11
click at [139, 63] on div "Click the 'Crear' button to start creating a new template." at bounding box center [135, 64] width 55 height 11
click at [145, 43] on div "Open browser 16:50:45 Staging [URL][DOMAIN_NAME]" at bounding box center [139, 42] width 84 height 21
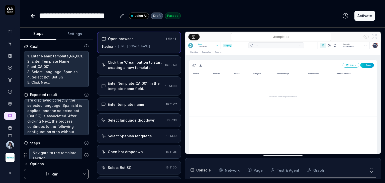
click at [143, 67] on div "Click the 'Crear' button to start creating a new template." at bounding box center [135, 65] width 55 height 11
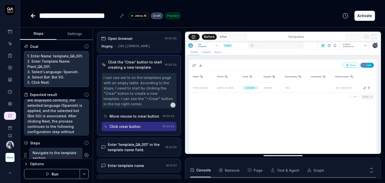
click at [143, 44] on div "[URL][DOMAIN_NAME]" at bounding box center [134, 46] width 33 height 5
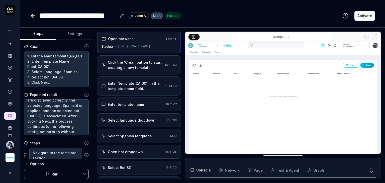
click at [141, 65] on div "Click the 'Crear' button to start creating a new template." at bounding box center [135, 65] width 55 height 11
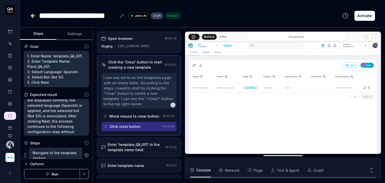
type textarea "*"
click at [71, 32] on button "Settings" at bounding box center [74, 34] width 36 height 12
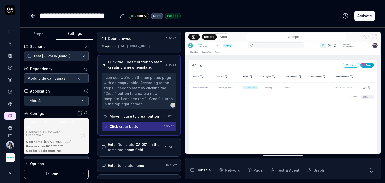
click at [78, 78] on icon "button" at bounding box center [78, 78] width 1 height 1
click at [56, 172] on button "Save & Run" at bounding box center [52, 174] width 56 height 10
click at [134, 42] on div "Open browser 16:50:45 Staging [URL][DOMAIN_NAME]" at bounding box center [139, 42] width 84 height 21
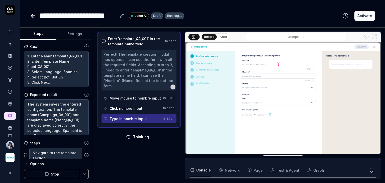
scroll to position [132, 0]
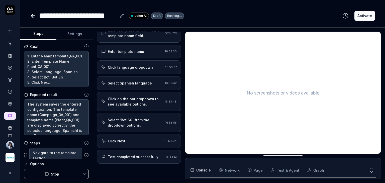
scroll to position [8, 0]
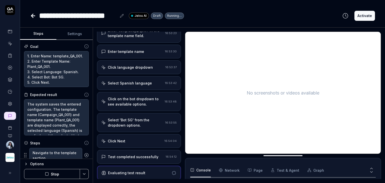
click at [69, 34] on button "Settings" at bounding box center [74, 34] width 36 height 12
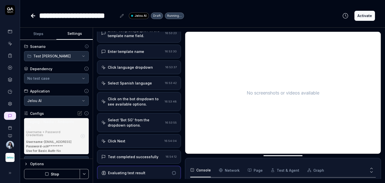
scroll to position [136, 0]
click at [80, 137] on icon "button" at bounding box center [82, 136] width 5 height 5
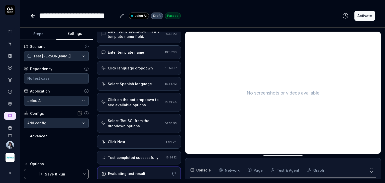
click at [46, 174] on button "Save & Run" at bounding box center [52, 174] width 56 height 10
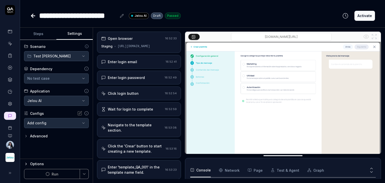
click at [34, 16] on icon at bounding box center [33, 16] width 4 height 0
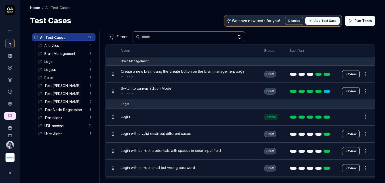
click at [59, 103] on span "Test [PERSON_NAME]" at bounding box center [65, 101] width 42 height 5
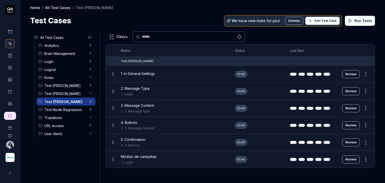
click at [175, 106] on div "3. Message Content" at bounding box center [173, 105] width 104 height 5
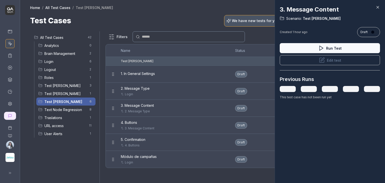
click at [222, 76] on div at bounding box center [192, 91] width 385 height 183
click at [378, 7] on icon at bounding box center [378, 7] width 2 height 2
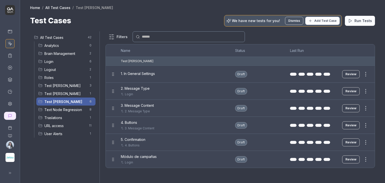
click at [158, 110] on div "2. Message Type" at bounding box center [173, 111] width 104 height 5
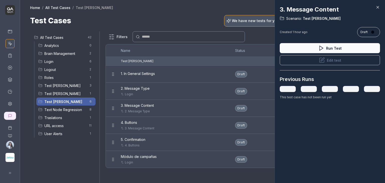
click at [182, 110] on div at bounding box center [192, 91] width 385 height 183
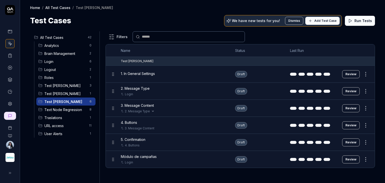
click at [204, 110] on div "2. Message Type" at bounding box center [173, 111] width 104 height 5
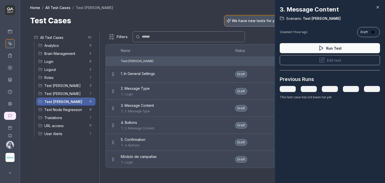
click at [341, 47] on button "Run Test" at bounding box center [330, 48] width 100 height 10
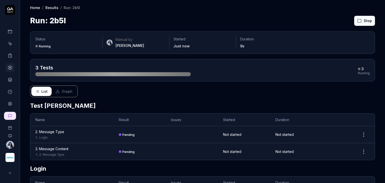
click at [10, 29] on icon at bounding box center [10, 31] width 5 height 5
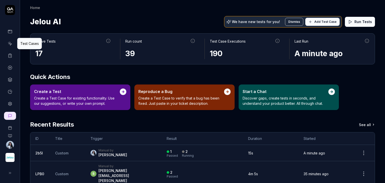
click at [12, 46] on link at bounding box center [10, 43] width 9 height 9
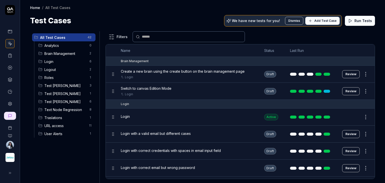
click at [69, 101] on span "Test [PERSON_NAME]" at bounding box center [65, 101] width 42 height 5
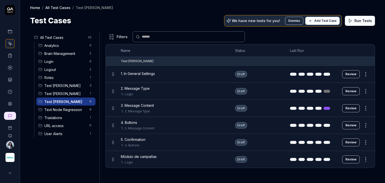
click at [355, 109] on button "Review" at bounding box center [351, 108] width 18 height 8
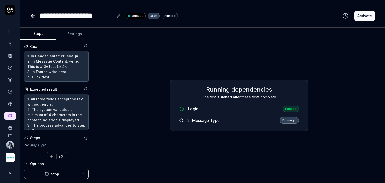
click at [349, 112] on div "Running dependencies The test is started after these tests complete Login Passe…" at bounding box center [239, 105] width 284 height 147
click at [65, 173] on button "Stop" at bounding box center [52, 174] width 56 height 10
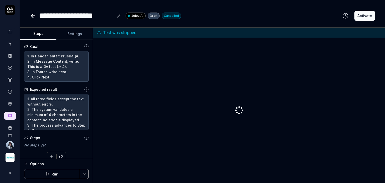
click at [54, 173] on button "Run" at bounding box center [52, 174] width 56 height 10
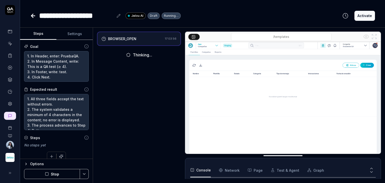
scroll to position [28, 0]
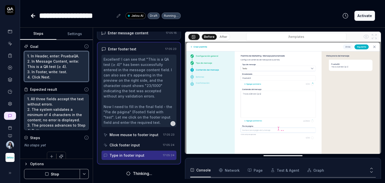
click at [65, 70] on textarea "1. In Header, enter: PruebaQA. 2. In Message Content, write: This is a QA test …" at bounding box center [56, 66] width 65 height 31
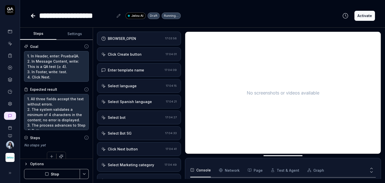
click at [144, 42] on div "BROWSER_OPEN 17:03:56" at bounding box center [139, 39] width 84 height 14
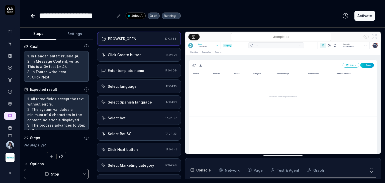
click at [145, 55] on div "Click Create button" at bounding box center [132, 54] width 62 height 5
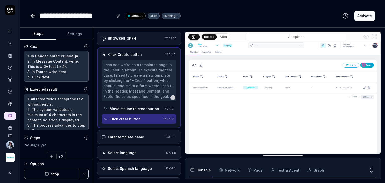
click at [142, 71] on div "I can see we're on a templates page in the Jelou platform. To execute the test …" at bounding box center [139, 80] width 71 height 37
click at [131, 136] on div "Enter template name" at bounding box center [126, 136] width 36 height 5
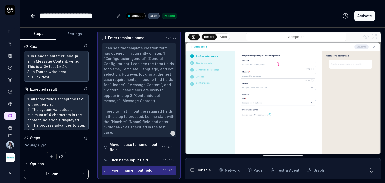
scroll to position [58, 0]
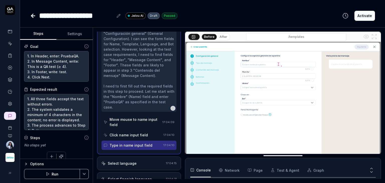
click at [141, 136] on div "Click name input field" at bounding box center [129, 134] width 38 height 5
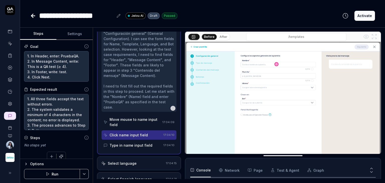
click at [143, 122] on div "Move mouse to name input field" at bounding box center [135, 122] width 51 height 11
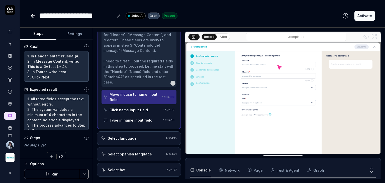
click at [139, 139] on div "Select language" at bounding box center [132, 138] width 63 height 5
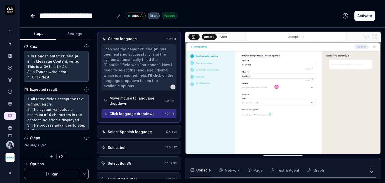
scroll to position [50, 0]
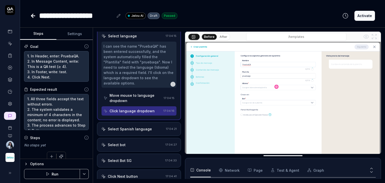
click at [34, 17] on icon at bounding box center [33, 16] width 6 height 6
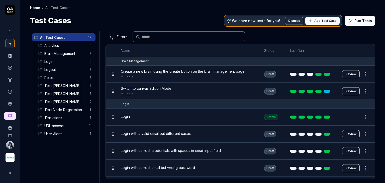
click at [74, 99] on span "Test [PERSON_NAME]" at bounding box center [65, 101] width 42 height 5
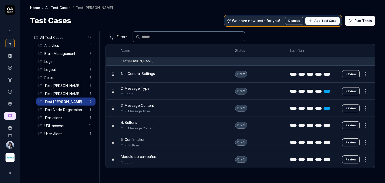
click at [153, 74] on span "1. In General Settings" at bounding box center [138, 73] width 34 height 5
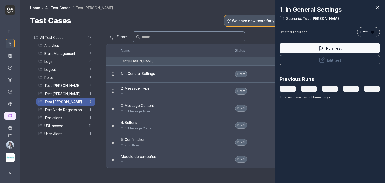
click at [378, 8] on icon at bounding box center [377, 7] width 5 height 5
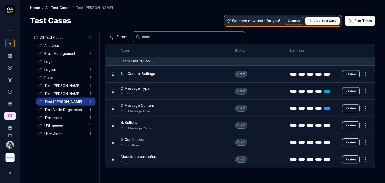
click at [351, 74] on button "Review" at bounding box center [351, 74] width 18 height 8
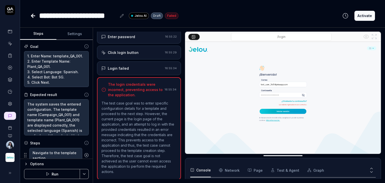
scroll to position [126, 0]
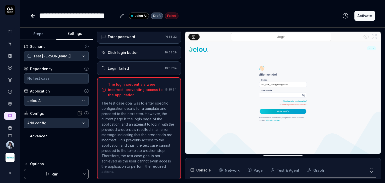
click at [73, 35] on button "Settings" at bounding box center [74, 34] width 36 height 12
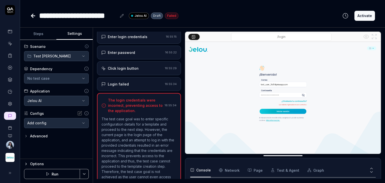
scroll to position [41, 0]
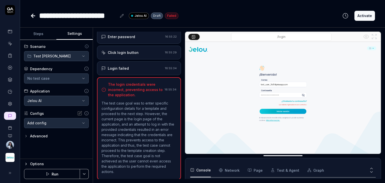
click at [61, 173] on button "Run" at bounding box center [52, 174] width 56 height 10
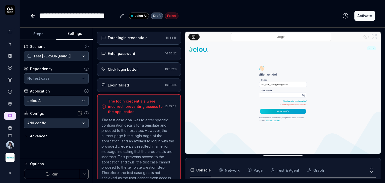
scroll to position [0, 0]
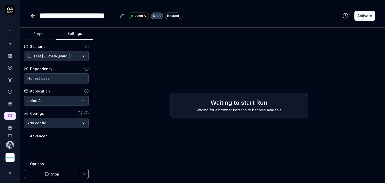
click at [263, 108] on div "Waiting for a browser instance to become available" at bounding box center [238, 109] width 127 height 5
click at [237, 107] on div "Waiting for a browser instance to become available" at bounding box center [238, 109] width 127 height 5
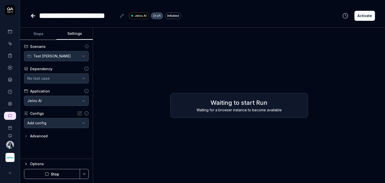
click at [219, 104] on h2 "Waiting to start Run" at bounding box center [238, 102] width 127 height 9
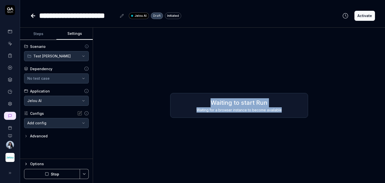
drag, startPoint x: 200, startPoint y: 102, endPoint x: 285, endPoint y: 116, distance: 85.6
click at [285, 116] on div "Waiting to start Run Waiting for a browser instance to become available" at bounding box center [239, 105] width 138 height 25
click at [285, 113] on div "Waiting to start Run Waiting for a browser instance to become available" at bounding box center [239, 105] width 138 height 25
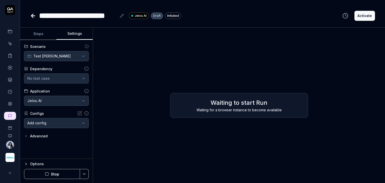
click at [42, 34] on button "Steps" at bounding box center [38, 34] width 36 height 12
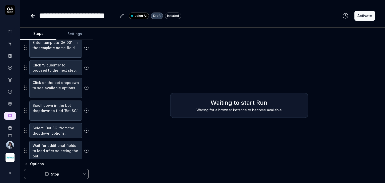
scroll to position [195, 0]
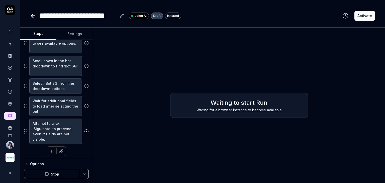
click at [58, 174] on button "Stop" at bounding box center [52, 174] width 56 height 10
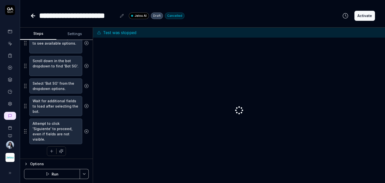
click at [68, 173] on button "Run" at bounding box center [52, 174] width 56 height 10
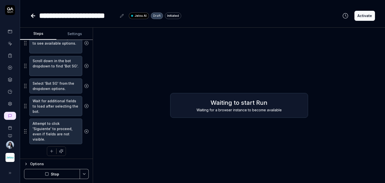
click at [246, 109] on div "Waiting for a browser instance to become available" at bounding box center [238, 109] width 127 height 5
click at [280, 111] on div "Waiting for a browser instance to become available" at bounding box center [238, 109] width 127 height 5
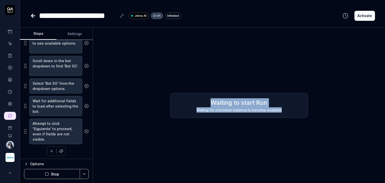
drag, startPoint x: 229, startPoint y: 109, endPoint x: 204, endPoint y: 104, distance: 25.8
click at [204, 104] on div "Waiting to start Run Waiting for a browser instance to become available" at bounding box center [238, 105] width 127 height 14
copy div "Waiting to start Run Waiting for a browser instance to become available"
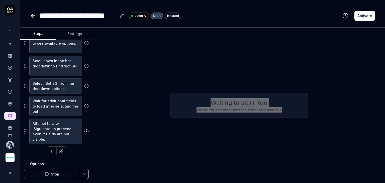
type textarea "*"
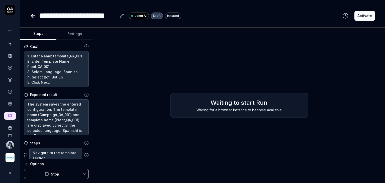
click at [44, 174] on button "Stop" at bounding box center [52, 174] width 56 height 10
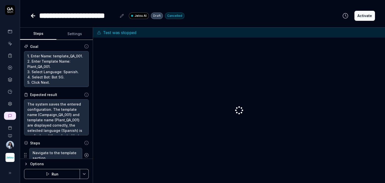
click at [211, 142] on div at bounding box center [239, 110] width 284 height 137
click at [235, 117] on div at bounding box center [239, 110] width 284 height 137
drag, startPoint x: 224, startPoint y: 98, endPoint x: 249, endPoint y: 121, distance: 33.4
click at [249, 121] on div at bounding box center [239, 110] width 284 height 137
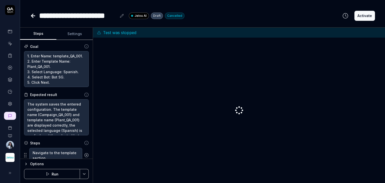
drag, startPoint x: 241, startPoint y: 102, endPoint x: 262, endPoint y: 114, distance: 24.4
click at [262, 114] on div at bounding box center [239, 110] width 284 height 137
drag, startPoint x: 262, startPoint y: 114, endPoint x: 276, endPoint y: 125, distance: 17.8
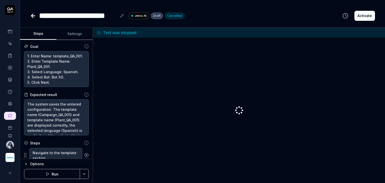
click at [276, 125] on div at bounding box center [239, 110] width 284 height 137
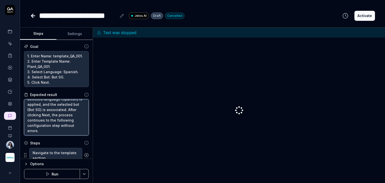
click at [59, 128] on textarea "The system saves the entered configuration. The template name (Campaign_QA_001)…" at bounding box center [56, 117] width 65 height 36
click at [63, 131] on textarea "The system saves the entered configuration. The template name (Campaign_QA_001)…" at bounding box center [56, 117] width 65 height 36
click at [65, 122] on textarea "The system saves the entered configuration. The template name (Campaign_QA_001)…" at bounding box center [56, 117] width 65 height 36
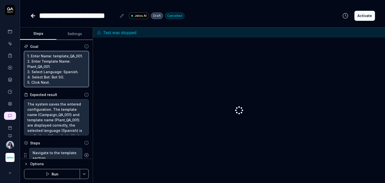
click at [61, 74] on textarea "1. Enter Name: template_QA_001. 2. Enter Template Name: Plant_QA_001. 3. Select…" at bounding box center [56, 69] width 65 height 36
type textarea "*"
click at [33, 16] on icon at bounding box center [33, 16] width 4 height 0
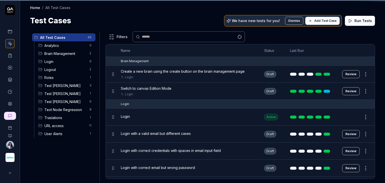
click at [234, 118] on div "Login" at bounding box center [187, 116] width 133 height 5
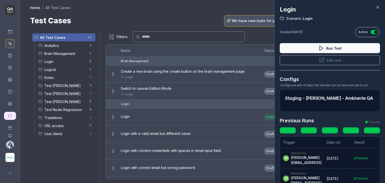
click at [380, 6] on icon at bounding box center [377, 7] width 5 height 5
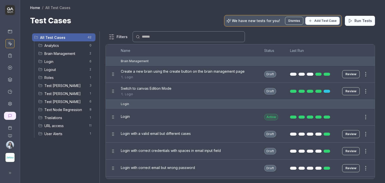
click at [71, 154] on div "All Test Cases 42 Analytics 0 Brain Management 2 Login 6 Logout 2 Roles 1 Test …" at bounding box center [63, 104] width 67 height 146
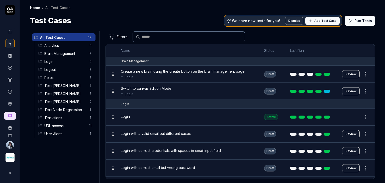
click at [51, 103] on span "Test [PERSON_NAME]" at bounding box center [65, 101] width 42 height 5
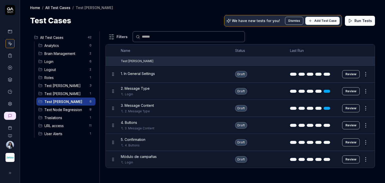
click at [350, 72] on button "Review" at bounding box center [351, 74] width 18 height 8
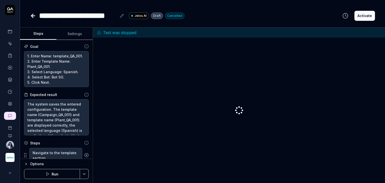
click at [64, 173] on button "Run" at bounding box center [52, 174] width 56 height 10
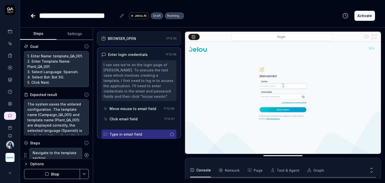
scroll to position [91, 0]
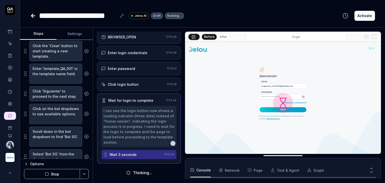
scroll to position [125, 0]
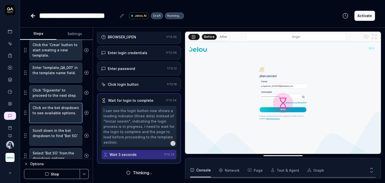
click at [59, 121] on textarea "Click on the bot dropdown to see available options." at bounding box center [55, 113] width 53 height 20
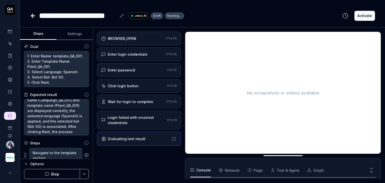
scroll to position [0, 0]
click at [71, 37] on button "Settings" at bounding box center [74, 34] width 36 height 12
type textarea "*"
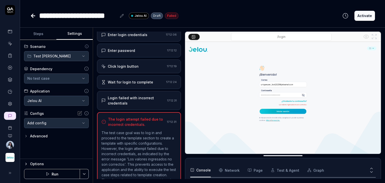
scroll to position [25, 0]
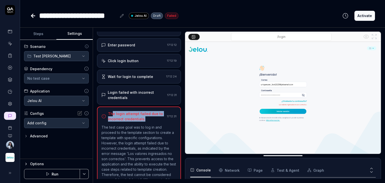
drag, startPoint x: 146, startPoint y: 118, endPoint x: 111, endPoint y: 115, distance: 35.0
click at [111, 115] on div "The login attempt failed due to incorrect credentials." at bounding box center [136, 116] width 57 height 11
click at [59, 125] on body "**********" at bounding box center [192, 110] width 385 height 221
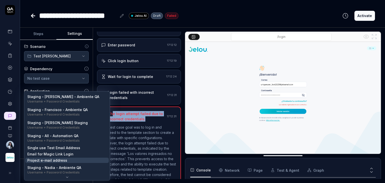
scroll to position [0, 0]
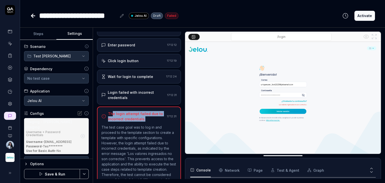
click at [57, 174] on button "Save & Run" at bounding box center [52, 174] width 56 height 10
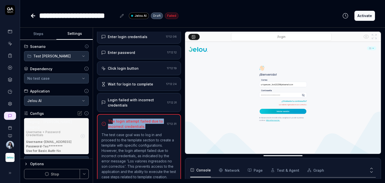
scroll to position [33, 0]
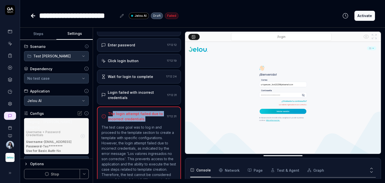
click at [126, 120] on div "The login attempt failed due to incorrect credentials." at bounding box center [136, 116] width 57 height 11
click at [127, 119] on div "The login attempt failed due to incorrect credentials." at bounding box center [136, 116] width 57 height 11
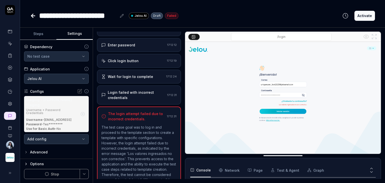
click at [80, 112] on icon "button" at bounding box center [82, 114] width 5 height 5
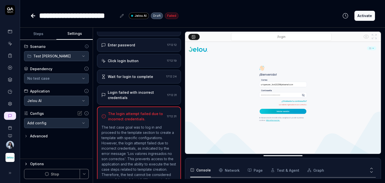
scroll to position [0, 0]
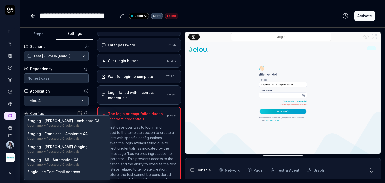
click at [50, 121] on body "**********" at bounding box center [192, 110] width 385 height 221
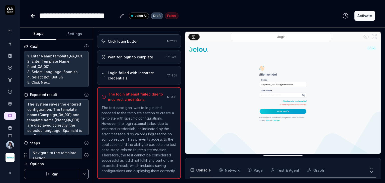
scroll to position [126, 0]
click at [54, 172] on button "Run" at bounding box center [52, 174] width 56 height 10
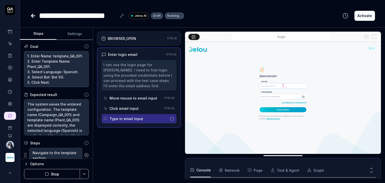
scroll to position [91, 0]
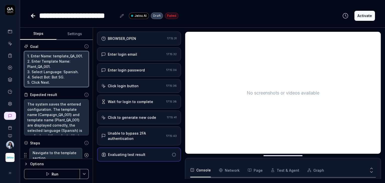
click at [50, 66] on textarea "1. Enter Name: template_QA_001. 2. Enter Template Name: Plant_QA_001. 3. Select…" at bounding box center [56, 69] width 65 height 36
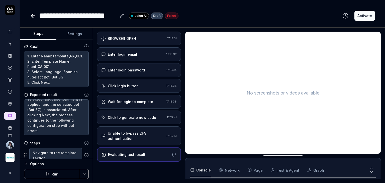
click at [66, 36] on button "Settings" at bounding box center [74, 34] width 36 height 12
type textarea "*"
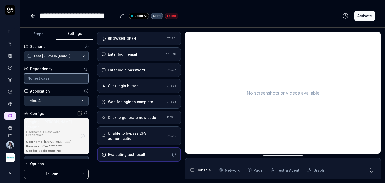
click at [49, 81] on button "No test case" at bounding box center [56, 78] width 65 height 10
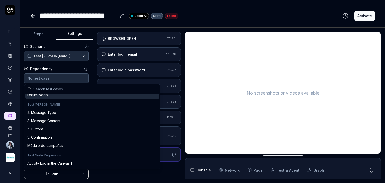
scroll to position [175, 0]
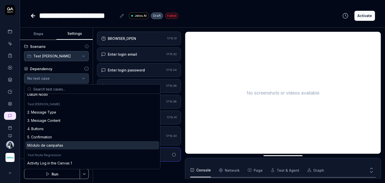
click at [83, 147] on div "Módulo de campañas" at bounding box center [92, 145] width 134 height 8
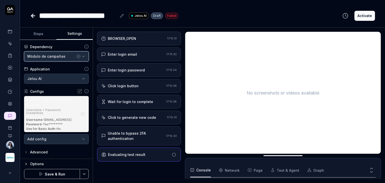
scroll to position [0, 0]
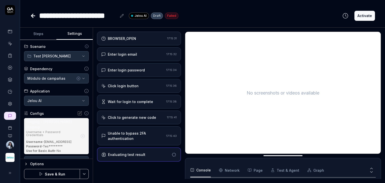
click at [59, 173] on button "Save & Run" at bounding box center [52, 174] width 56 height 10
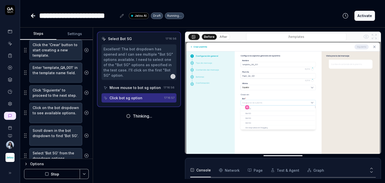
scroll to position [195, 0]
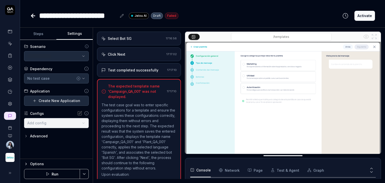
click at [67, 35] on button "Settings" at bounding box center [74, 34] width 36 height 12
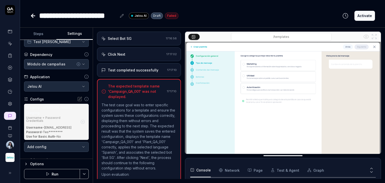
scroll to position [22, 0]
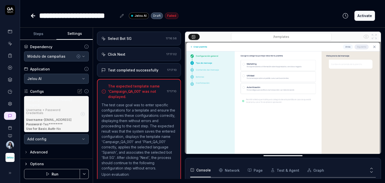
click at [80, 115] on icon "button" at bounding box center [82, 114] width 5 height 5
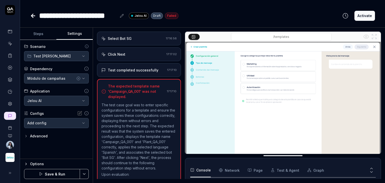
scroll to position [0, 0]
click at [61, 174] on button "Save & Run" at bounding box center [52, 174] width 56 height 10
click at [39, 35] on button "Steps" at bounding box center [38, 34] width 36 height 12
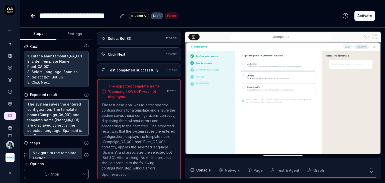
click at [55, 116] on textarea "The system saves the entered configuration. The template name (Campaign_QA_001)…" at bounding box center [56, 117] width 65 height 36
type textarea "*"
type textarea "The system saves the entered configuration. The template name (Campaig_QA_001) …"
type textarea "*"
type textarea "The system saves the entered configuration. The template name (Campai_QA_001) a…"
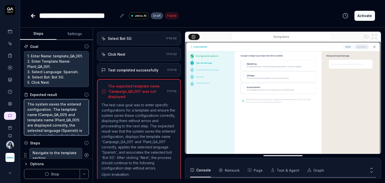
type textarea "*"
type textarea "The system saves the entered configuration. The template name (Campa_QA_001) an…"
type textarea "*"
type textarea "The system saves the entered configuration. The template name (Camp_QA_001) and…"
type textarea "*"
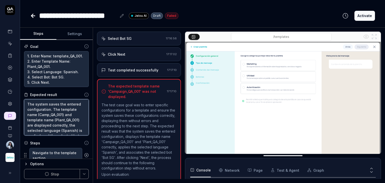
type textarea "The system saves the entered configuration. The template name (Cam_QA_001) and …"
type textarea "*"
type textarea "The system saves the entered configuration. The template name (Ca_QA_001) and t…"
type textarea "*"
type textarea "The system saves the entered configuration. The template name (C_QA_001) and te…"
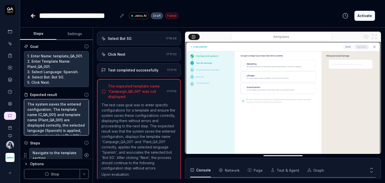
type textarea "*"
type textarea "The system saves the entered configuration. The template name (_QA_001) and tem…"
type textarea "*"
type textarea "The system saves the entered configuration. The template name (t_QA_001) and te…"
type textarea "*"
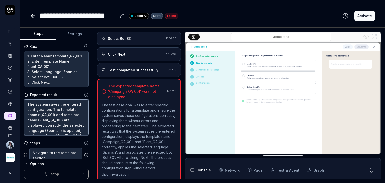
type textarea "The system saves the entered configuration. The template name (te_QA_001) and t…"
type textarea "*"
type textarea "The system saves the entered configuration. The template name (tem_QA_001) and …"
type textarea "*"
type textarea "The system saves the entered configuration. The template name (temp_QA_001) and…"
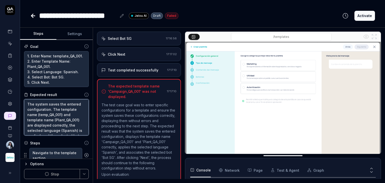
type textarea "*"
type textarea "The system saves the entered configuration. The template name (templ_QA_001) an…"
type textarea "*"
type textarea "The system saves the entered configuration. The template name (templa_QA_001) a…"
type textarea "*"
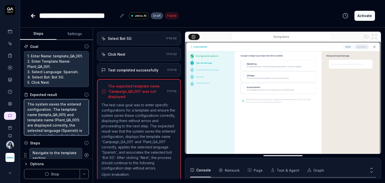
type textarea "The system saves the entered configuration. The template name (templat_QA_001) …"
type textarea "*"
type textarea "The system saves the entered configuration. The template name (template_QA_001)…"
click at [32, 126] on textarea "The system saves the entered configuration. The template name (template_QA_001)…" at bounding box center [56, 117] width 65 height 36
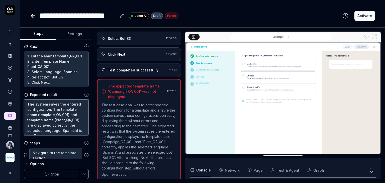
click at [39, 126] on textarea "The system saves the entered configuration. The template name (template_QA_001)…" at bounding box center [56, 117] width 65 height 36
drag, startPoint x: 37, startPoint y: 125, endPoint x: 29, endPoint y: 125, distance: 7.8
click at [29, 125] on textarea "The system saves the entered configuration. The template name (template_QA_001)…" at bounding box center [56, 117] width 65 height 36
type textarea "*"
type textarea "The system saves the entered configuration. The template name (template_QA_001)…"
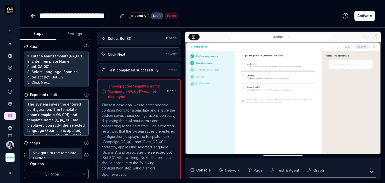
type textarea "*"
type textarea "The system saves the entered configuration. The template name (template_QA_001)…"
type textarea "*"
type textarea "The system saves the entered configuration. The template name (template_QA_001)…"
type textarea "*"
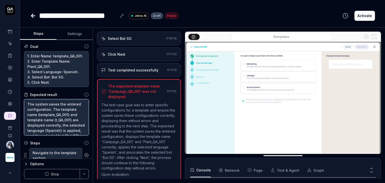
type textarea "The system saves the entered configuration. The template name (template_QA_001)…"
type textarea "*"
type textarea "The system saves the entered configuration. The template name (template_QA_001)…"
type textarea "*"
type textarea "The system saves the entered configuration. The template name (template_QA_001)…"
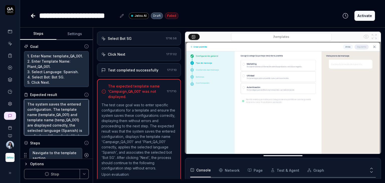
type textarea "*"
type textarea "The system saves the entered configuration. The template name (template_QA_001)…"
type textarea "*"
type textarea "The system saves the entered configuration. The template name (template_QA_001)…"
type textarea "*"
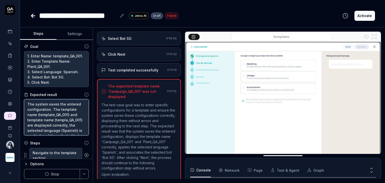
type textarea "The system saves the entered configuration. The template name (template_QA_001)…"
type textarea "*"
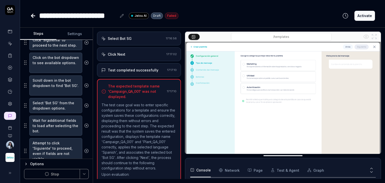
scroll to position [195, 0]
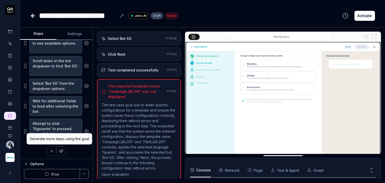
type textarea "The system saves the entered configuration. The template name (template_QA_001)…"
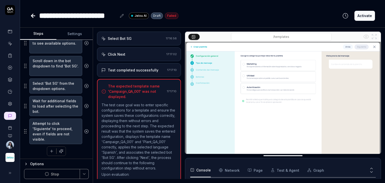
type textarea "*"
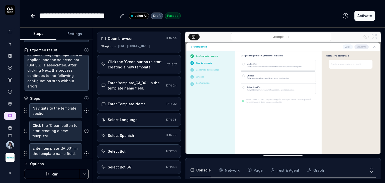
scroll to position [50, 0]
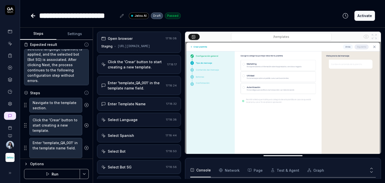
click at [144, 46] on div "[URL][DOMAIN_NAME]" at bounding box center [134, 46] width 33 height 5
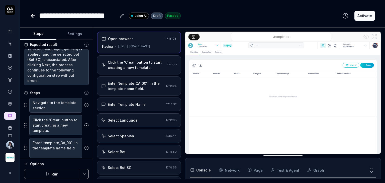
click at [146, 61] on div "Click the 'Crear' button to start creating a new template." at bounding box center [136, 65] width 57 height 11
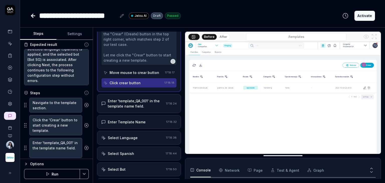
click at [143, 102] on div "Enter 'template_QA_001' in the template name field." at bounding box center [136, 103] width 56 height 11
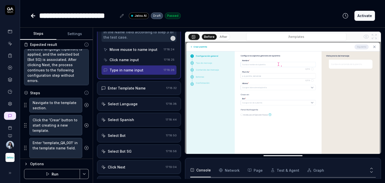
click at [142, 89] on div "Enter Template Name" at bounding box center [127, 87] width 38 height 5
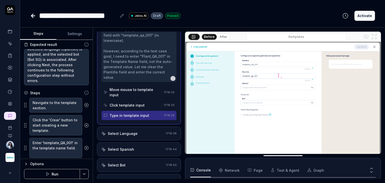
scroll to position [121, 0]
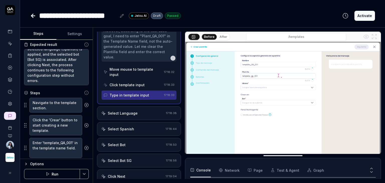
click at [138, 112] on div "Select Language" at bounding box center [132, 113] width 63 height 5
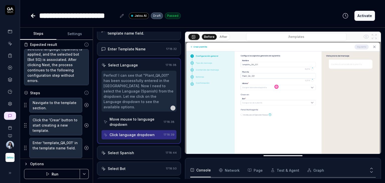
scroll to position [69, 0]
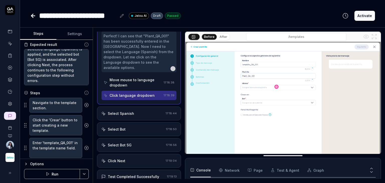
click at [143, 114] on div "Select Spanish" at bounding box center [132, 113] width 62 height 5
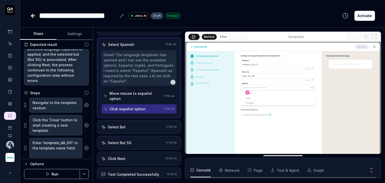
scroll to position [105, 0]
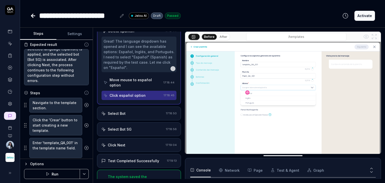
click at [138, 94] on div "Click español option" at bounding box center [128, 95] width 36 height 5
click at [133, 113] on div "Select Bot" at bounding box center [132, 113] width 63 height 5
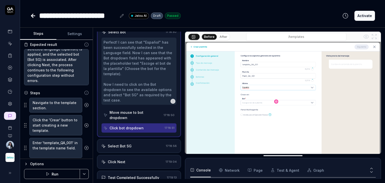
scroll to position [127, 0]
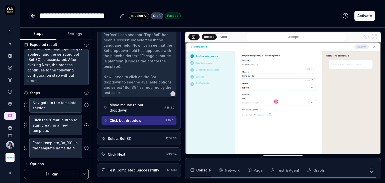
click at [136, 137] on div "Select Bot SG" at bounding box center [132, 138] width 63 height 5
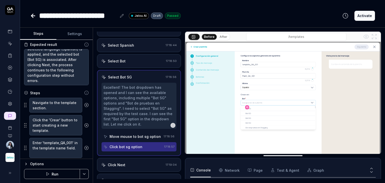
scroll to position [124, 0]
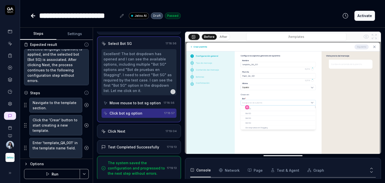
click at [132, 129] on div "Click Next" at bounding box center [132, 131] width 62 height 5
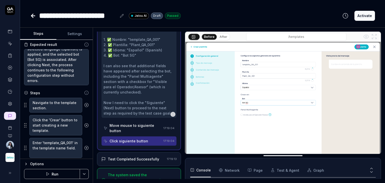
scroll to position [197, 0]
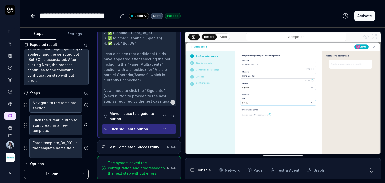
click at [136, 129] on div "Click siguiente button" at bounding box center [129, 128] width 39 height 5
click at [136, 145] on div "Test Completed Successfully" at bounding box center [133, 146] width 51 height 5
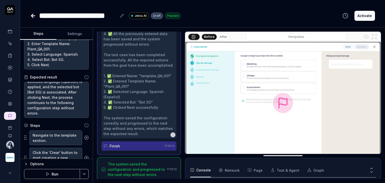
scroll to position [25, 0]
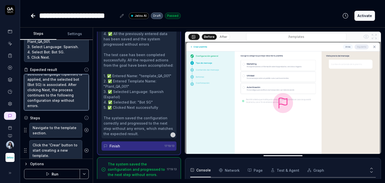
click at [57, 104] on textarea "The system saves the entered configuration. The template name (Campaign_QA_001)…" at bounding box center [56, 92] width 65 height 36
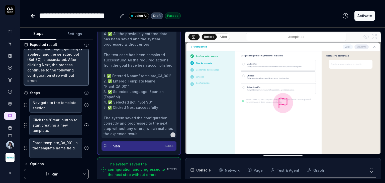
scroll to position [240, 0]
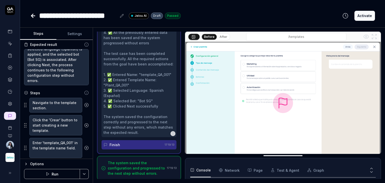
click at [35, 17] on icon at bounding box center [33, 16] width 6 height 6
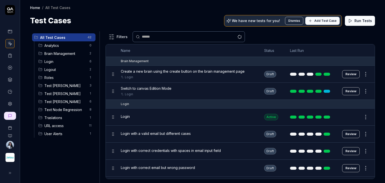
click at [65, 101] on span "Test [PERSON_NAME]" at bounding box center [65, 101] width 42 height 5
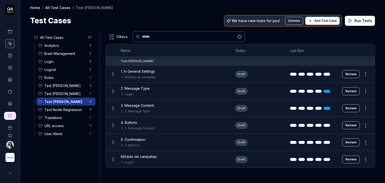
click at [192, 110] on button "Review" at bounding box center [351, 108] width 18 height 8
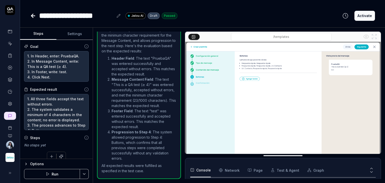
scroll to position [39, 0]
click at [73, 34] on button "Settings" at bounding box center [74, 34] width 36 height 12
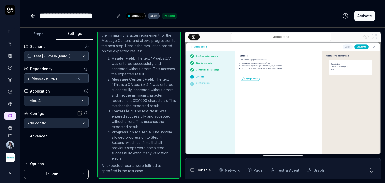
click at [47, 36] on button "Steps" at bounding box center [38, 34] width 36 height 12
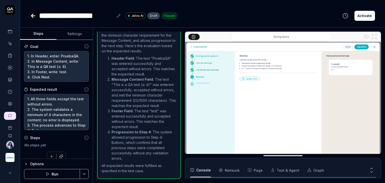
click at [31, 16] on icon at bounding box center [33, 16] width 6 height 6
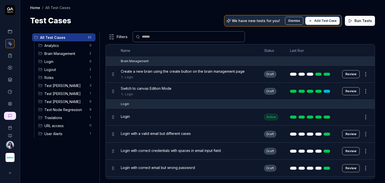
click at [61, 101] on span "Test [PERSON_NAME]" at bounding box center [65, 101] width 42 height 5
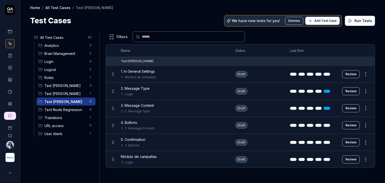
click at [192, 92] on button "Review" at bounding box center [351, 91] width 18 height 8
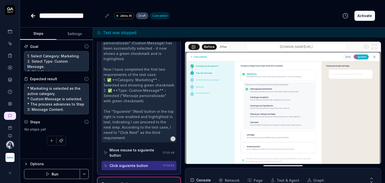
scroll to position [39, 0]
click at [50, 174] on button "Run" at bounding box center [52, 174] width 56 height 10
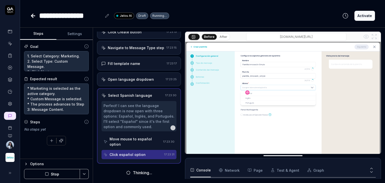
scroll to position [38, 0]
type textarea "*"
click at [78, 36] on button "Settings" at bounding box center [74, 34] width 36 height 12
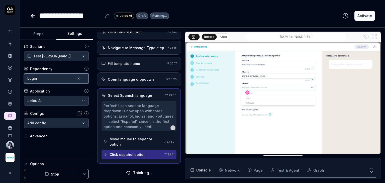
click at [66, 80] on div "Login" at bounding box center [51, 78] width 48 height 5
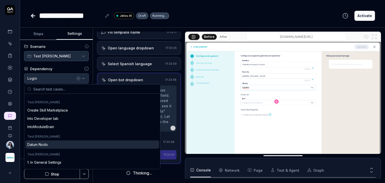
scroll to position [150, 0]
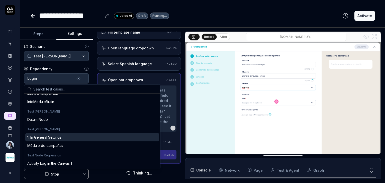
click at [61, 137] on div "1. In General Settings" at bounding box center [44, 137] width 34 height 5
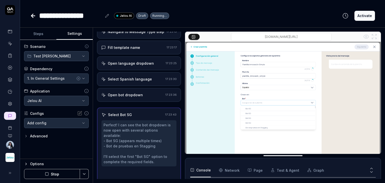
click at [73, 125] on body "**********" at bounding box center [192, 110] width 385 height 221
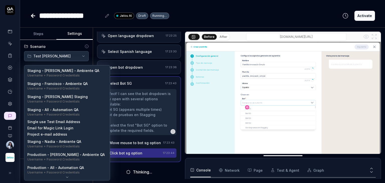
scroll to position [85, 0]
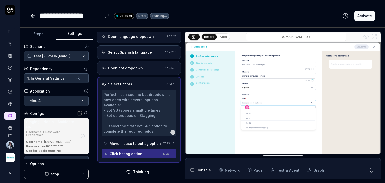
click at [60, 170] on button "Stop" at bounding box center [52, 174] width 56 height 10
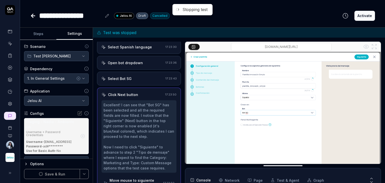
scroll to position [101, 0]
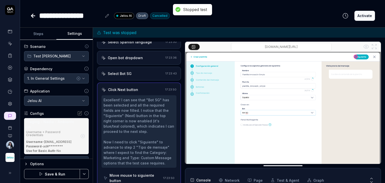
click at [59, 176] on button "Save & Run" at bounding box center [52, 174] width 56 height 10
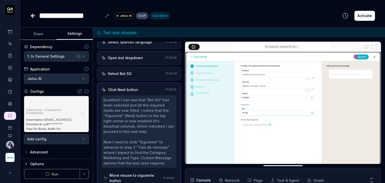
scroll to position [15, 0]
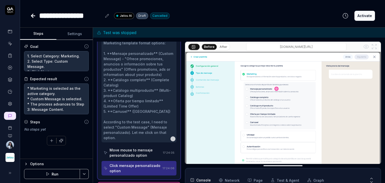
scroll to position [39, 0]
type textarea "*"
click at [76, 36] on button "Settings" at bounding box center [74, 34] width 36 height 12
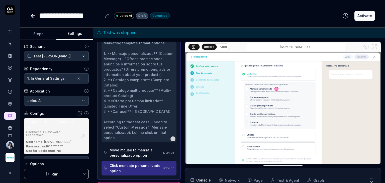
click at [57, 172] on button "Run" at bounding box center [52, 174] width 56 height 10
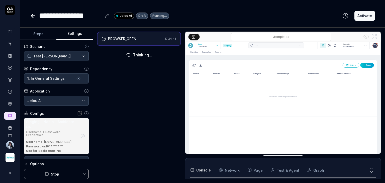
scroll to position [28, 0]
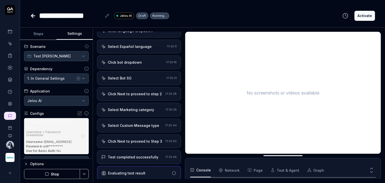
scroll to position [55, 0]
click at [60, 76] on div "1. In General Settings" at bounding box center [51, 78] width 48 height 5
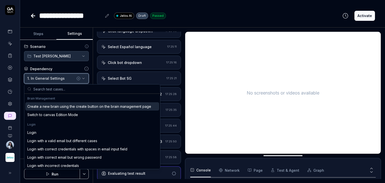
click at [60, 76] on div "1. In General Settings" at bounding box center [51, 78] width 48 height 5
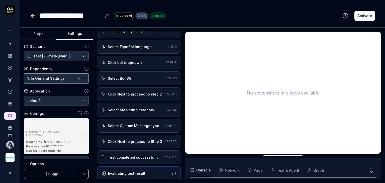
click at [60, 76] on div "1. In General Settings" at bounding box center [51, 78] width 48 height 5
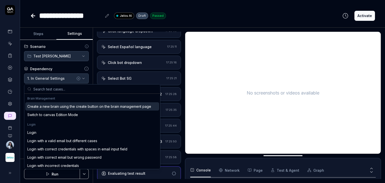
click at [78, 78] on icon "button" at bounding box center [78, 78] width 1 height 1
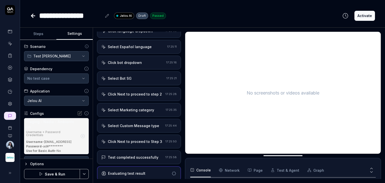
click at [59, 174] on button "Save & Run" at bounding box center [52, 174] width 56 height 10
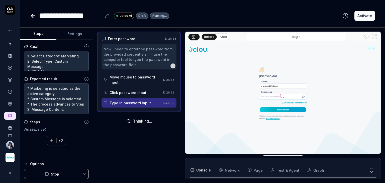
scroll to position [91, 0]
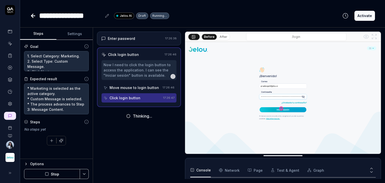
scroll to position [102, 0]
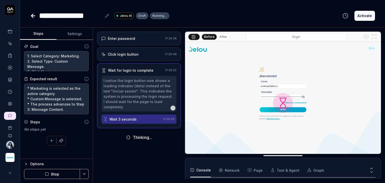
type textarea "*"
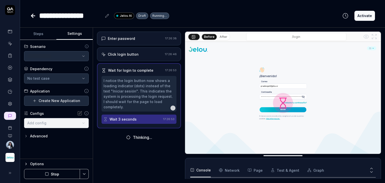
click at [69, 33] on button "Settings" at bounding box center [74, 34] width 36 height 12
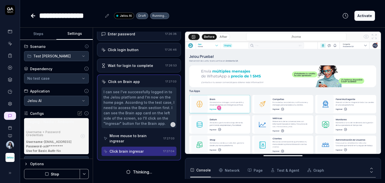
scroll to position [3, 0]
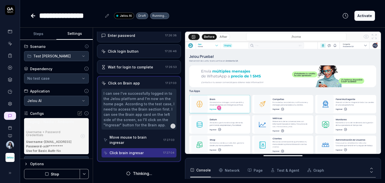
click at [81, 137] on circle "button" at bounding box center [83, 136] width 4 height 4
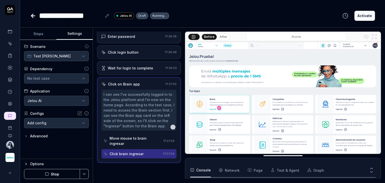
scroll to position [0, 0]
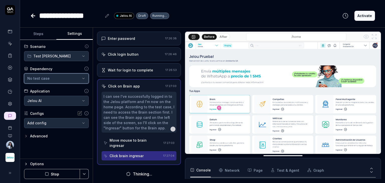
click at [53, 79] on div "No test case" at bounding box center [53, 78] width 53 height 5
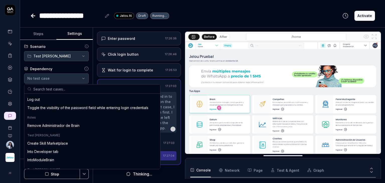
scroll to position [100, 0]
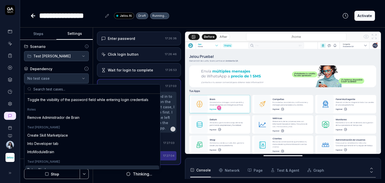
click at [168, 180] on div "Enter password [SECURITY_DATA] Click login button 17:26:46 Wait for login to co…" at bounding box center [239, 105] width 292 height 155
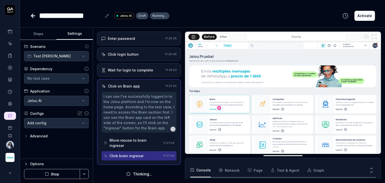
click at [63, 176] on button "Stop" at bounding box center [52, 174] width 56 height 10
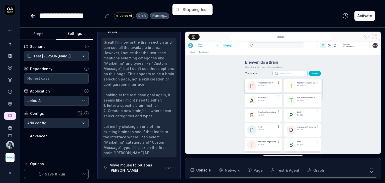
scroll to position [86, 0]
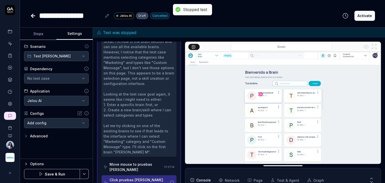
click at [70, 172] on button "Save & Run" at bounding box center [52, 174] width 56 height 10
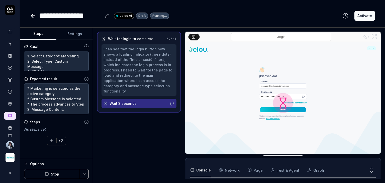
scroll to position [102, 0]
click at [62, 176] on button "Stop" at bounding box center [52, 174] width 56 height 10
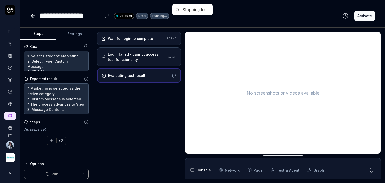
scroll to position [5, 0]
type textarea "*"
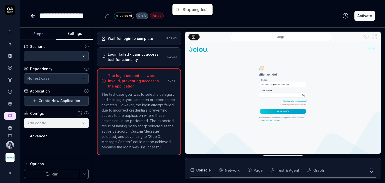
click button "Settings"
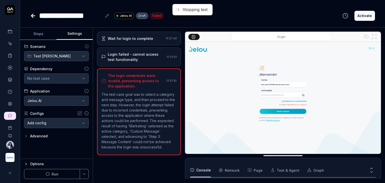
click p "The test case goal was to select a category and message type, and then proceed …"
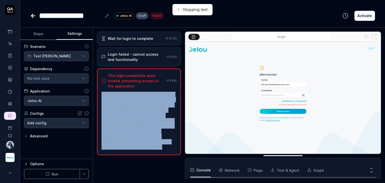
click p "The test case goal was to select a category and message type, and then proceed …"
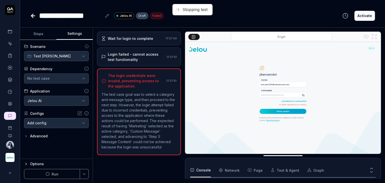
click body "**********"
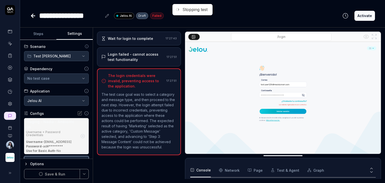
scroll to position [22, 0]
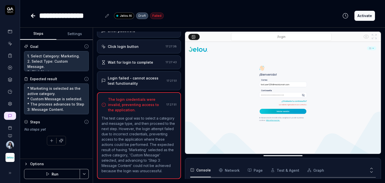
scroll to position [102, 0]
click at [66, 172] on button "Run" at bounding box center [52, 174] width 56 height 10
type textarea "*"
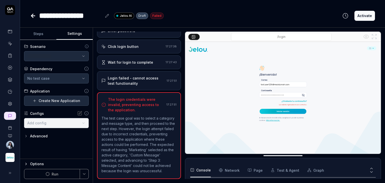
click at [74, 31] on button "Settings" at bounding box center [74, 34] width 36 height 12
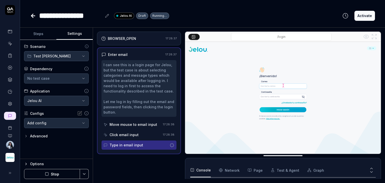
scroll to position [91, 0]
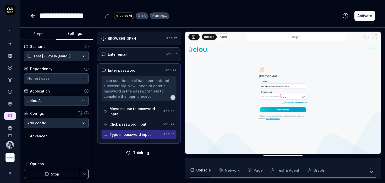
click at [39, 124] on body "**********" at bounding box center [192, 110] width 385 height 221
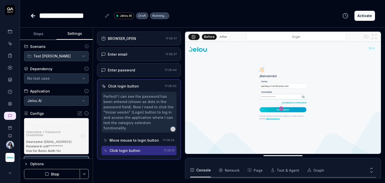
scroll to position [102, 0]
click at [80, 137] on icon "button" at bounding box center [82, 136] width 5 height 5
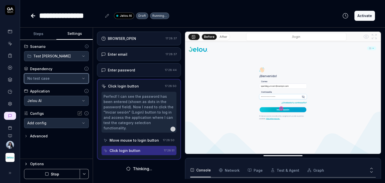
click at [65, 76] on div "No test case" at bounding box center [53, 78] width 53 height 5
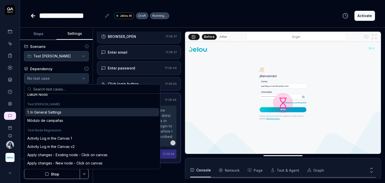
scroll to position [0, 0]
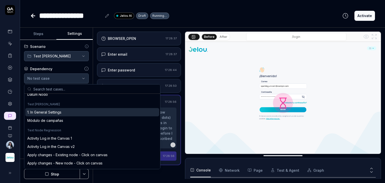
click at [62, 109] on div "1. In General Settings" at bounding box center [92, 112] width 134 height 8
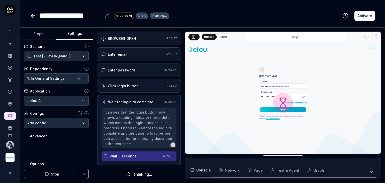
click at [51, 174] on button "Stop" at bounding box center [52, 174] width 56 height 10
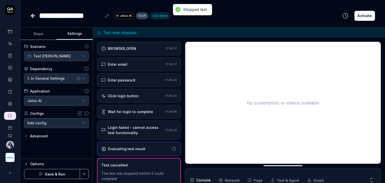
click at [56, 174] on button "Save & Run" at bounding box center [52, 174] width 56 height 10
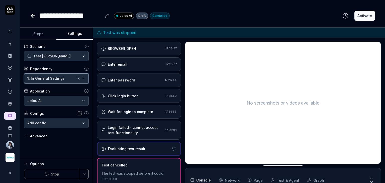
click at [42, 76] on div "1. In General Settings" at bounding box center [51, 78] width 48 height 5
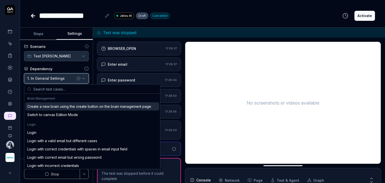
click at [42, 76] on div "1. In General Settings" at bounding box center [51, 78] width 48 height 5
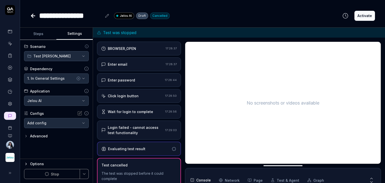
click at [244, 158] on div "No screenshots or videos available" at bounding box center [282, 103] width 195 height 122
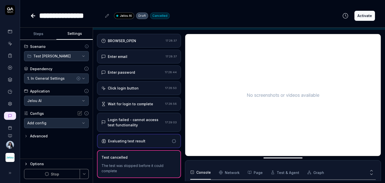
scroll to position [10, 0]
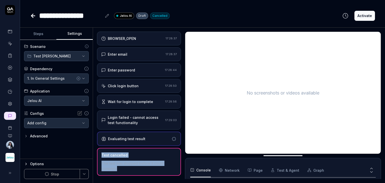
drag, startPoint x: 120, startPoint y: 166, endPoint x: 102, endPoint y: 155, distance: 21.3
click at [102, 155] on div "Test cancelled The test was stopped before it could complete" at bounding box center [139, 162] width 84 height 28
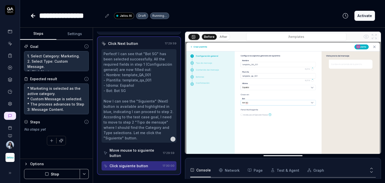
scroll to position [39, 0]
click at [78, 151] on div "Goal 1. Select Category: Marketing. 2. Select Type: Custom Message. 3. Click Ne…" at bounding box center [56, 99] width 73 height 119
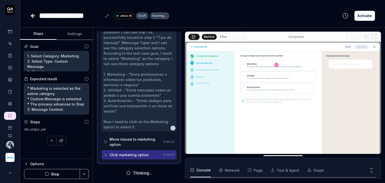
scroll to position [150, 0]
click at [56, 174] on button "Stop" at bounding box center [52, 174] width 56 height 10
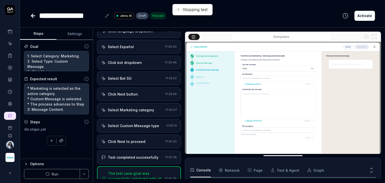
scroll to position [156, 0]
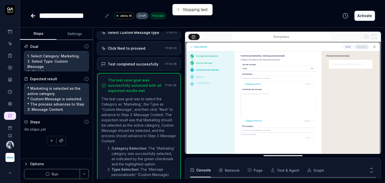
type textarea "*"
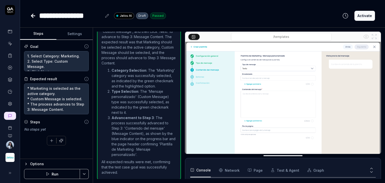
scroll to position [39, 0]
click at [49, 174] on polygon "button" at bounding box center [48, 173] width 2 height 3
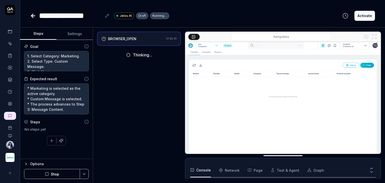
scroll to position [28, 0]
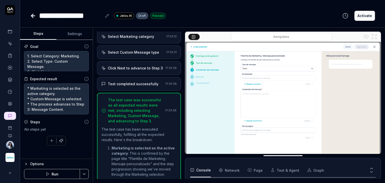
scroll to position [135, 0]
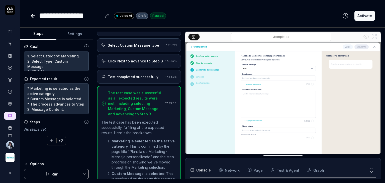
click at [157, 84] on div "Test completed successfully 17:33:36" at bounding box center [139, 77] width 84 height 14
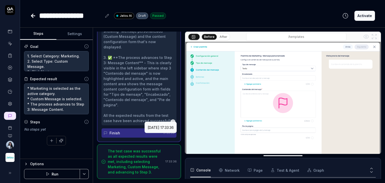
scroll to position [264, 0]
click at [33, 17] on icon at bounding box center [32, 16] width 2 height 4
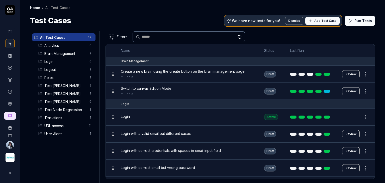
click at [66, 103] on span "Test [PERSON_NAME]" at bounding box center [65, 101] width 42 height 5
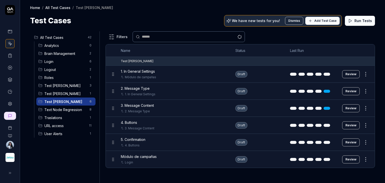
click at [349, 110] on button "Review" at bounding box center [351, 108] width 18 height 8
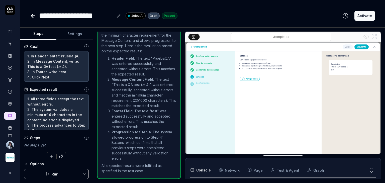
scroll to position [39, 0]
click at [72, 36] on button "Settings" at bounding box center [74, 34] width 36 height 12
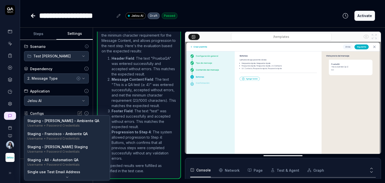
click at [84, 123] on body "**********" at bounding box center [192, 110] width 385 height 221
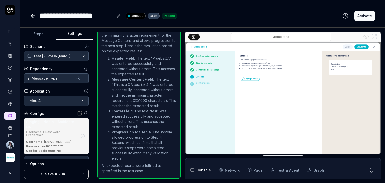
click at [53, 175] on button "Save & Run" at bounding box center [52, 174] width 56 height 10
click at [51, 36] on button "Steps" at bounding box center [38, 34] width 36 height 12
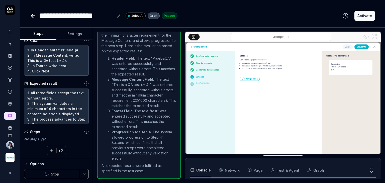
click at [321, 138] on img at bounding box center [282, 103] width 195 height 122
type textarea "*"
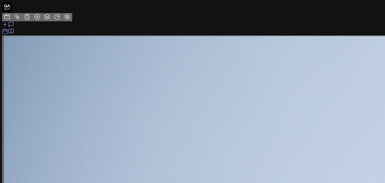
scroll to position [125, 0]
click at [68, 173] on button "Run" at bounding box center [52, 174] width 56 height 10
click at [222, 37] on button "After" at bounding box center [224, 37] width 12 height 6
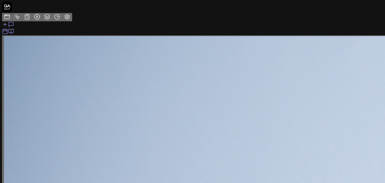
click at [34, 17] on icon at bounding box center [33, 16] width 6 height 6
click at [67, 101] on span "Test [PERSON_NAME]" at bounding box center [65, 101] width 42 height 5
click at [354, 125] on button "Review" at bounding box center [351, 125] width 18 height 8
type textarea "*"
click at [81, 33] on button "Settings" at bounding box center [74, 34] width 36 height 12
